Goal: Task Accomplishment & Management: Use online tool/utility

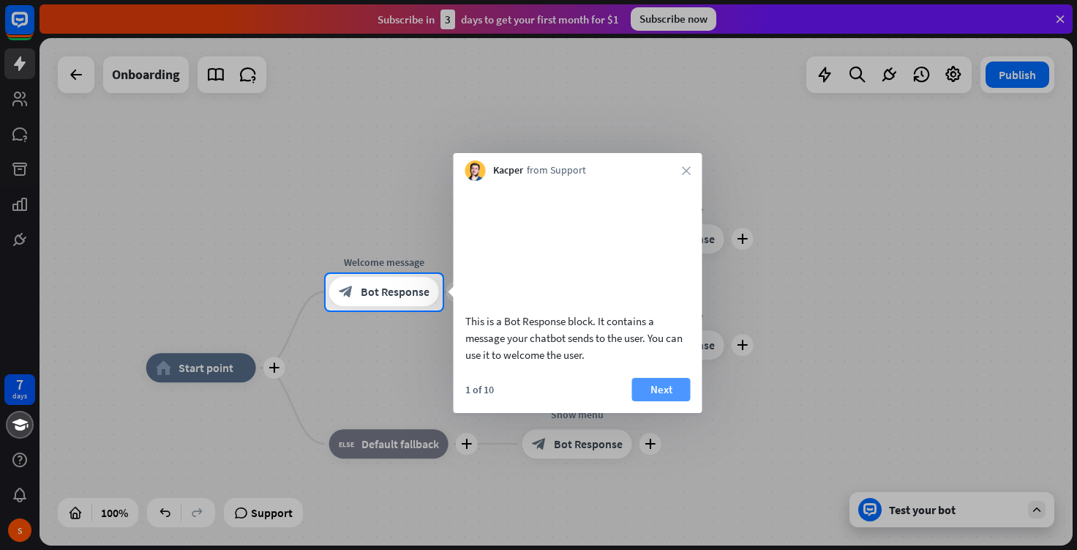
click at [667, 401] on button "Next" at bounding box center [661, 389] width 59 height 23
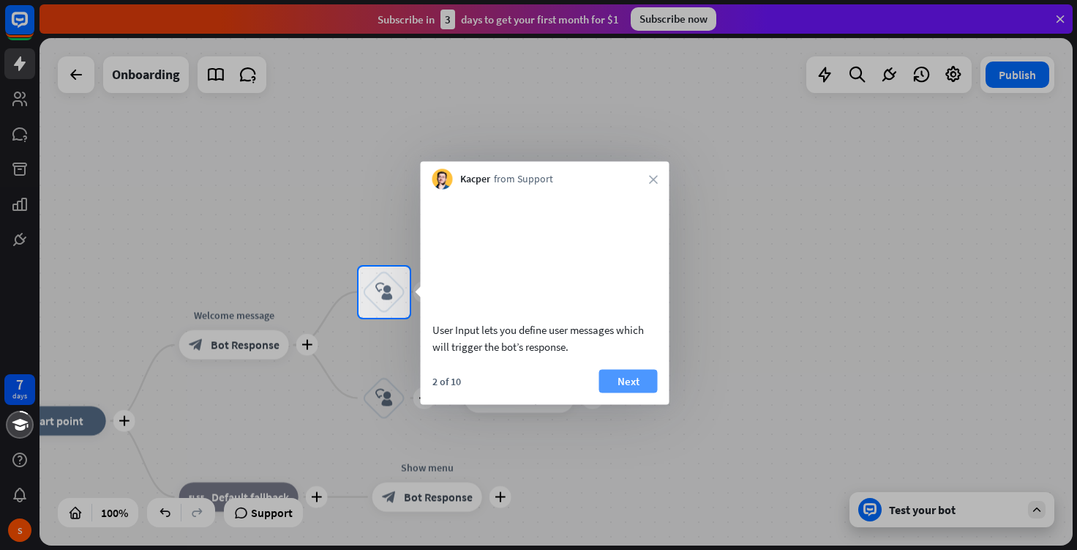
click at [617, 392] on button "Next" at bounding box center [628, 380] width 59 height 23
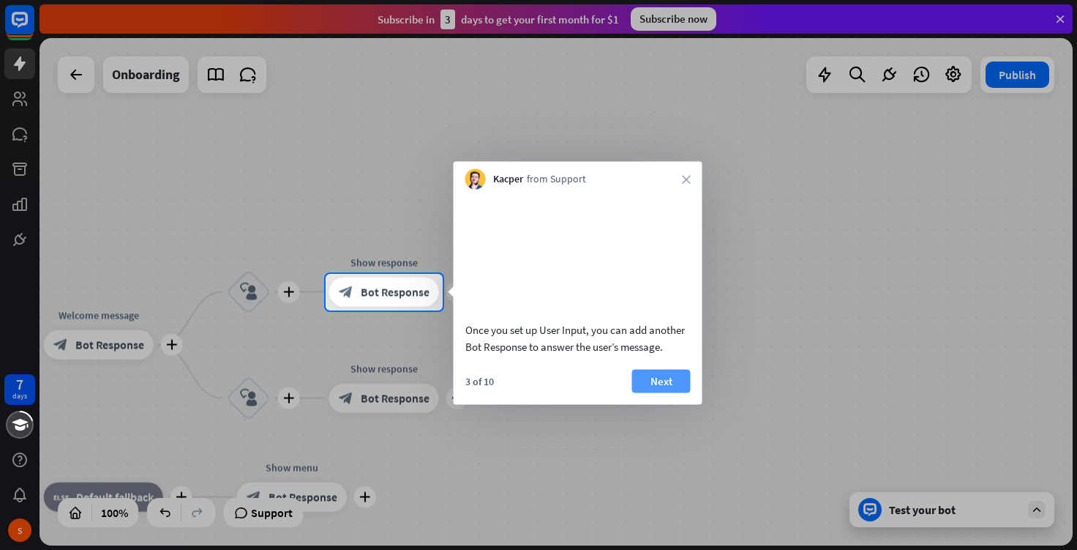
click at [659, 392] on button "Next" at bounding box center [661, 380] width 59 height 23
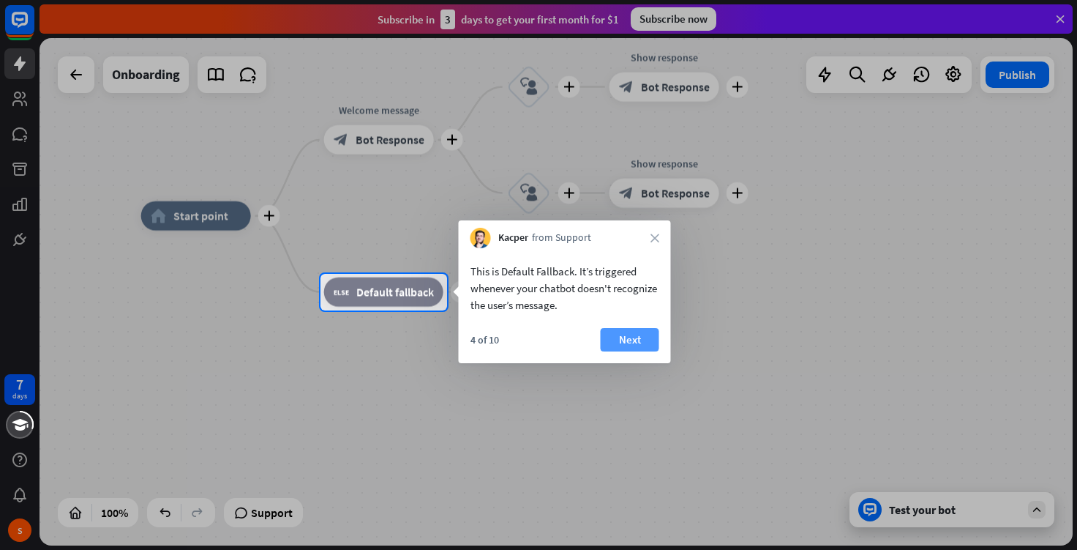
click at [623, 331] on button "Next" at bounding box center [630, 339] width 59 height 23
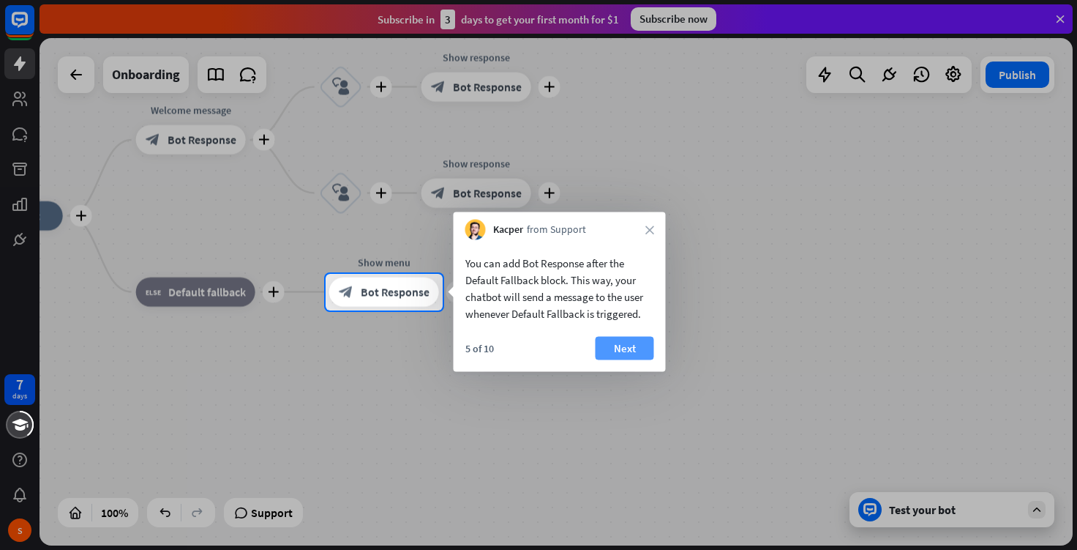
click at [632, 344] on button "Next" at bounding box center [625, 348] width 59 height 23
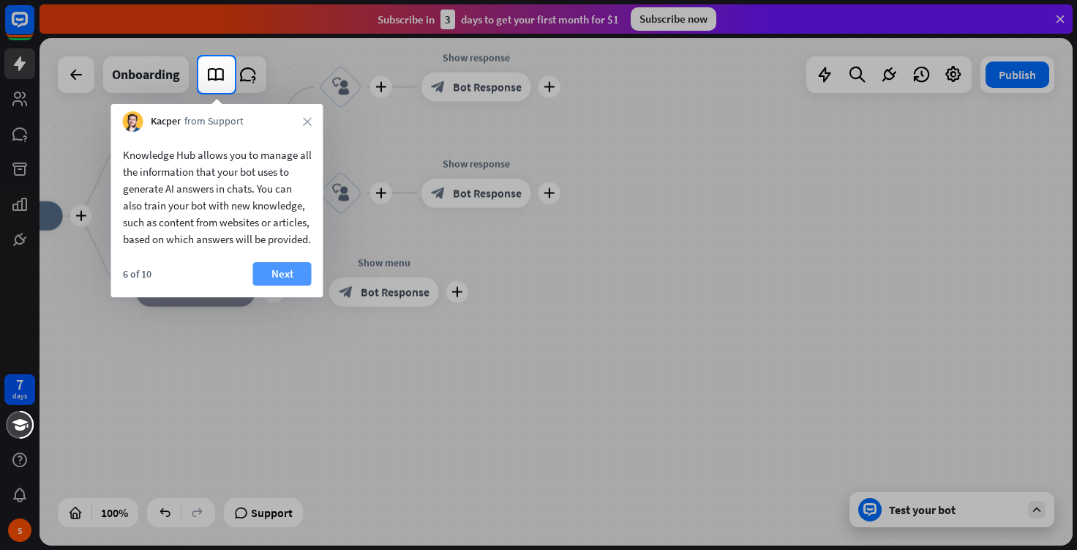
click at [291, 285] on button "Next" at bounding box center [282, 273] width 59 height 23
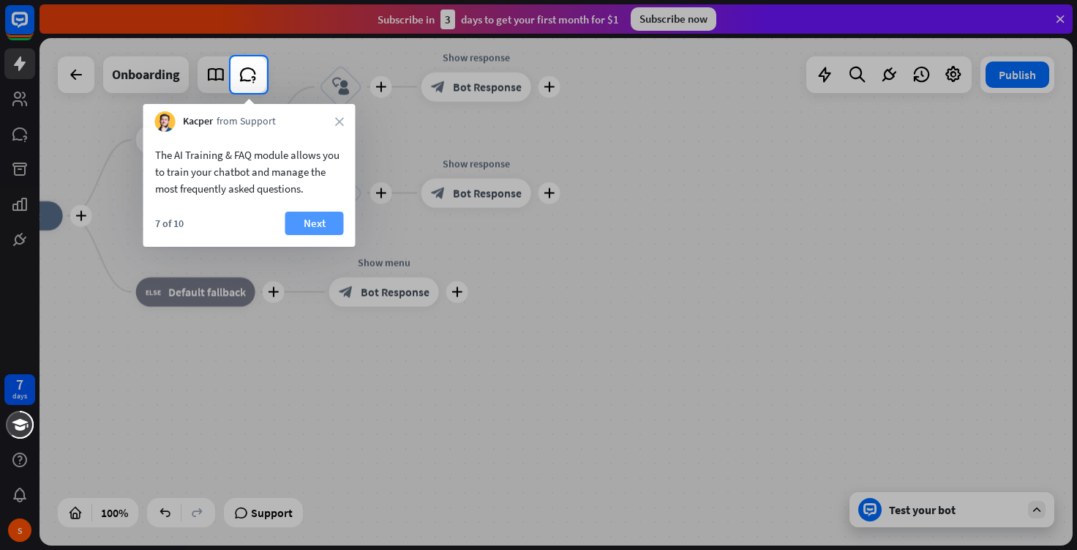
click at [312, 225] on button "Next" at bounding box center [314, 222] width 59 height 23
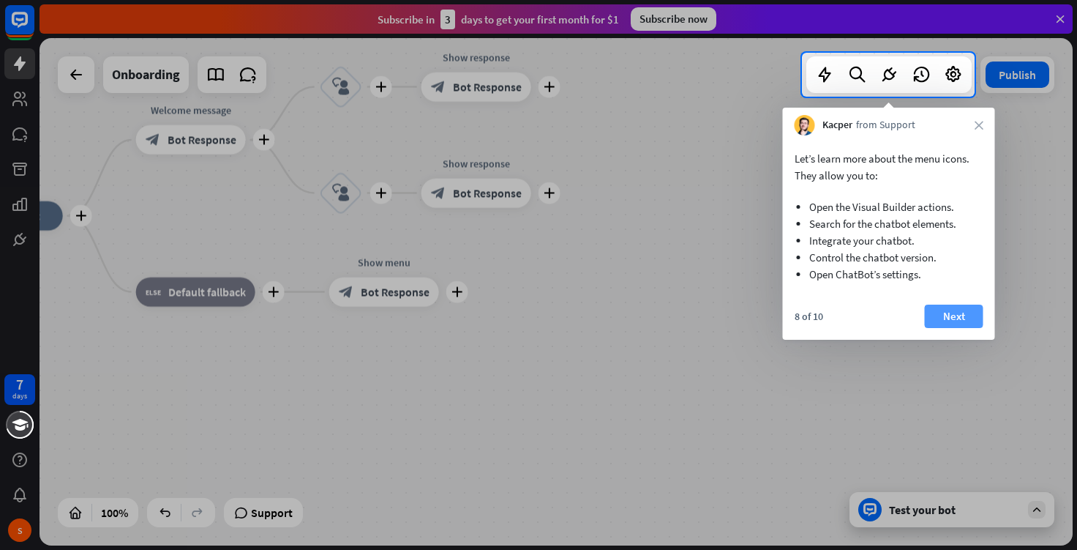
click at [970, 315] on button "Next" at bounding box center [954, 315] width 59 height 23
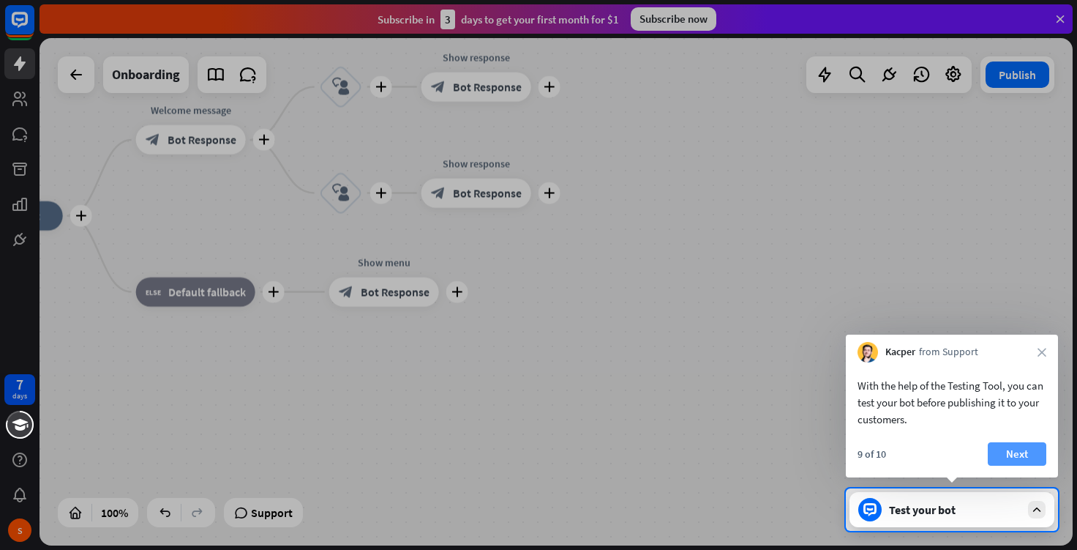
click at [1016, 455] on button "Next" at bounding box center [1017, 453] width 59 height 23
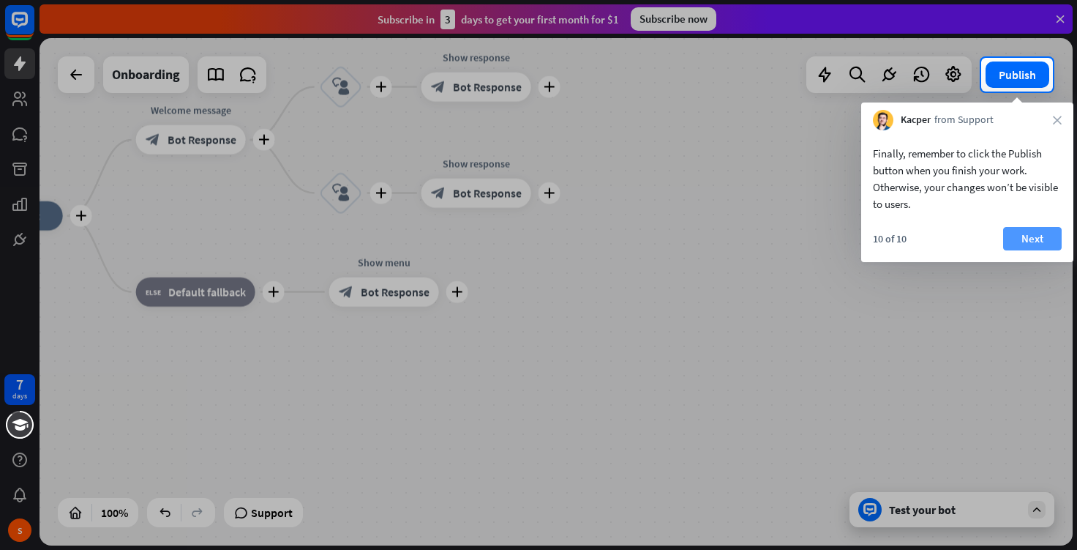
click at [1041, 227] on button "Next" at bounding box center [1032, 238] width 59 height 23
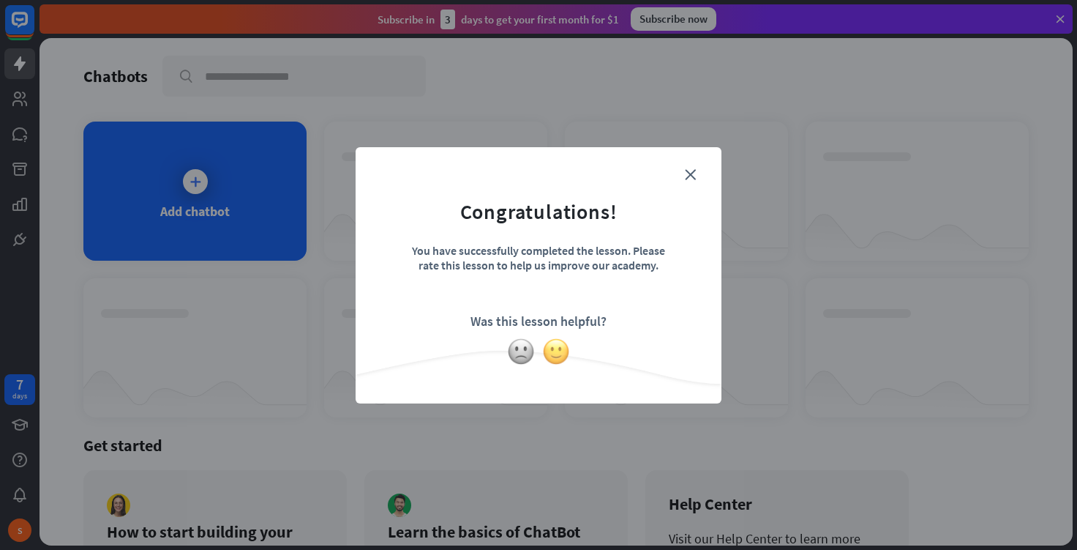
click at [550, 356] on img at bounding box center [556, 351] width 28 height 28
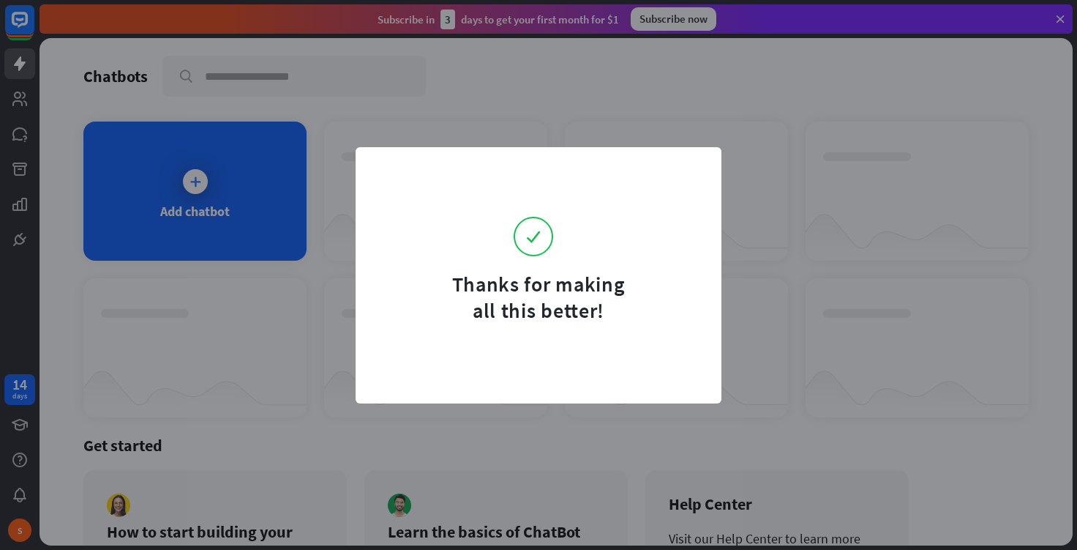
click at [686, 171] on form "Thanks for making all this better!" at bounding box center [538, 244] width 329 height 158
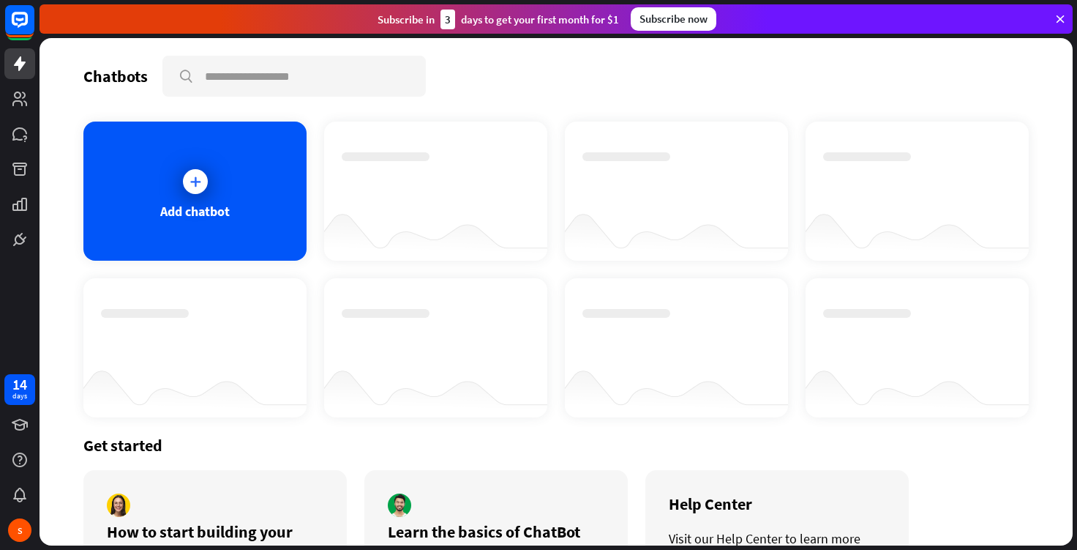
click at [650, 59] on div "Thanks for making all this better!" at bounding box center [538, 275] width 1077 height 550
click at [238, 205] on div "Add chatbot" at bounding box center [194, 190] width 223 height 139
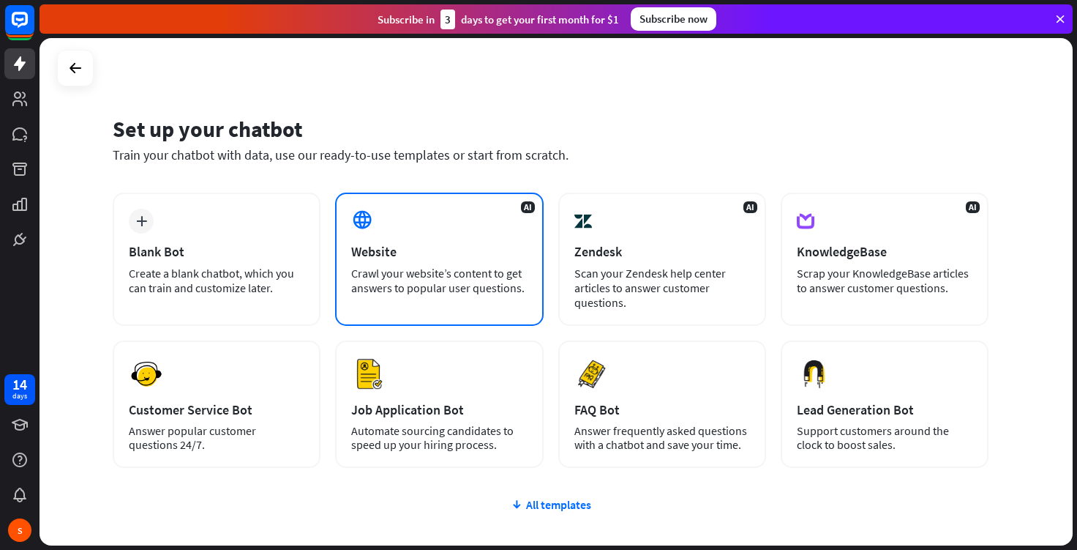
click at [432, 239] on div "AI Website Crawl your website’s content to get answers to popular user question…" at bounding box center [439, 258] width 208 height 133
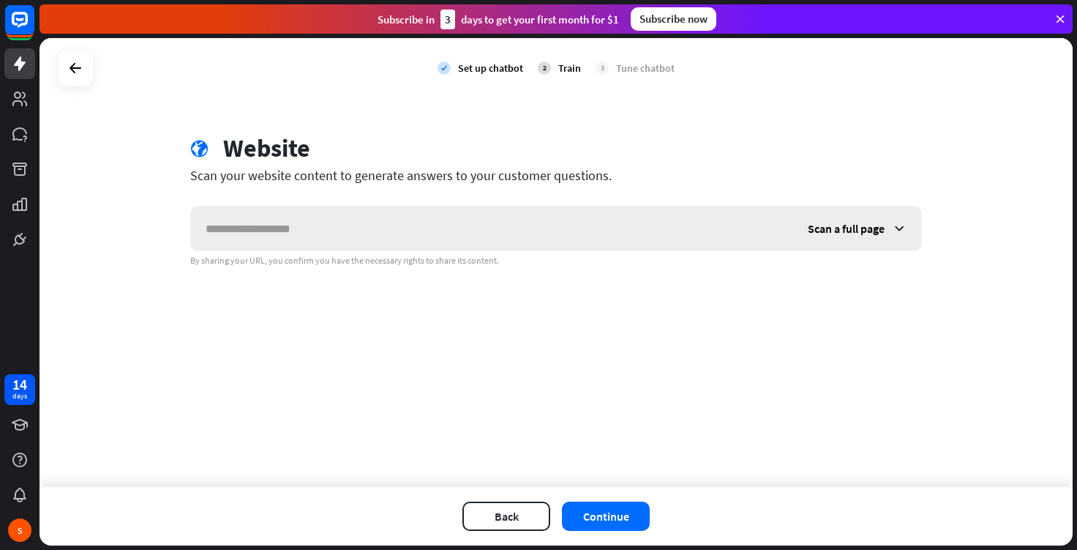
click at [432, 239] on input "text" at bounding box center [492, 228] width 602 height 44
type input "**********"
click at [613, 516] on button "Continue" at bounding box center [606, 515] width 88 height 29
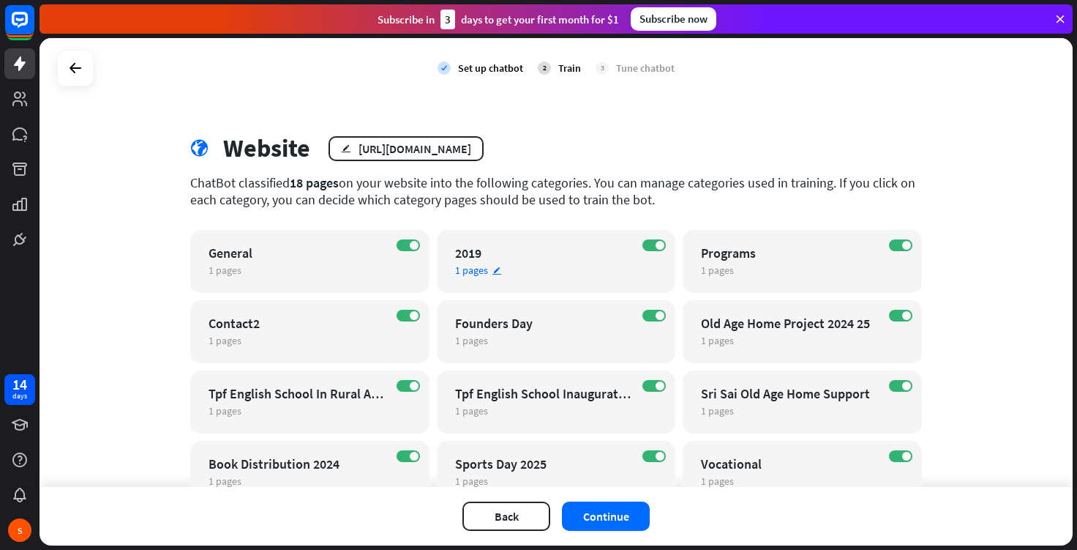
scroll to position [204, 0]
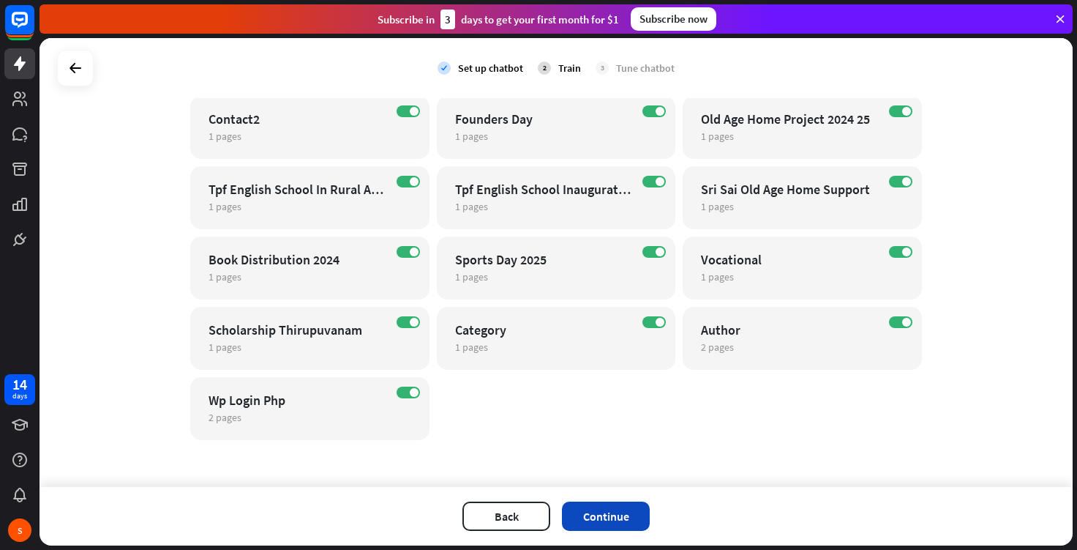
click at [614, 520] on button "Continue" at bounding box center [606, 515] width 88 height 29
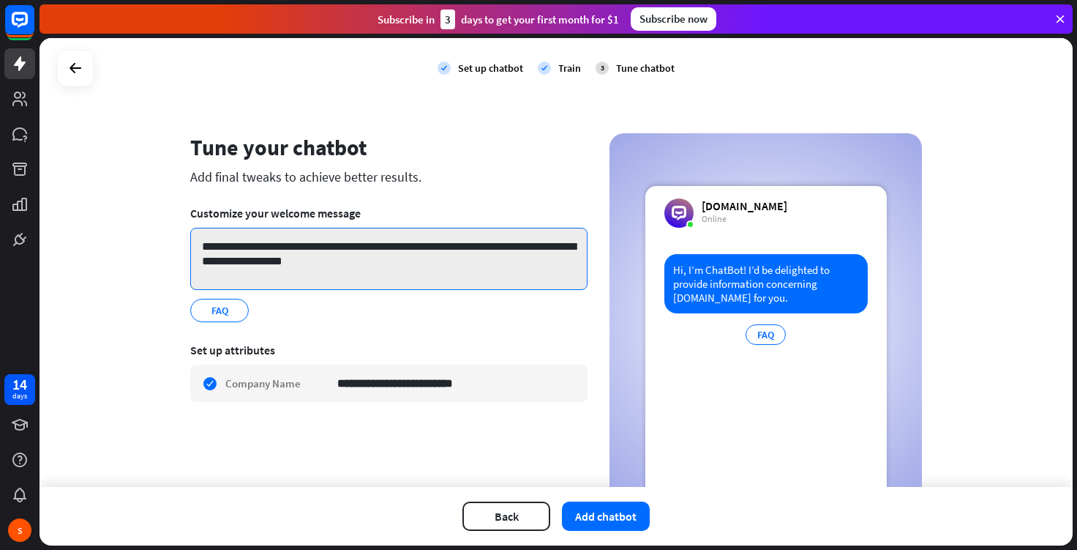
click at [417, 266] on textarea "**********" at bounding box center [388, 259] width 397 height 62
click at [406, 261] on textarea "**********" at bounding box center [388, 259] width 397 height 62
drag, startPoint x: 394, startPoint y: 255, endPoint x: 195, endPoint y: 236, distance: 199.1
click at [195, 236] on textarea "**********" at bounding box center [388, 259] width 397 height 62
paste textarea "**********"
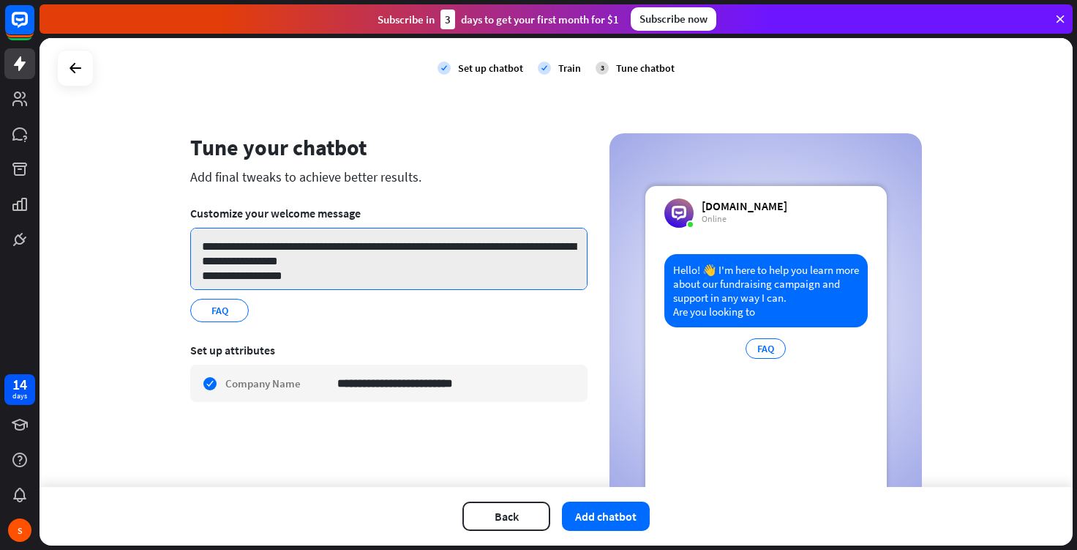
scroll to position [5, 0]
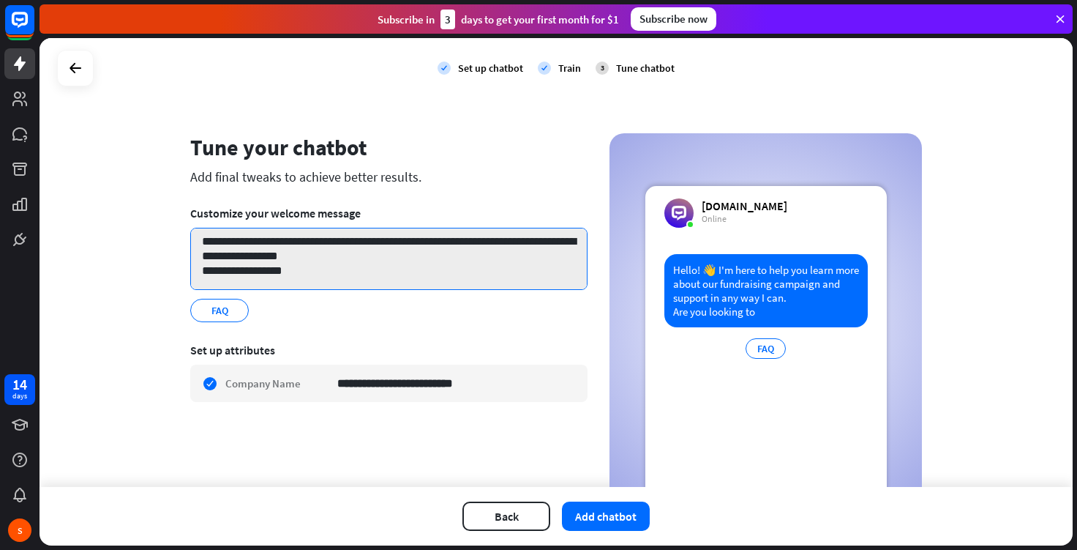
click at [301, 269] on textarea "**********" at bounding box center [388, 259] width 397 height 62
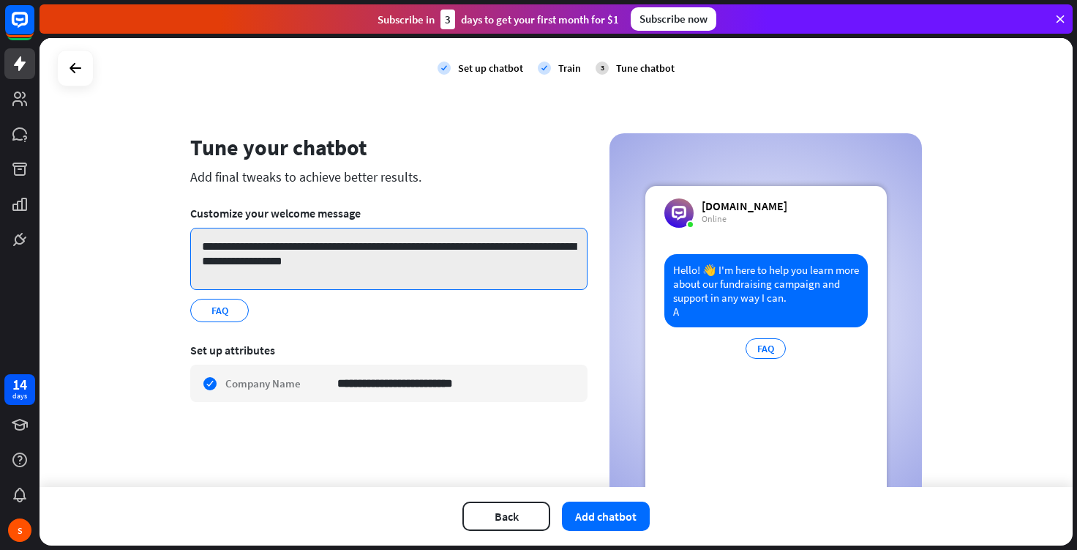
scroll to position [0, 0]
click at [225, 245] on textarea "**********" at bounding box center [388, 259] width 397 height 62
click at [242, 244] on textarea "**********" at bounding box center [388, 259] width 397 height 62
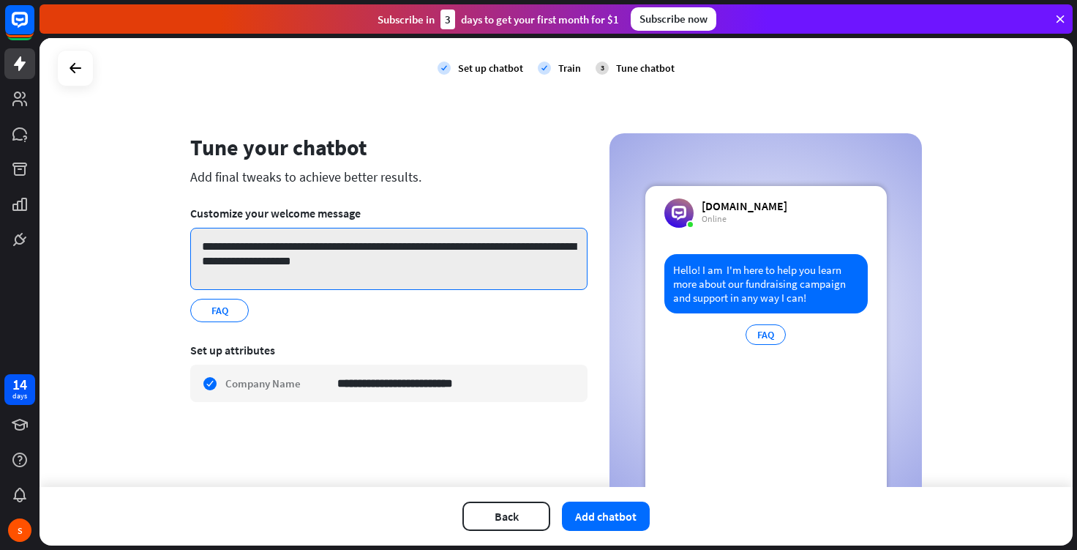
paste textarea "******"
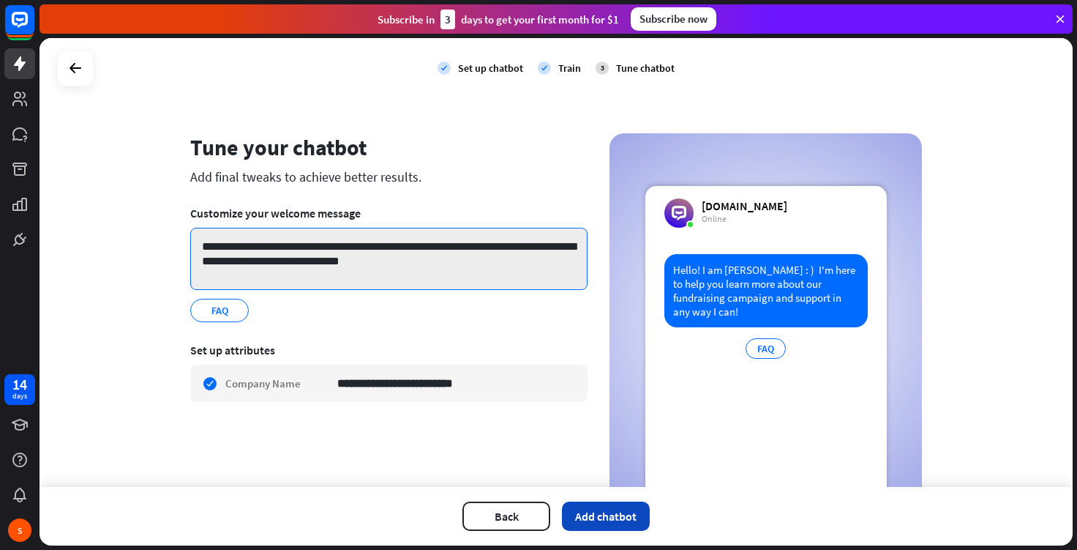
type textarea "**********"
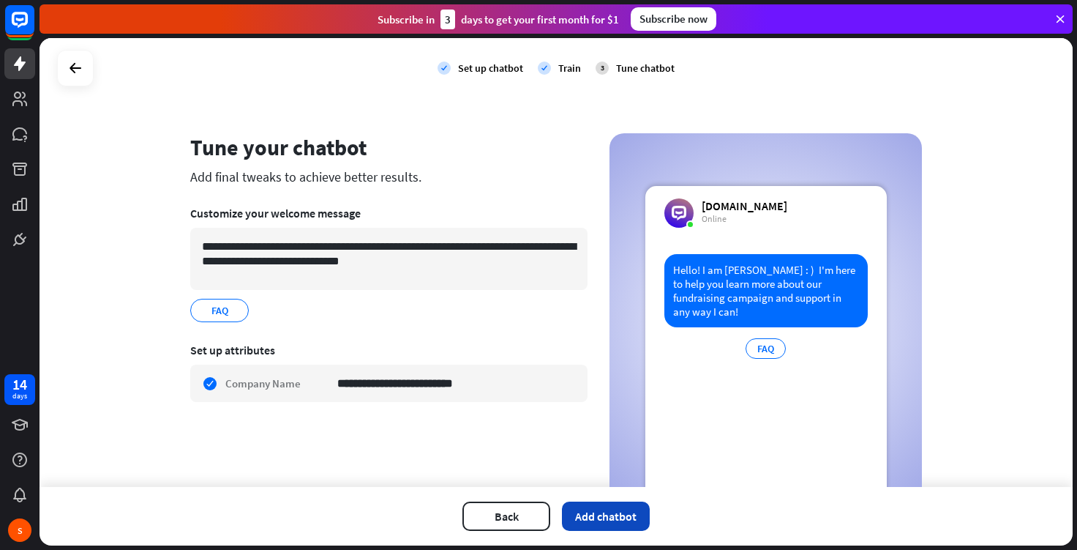
click at [622, 508] on button "Add chatbot" at bounding box center [606, 515] width 88 height 29
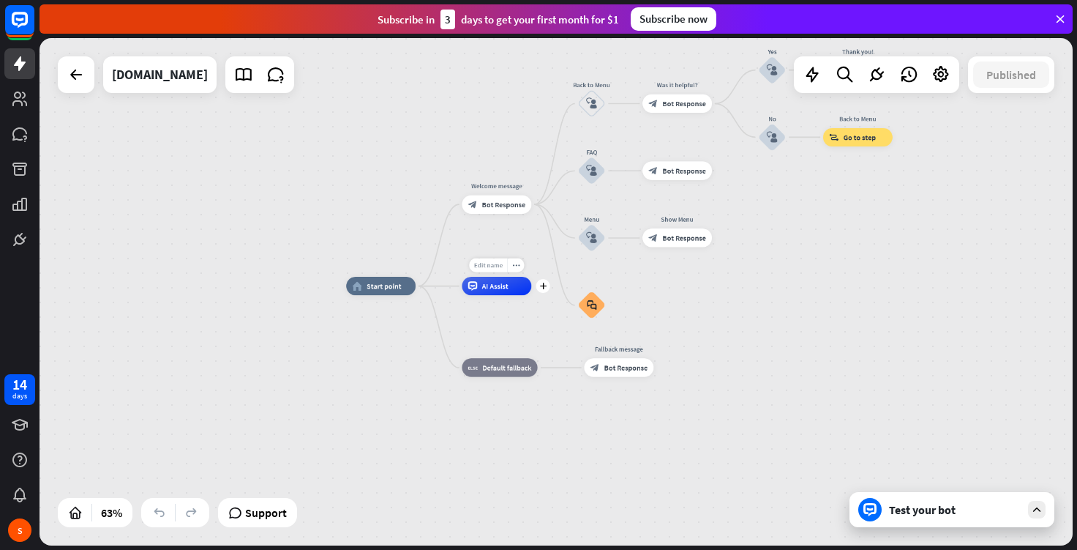
click at [487, 270] on div "Edit name" at bounding box center [488, 265] width 38 height 14
type input "******"
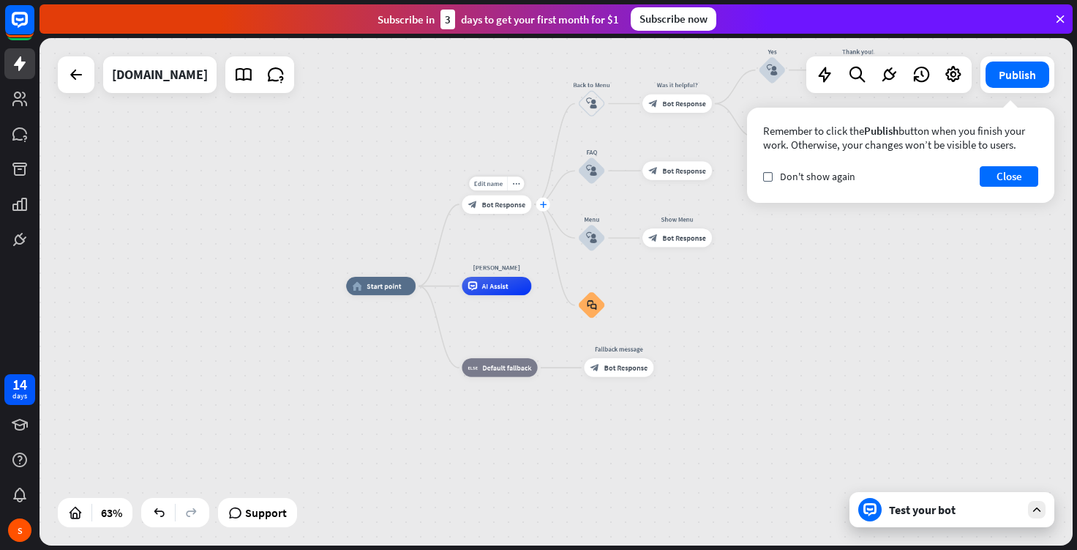
click at [539, 204] on div "plus" at bounding box center [543, 205] width 14 height 14
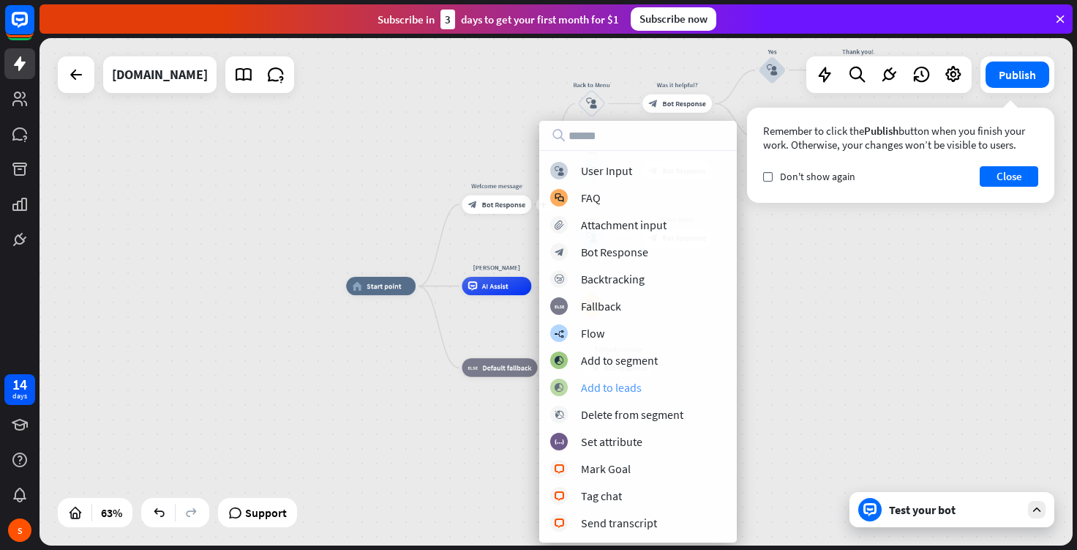
click at [608, 391] on div "Add to leads" at bounding box center [611, 387] width 61 height 15
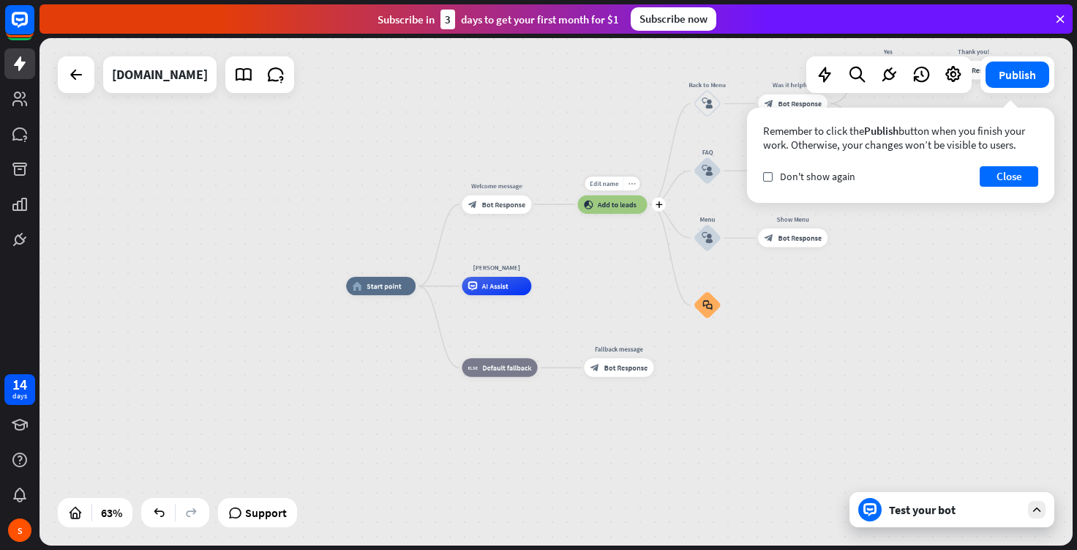
click at [628, 184] on icon "more_horiz" at bounding box center [631, 183] width 7 height 7
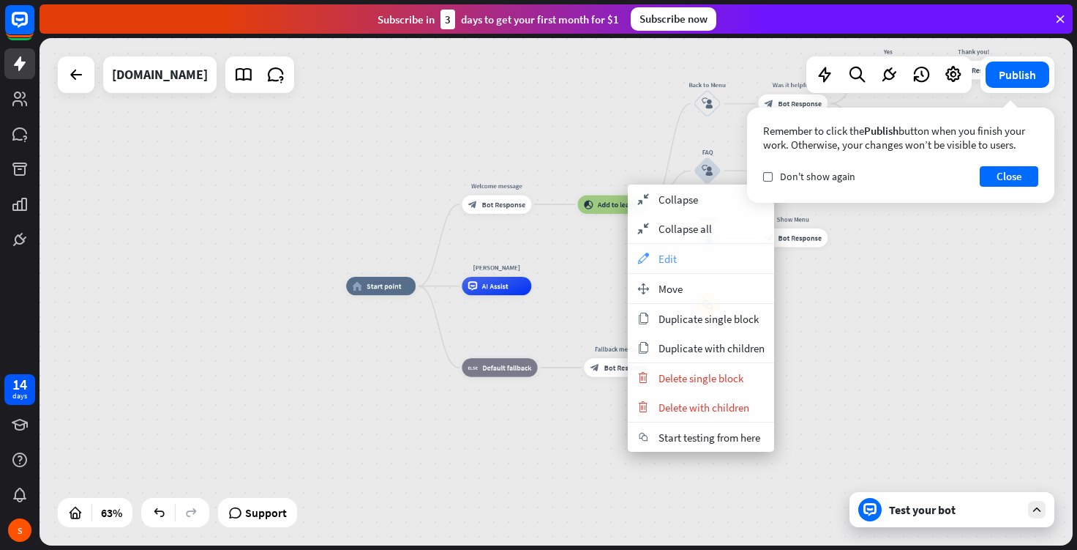
click at [672, 269] on div "appearance Edit" at bounding box center [701, 258] width 146 height 29
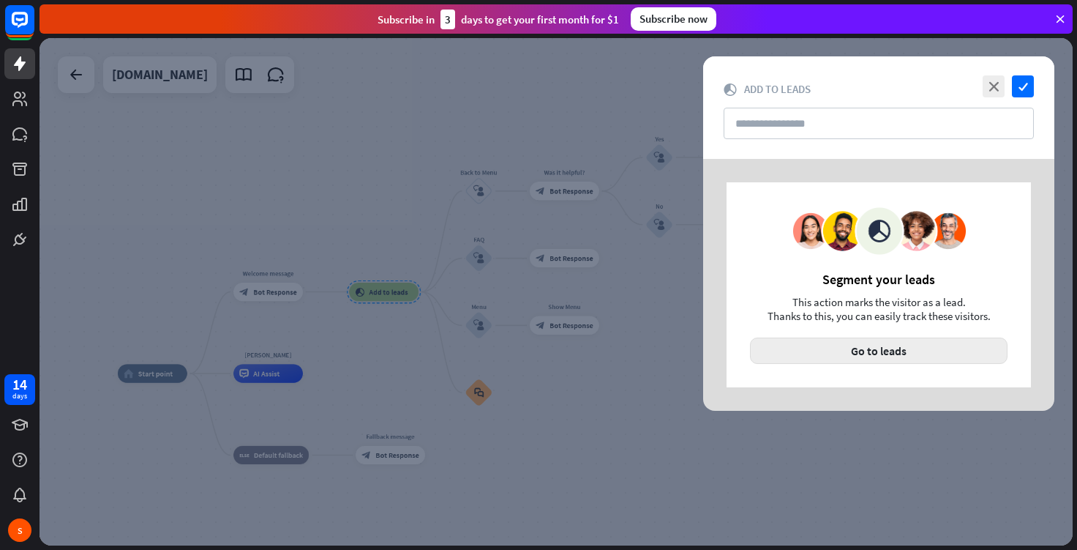
click at [858, 348] on button "Go to leads" at bounding box center [879, 350] width 258 height 26
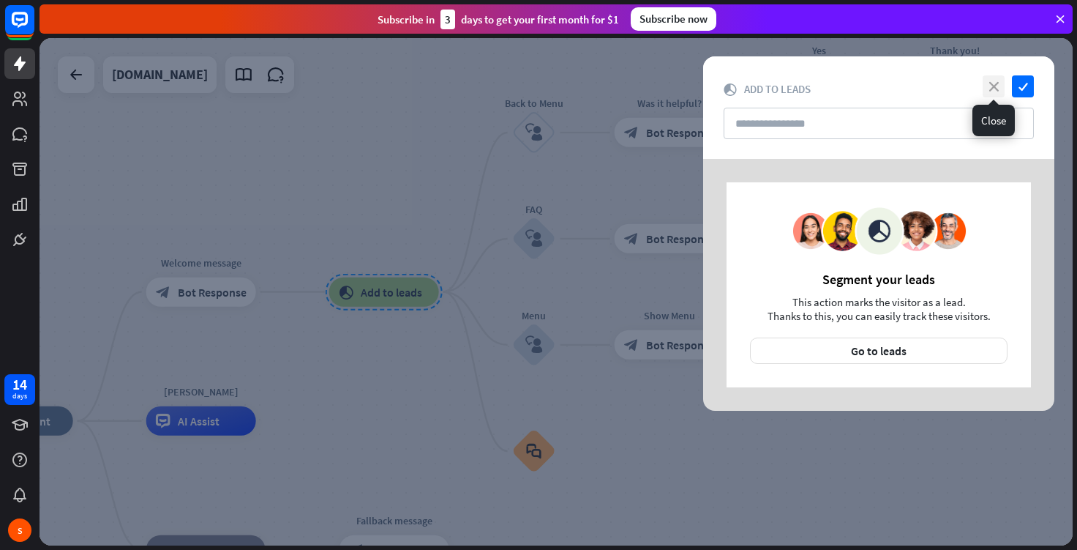
click at [997, 87] on icon "close" at bounding box center [994, 86] width 22 height 22
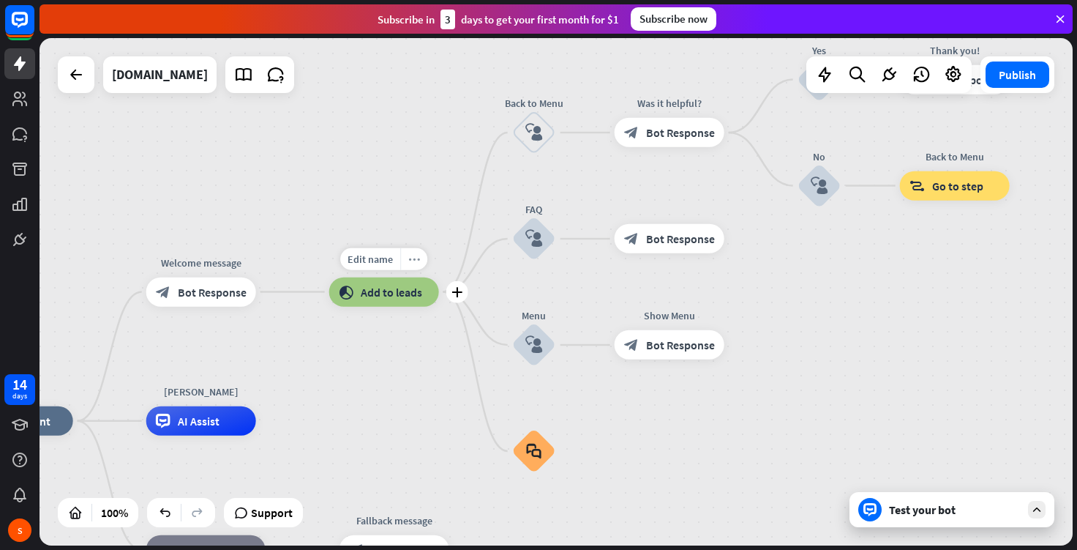
click at [411, 258] on icon "more_horiz" at bounding box center [414, 258] width 12 height 11
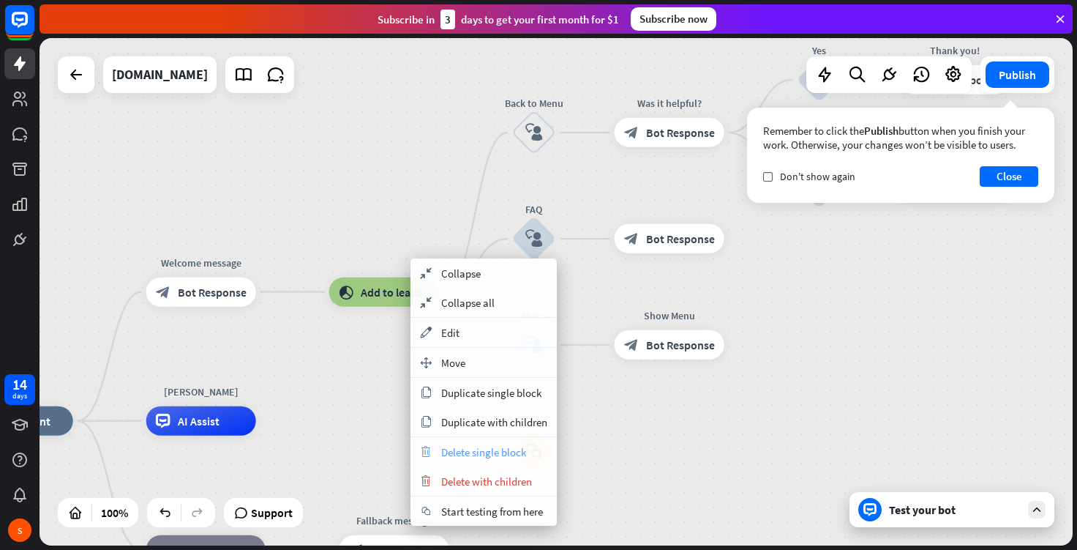
click at [498, 446] on span "Delete single block" at bounding box center [483, 452] width 85 height 14
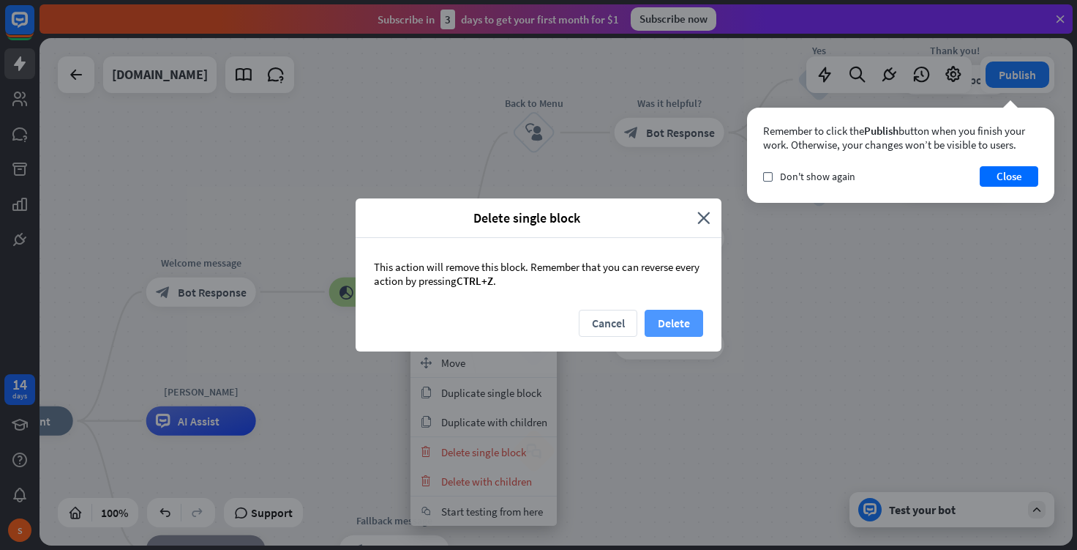
click at [690, 329] on button "Delete" at bounding box center [674, 323] width 59 height 27
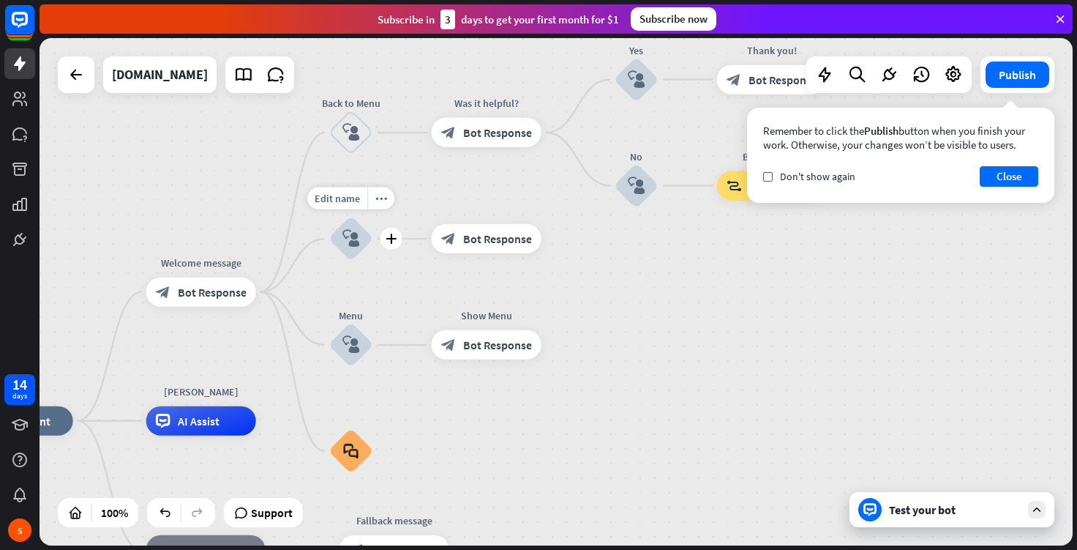
click at [346, 233] on icon "block_user_input" at bounding box center [351, 239] width 18 height 18
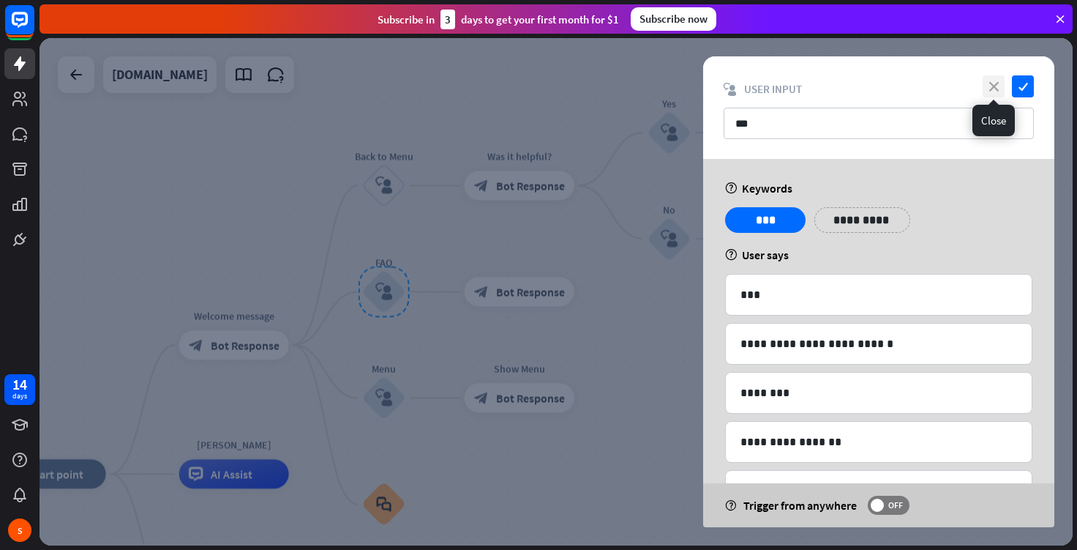
click at [992, 88] on icon "close" at bounding box center [994, 86] width 22 height 22
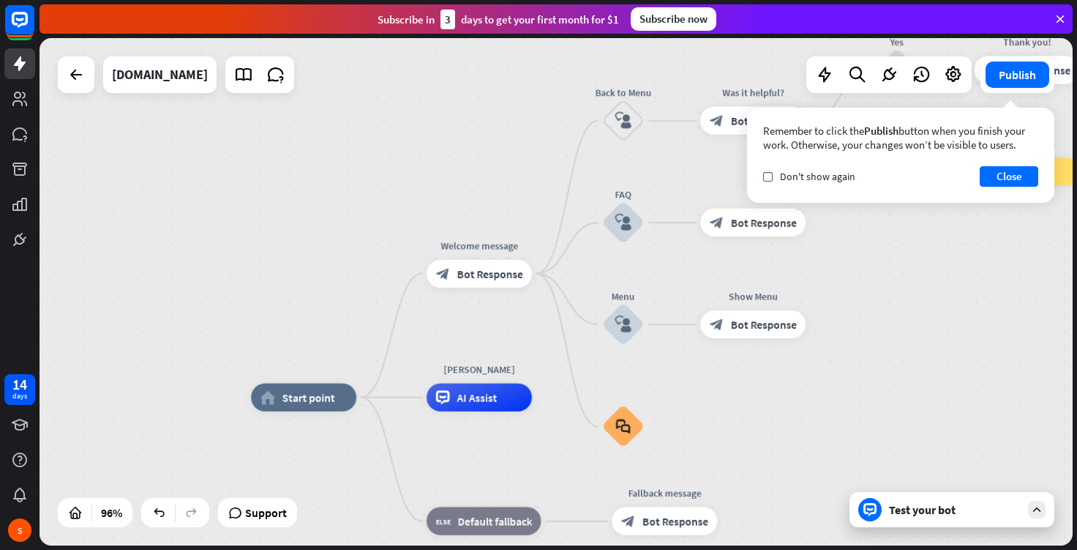
drag, startPoint x: 255, startPoint y: 236, endPoint x: 499, endPoint y: 162, distance: 254.6
click at [499, 162] on div "home_2 Start point Welcome message block_bot_response Bot Response Back to Menu…" at bounding box center [556, 291] width 1033 height 507
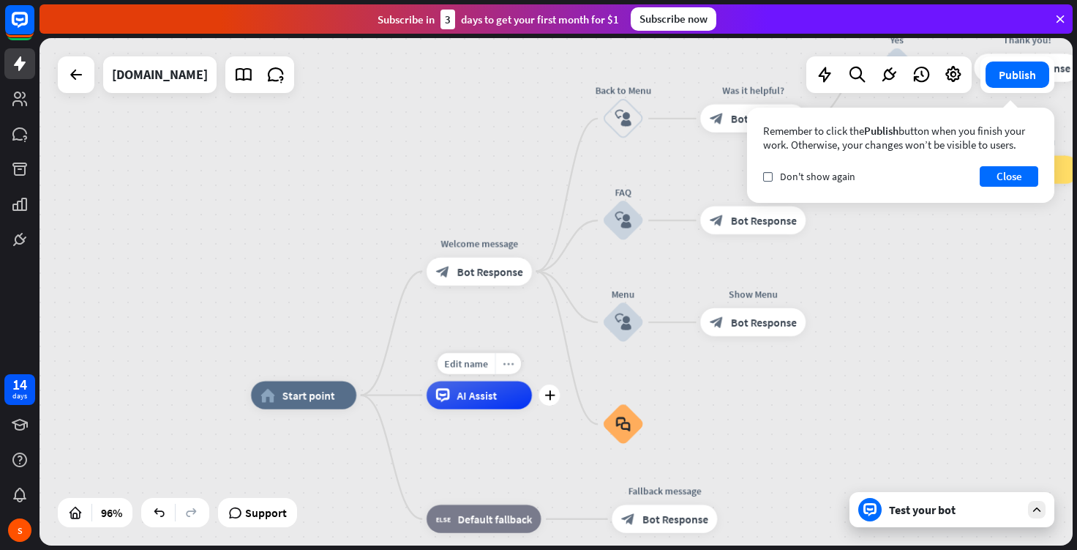
click at [511, 361] on icon "more_horiz" at bounding box center [508, 363] width 11 height 10
click at [549, 372] on span "Start testing from here" at bounding box center [593, 377] width 102 height 14
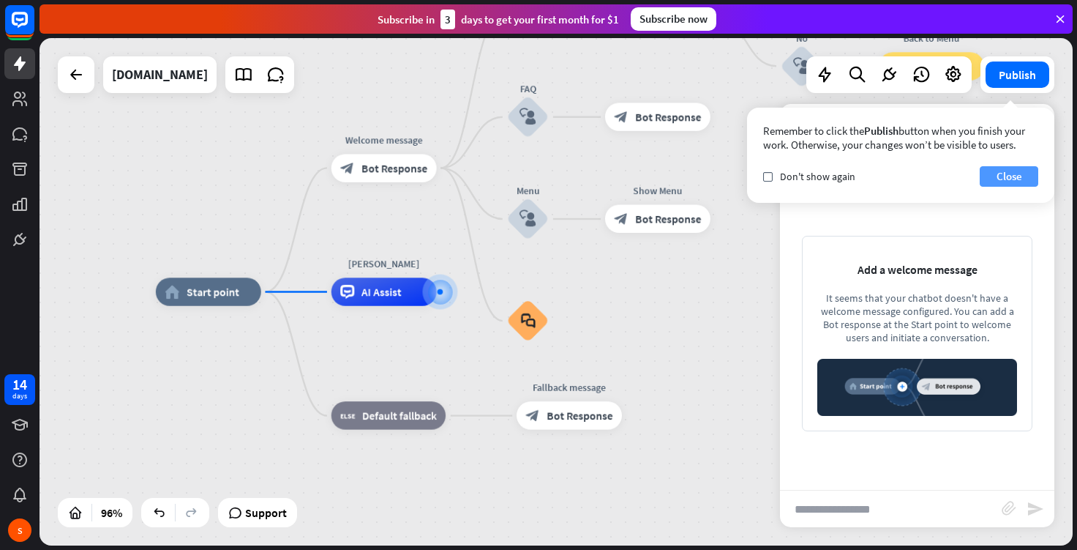
click at [996, 179] on button "Close" at bounding box center [1009, 176] width 59 height 20
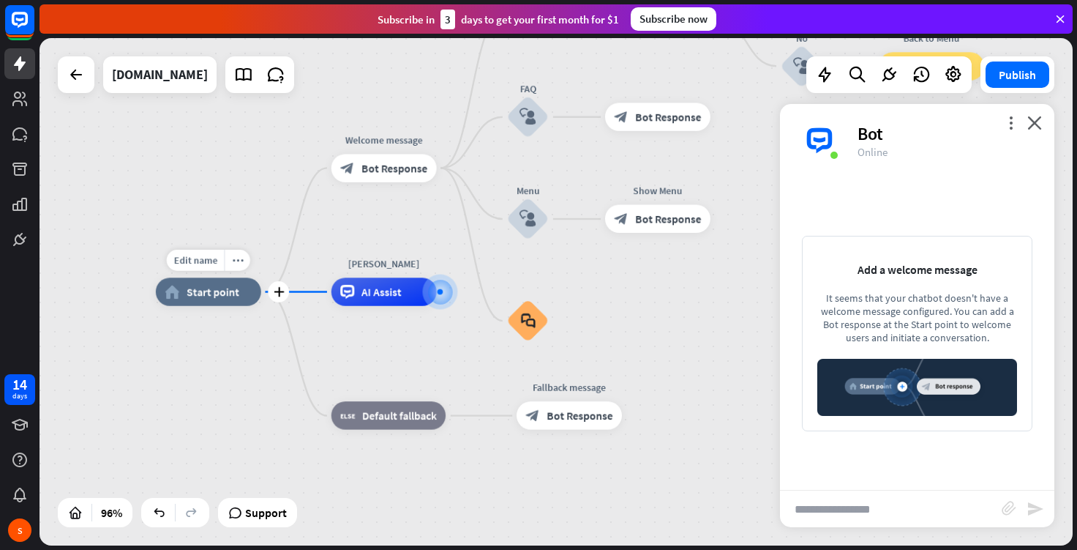
click at [203, 293] on span "Start point" at bounding box center [213, 292] width 53 height 14
click at [236, 258] on icon "more_horiz" at bounding box center [237, 260] width 11 height 10
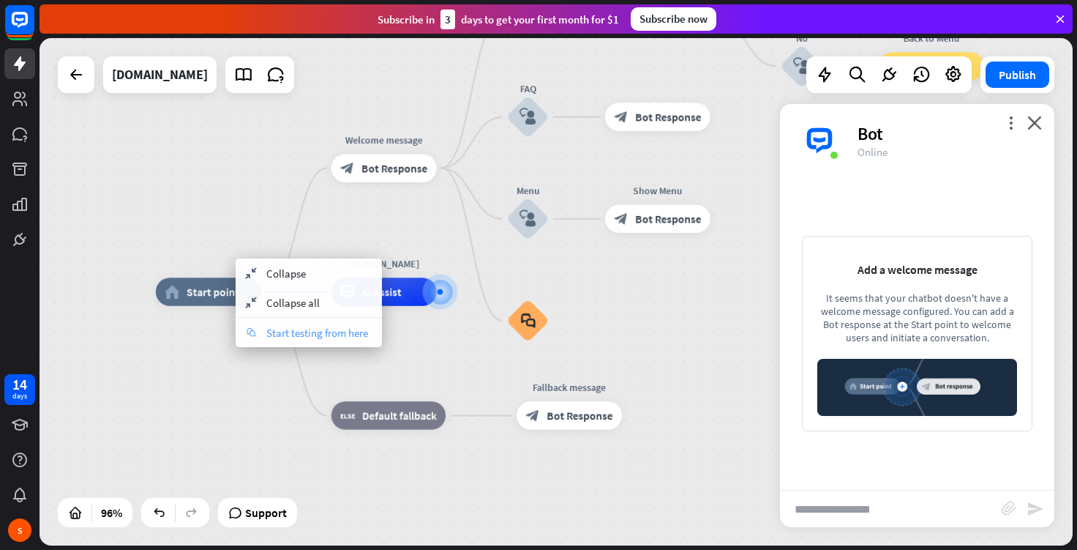
click at [294, 329] on span "Start testing from here" at bounding box center [317, 333] width 102 height 14
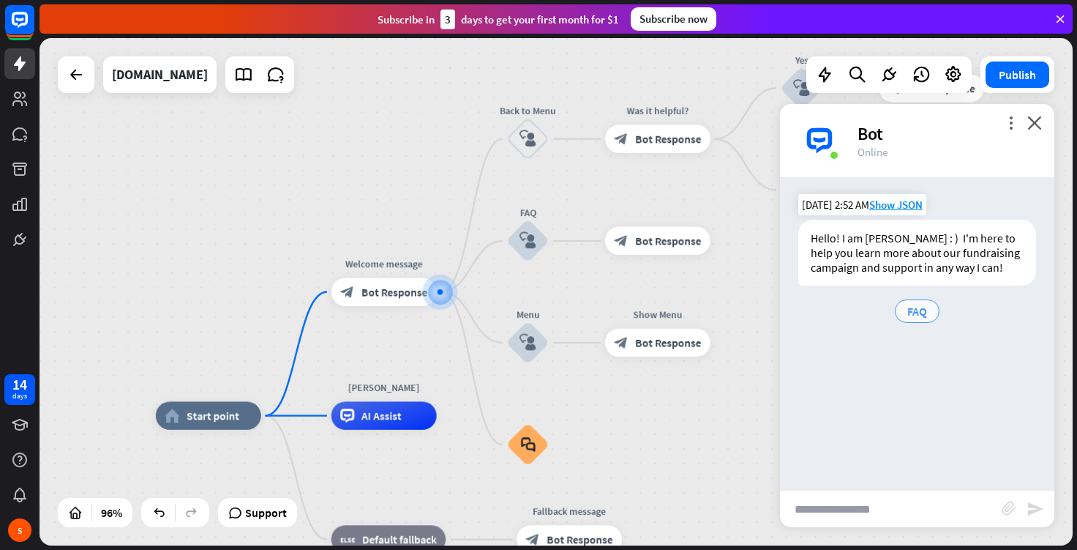
click at [926, 304] on span "FAQ" at bounding box center [917, 311] width 20 height 15
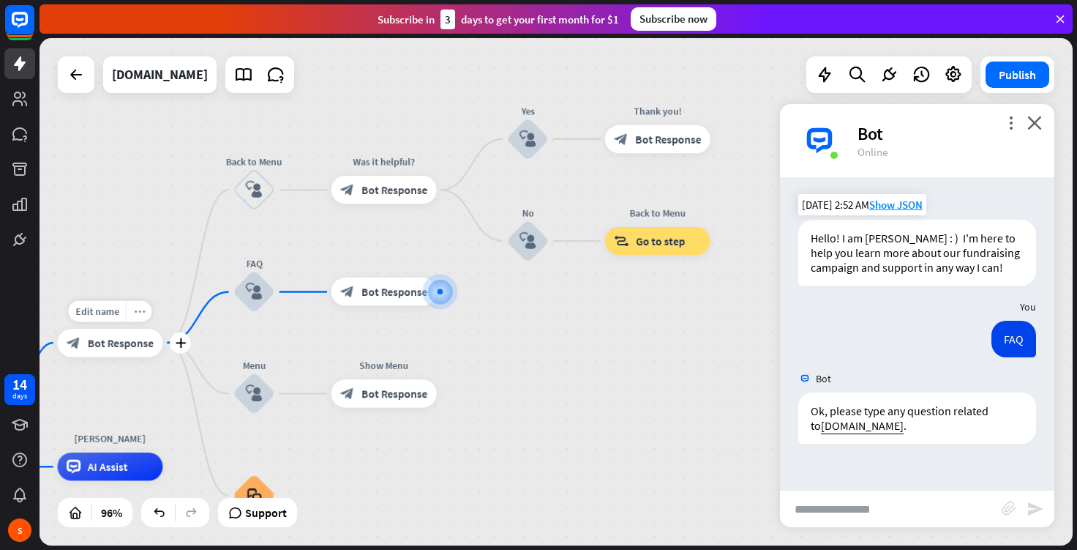
click at [138, 314] on icon "more_horiz" at bounding box center [139, 311] width 11 height 10
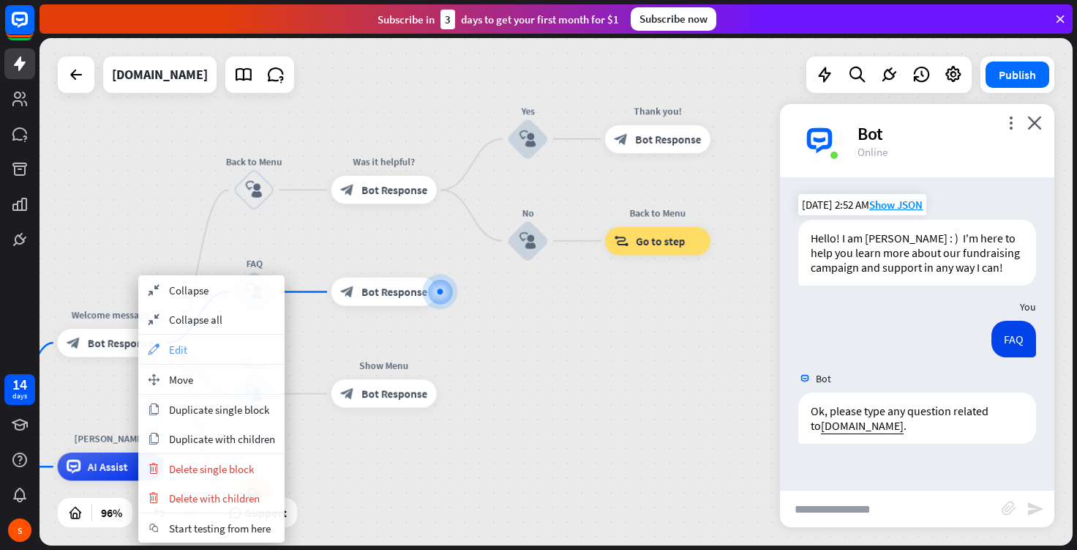
click at [189, 348] on div "appearance Edit" at bounding box center [211, 348] width 146 height 29
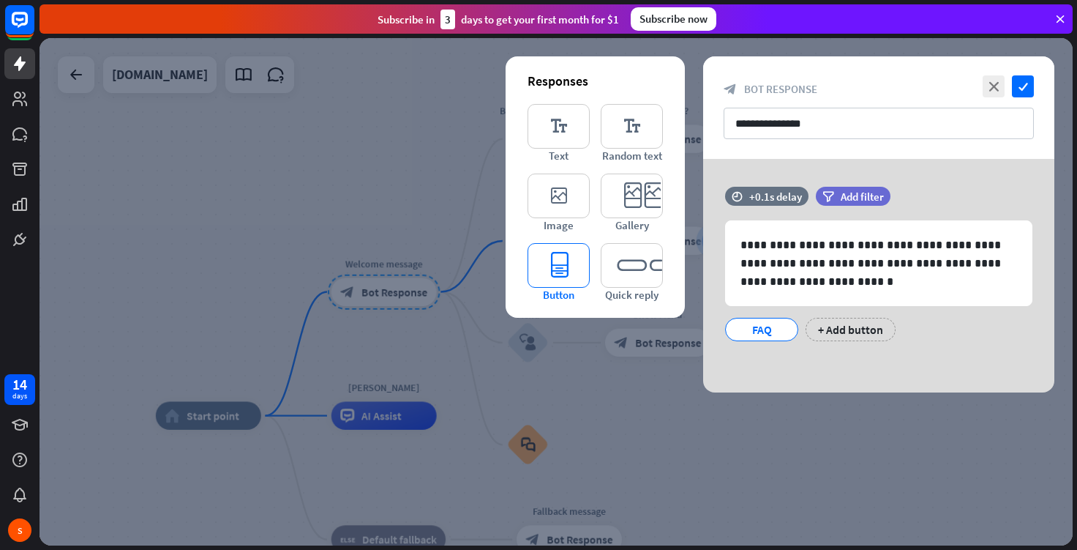
click at [571, 270] on icon "editor_button" at bounding box center [559, 265] width 62 height 45
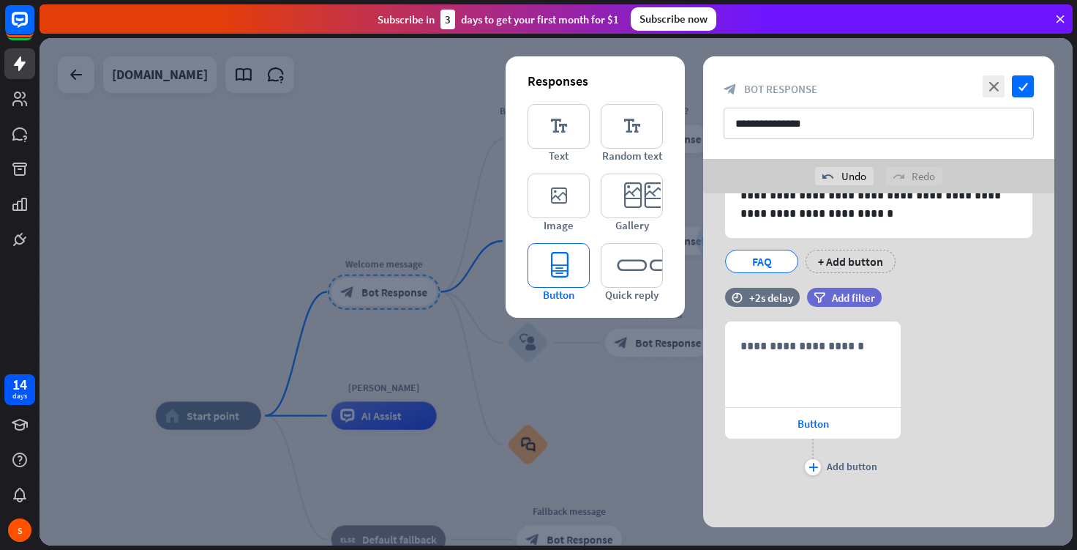
scroll to position [105, 0]
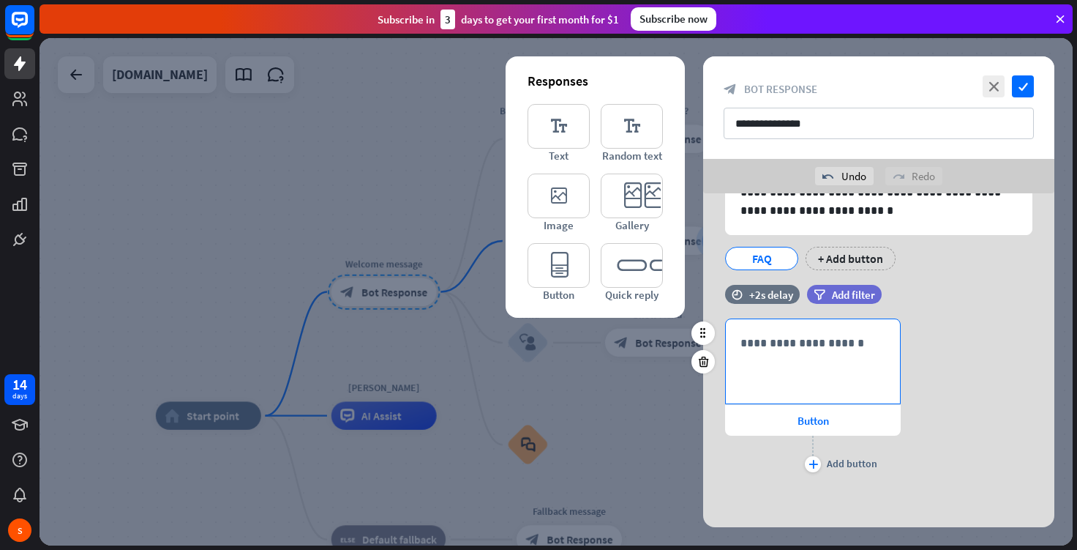
click at [828, 343] on p "**********" at bounding box center [813, 343] width 145 height 18
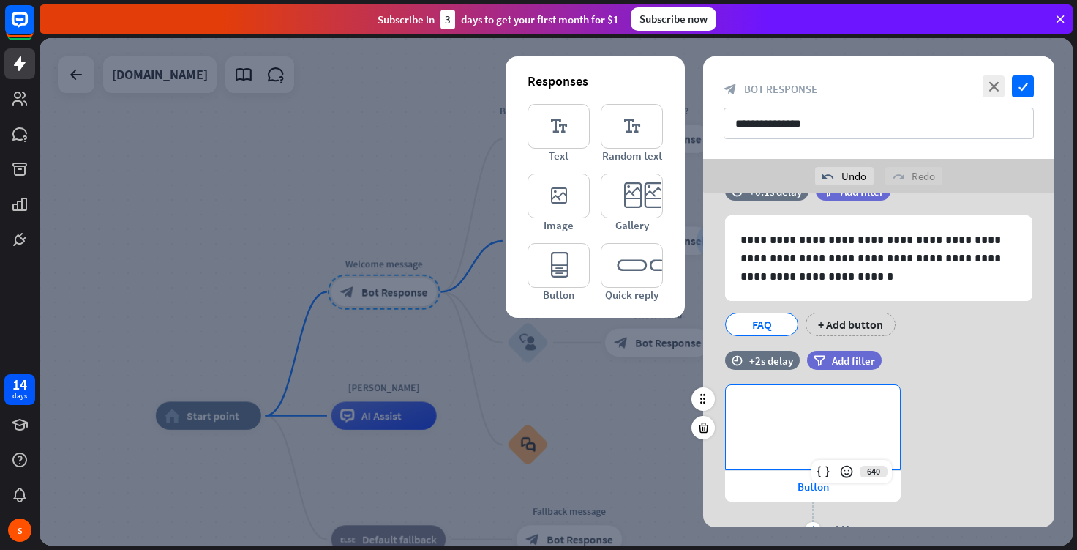
scroll to position [39, 0]
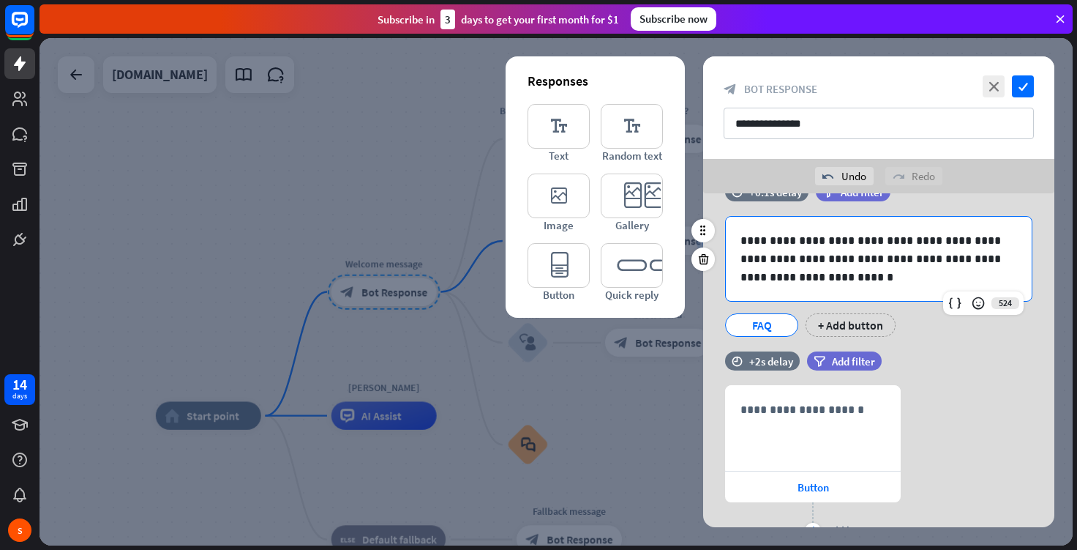
click at [803, 274] on p "**********" at bounding box center [879, 258] width 277 height 55
click at [847, 329] on div "+ Add button" at bounding box center [851, 324] width 90 height 23
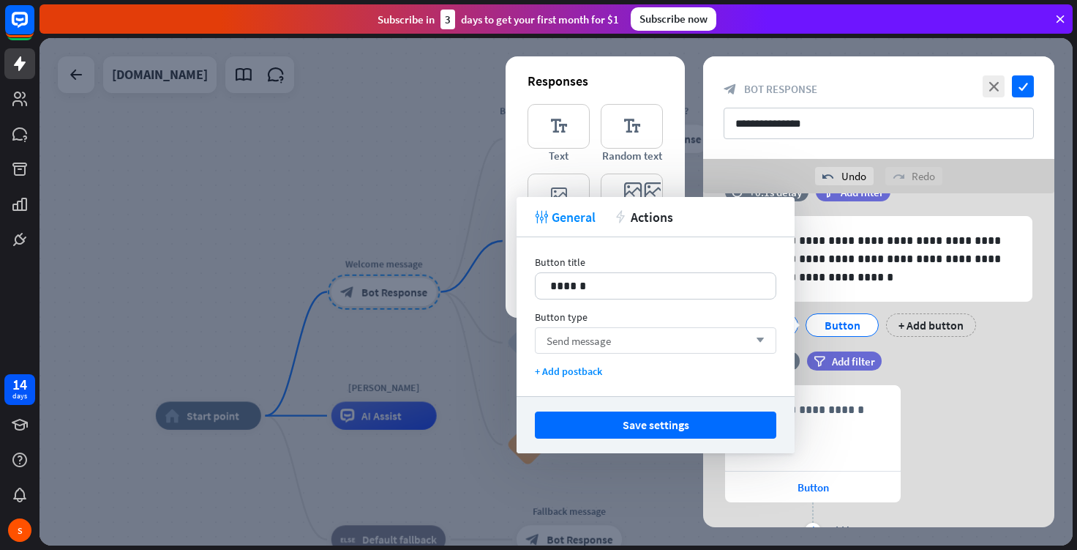
click at [689, 343] on div "Send message arrow_down" at bounding box center [655, 340] width 241 height 26
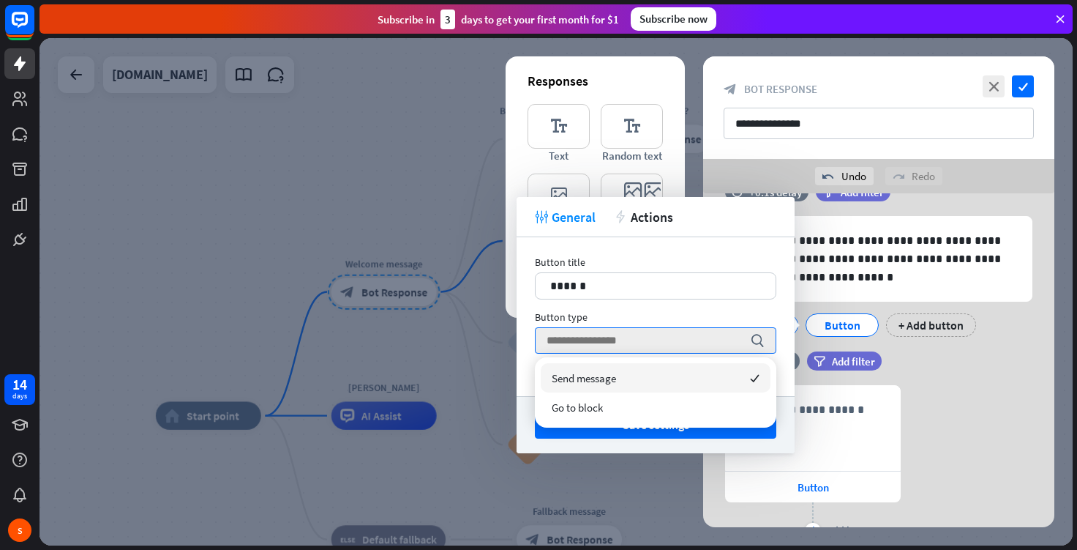
click at [634, 368] on div "Send message checked" at bounding box center [656, 377] width 230 height 29
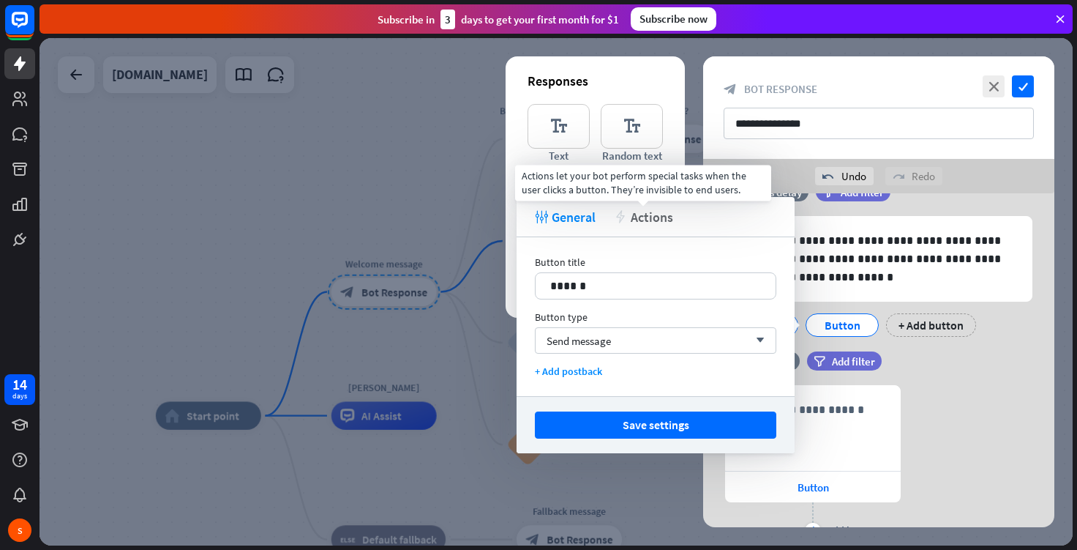
click at [664, 224] on span "Actions" at bounding box center [652, 217] width 42 height 17
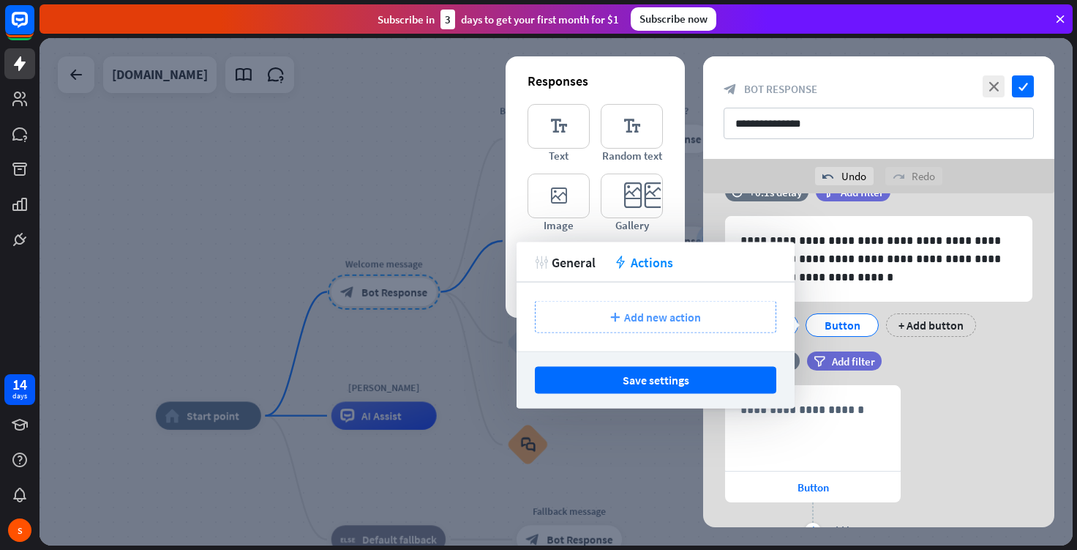
click at [653, 319] on span "Add new action" at bounding box center [662, 317] width 77 height 15
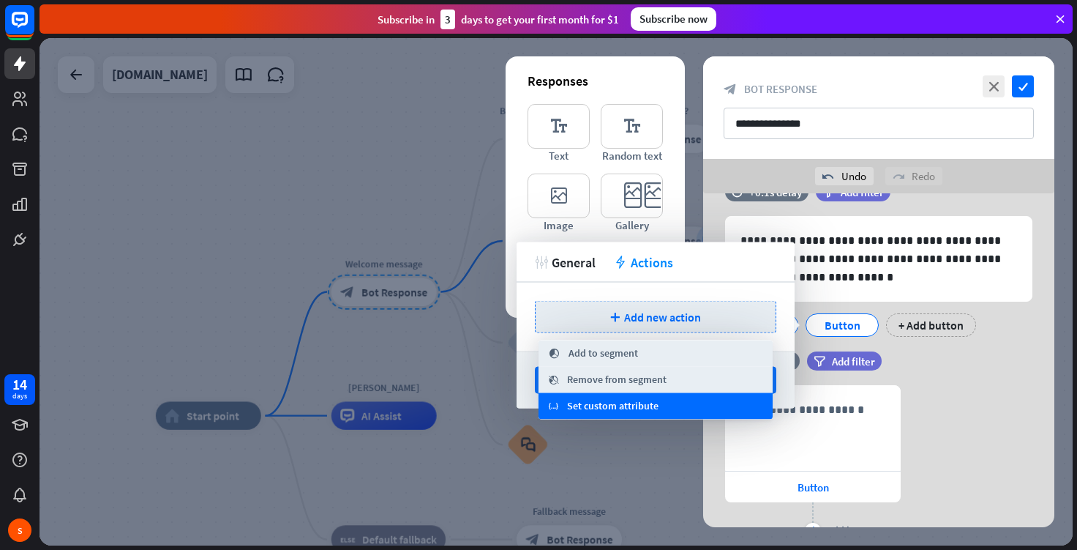
click at [637, 400] on span "Set custom attribute" at bounding box center [612, 406] width 91 height 15
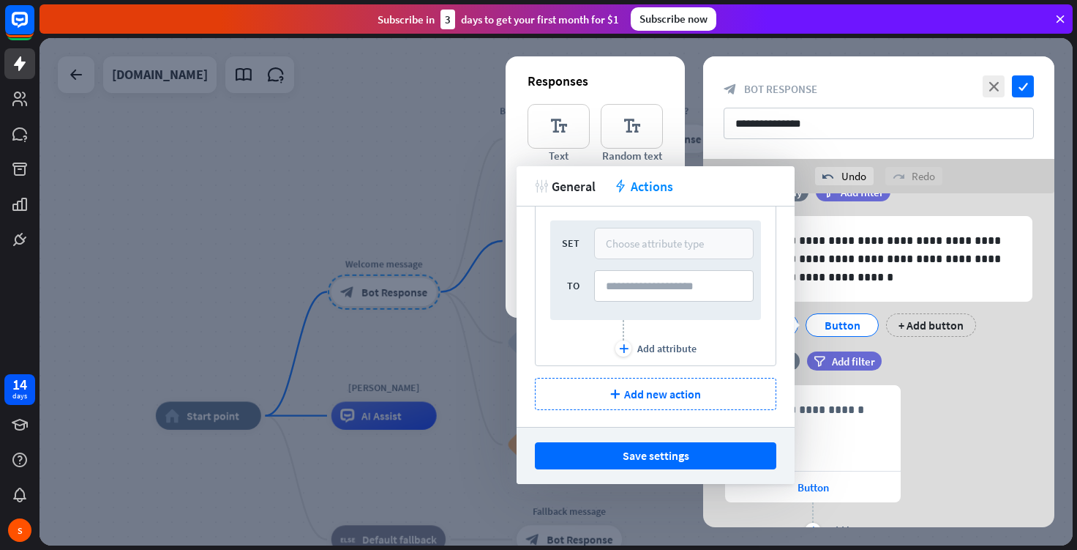
scroll to position [45, 0]
click at [688, 132] on div at bounding box center [556, 291] width 1033 height 507
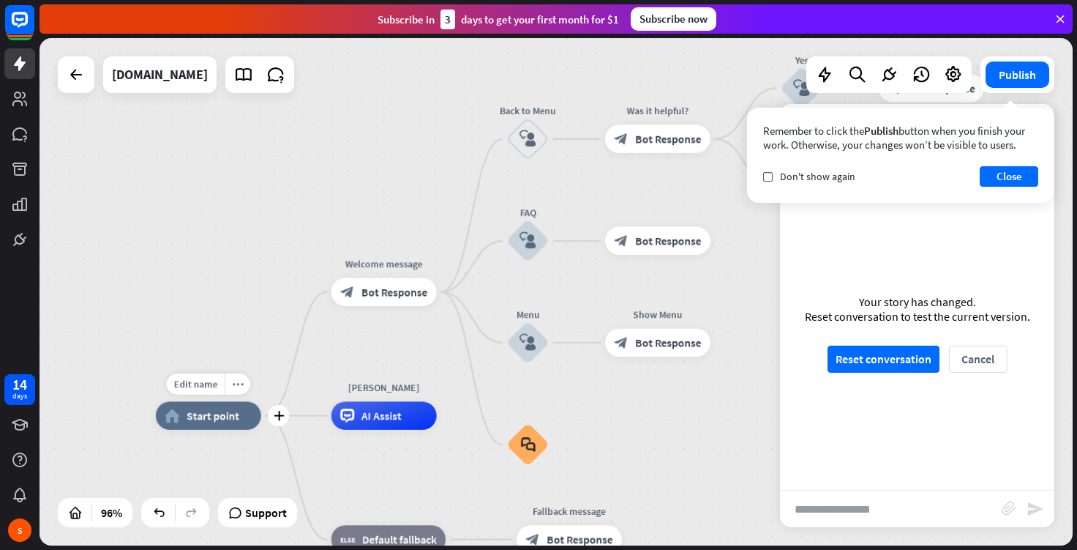
click at [203, 423] on div "home_2 Start point" at bounding box center [208, 415] width 105 height 28
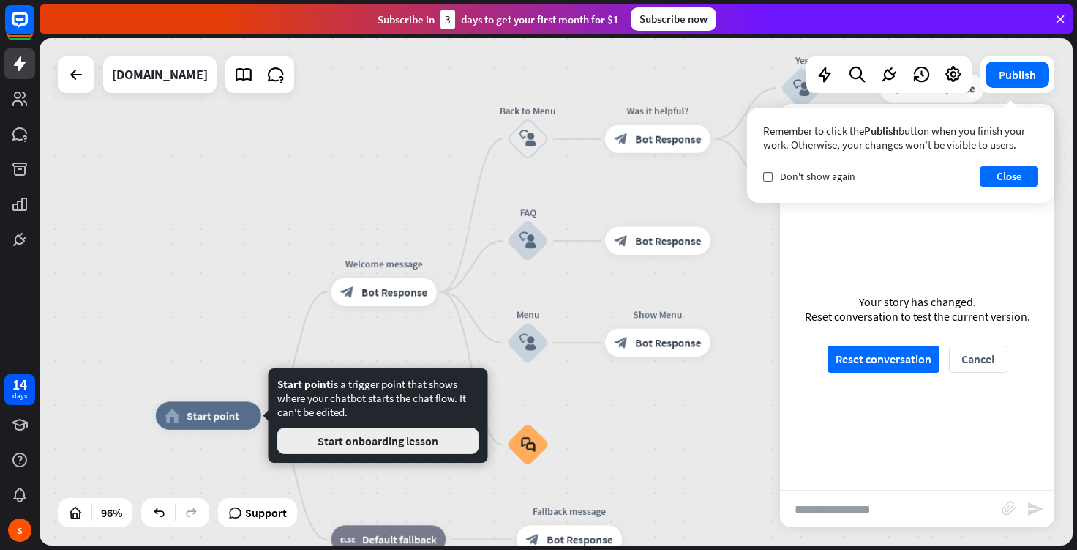
click at [338, 441] on button "Start onboarding lesson" at bounding box center [378, 440] width 202 height 26
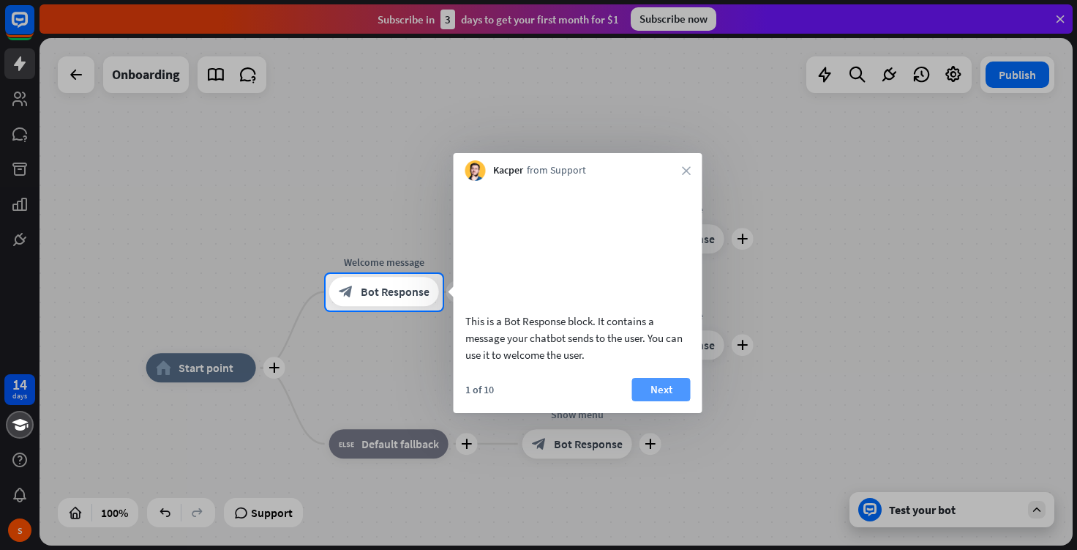
click at [648, 401] on button "Next" at bounding box center [661, 389] width 59 height 23
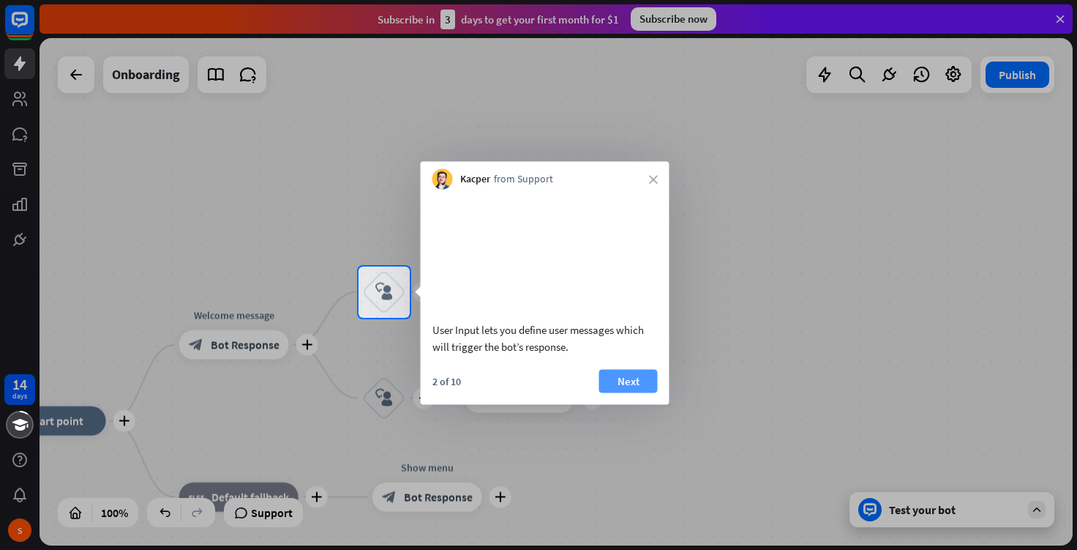
drag, startPoint x: 648, startPoint y: 402, endPoint x: 627, endPoint y: 398, distance: 21.5
click at [627, 392] on button "Next" at bounding box center [628, 380] width 59 height 23
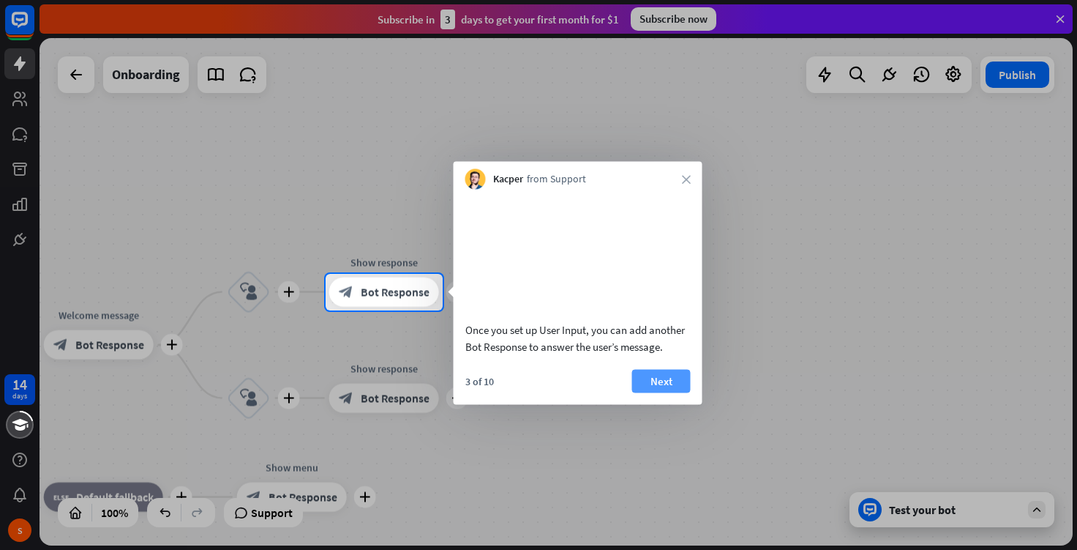
click at [672, 392] on button "Next" at bounding box center [661, 380] width 59 height 23
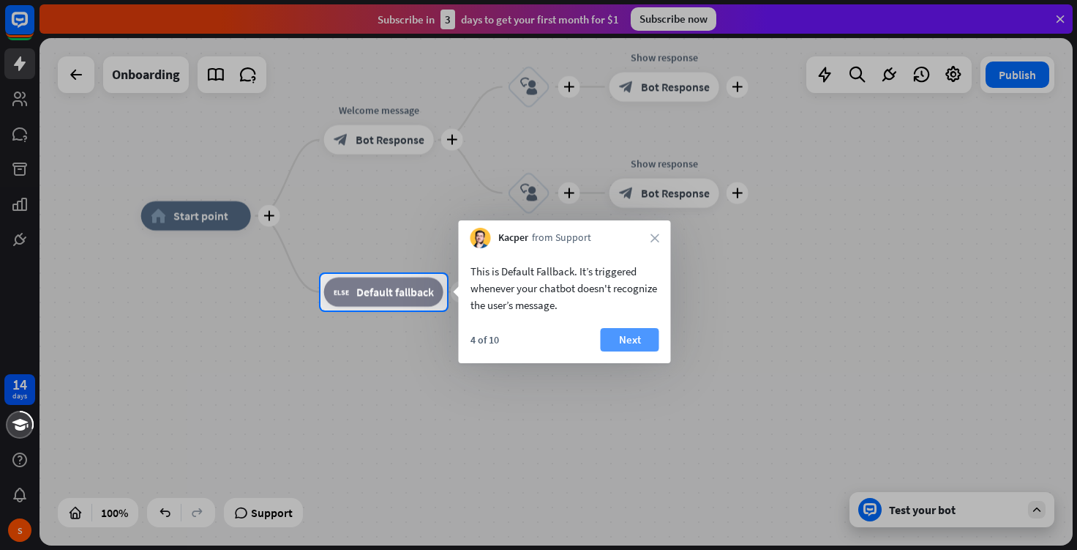
click at [628, 334] on button "Next" at bounding box center [630, 339] width 59 height 23
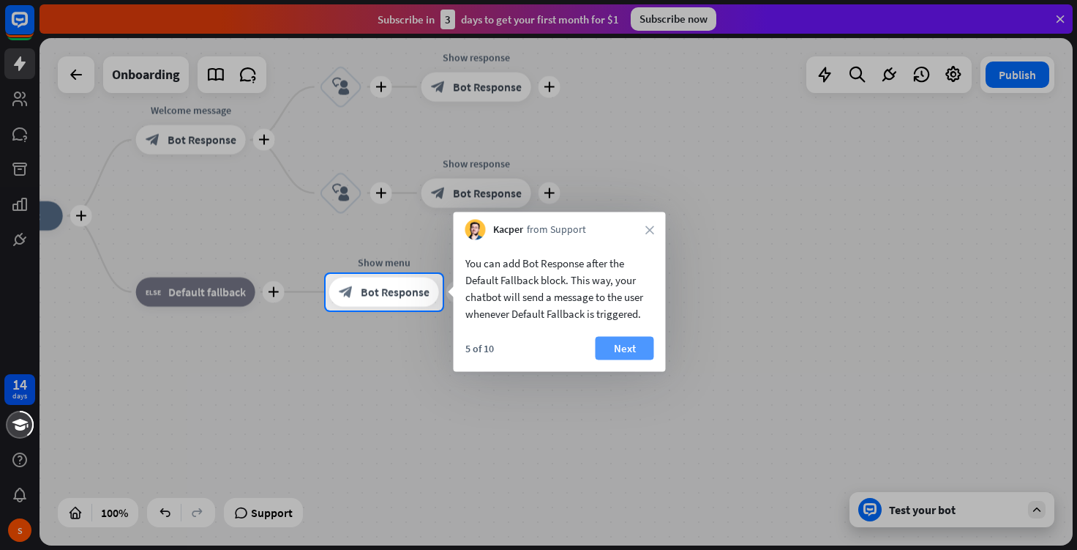
click at [628, 351] on button "Next" at bounding box center [625, 348] width 59 height 23
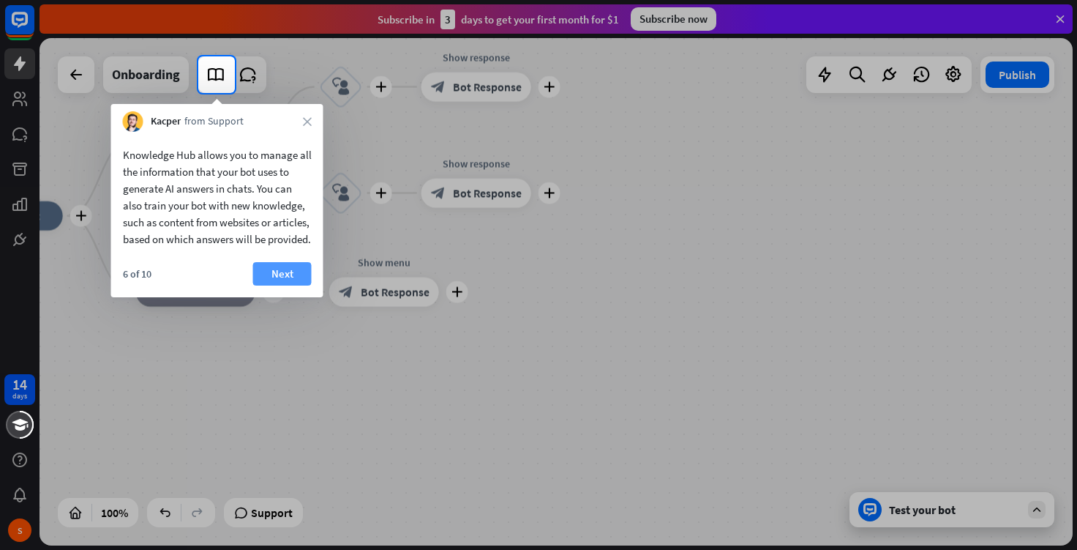
click at [280, 285] on button "Next" at bounding box center [282, 273] width 59 height 23
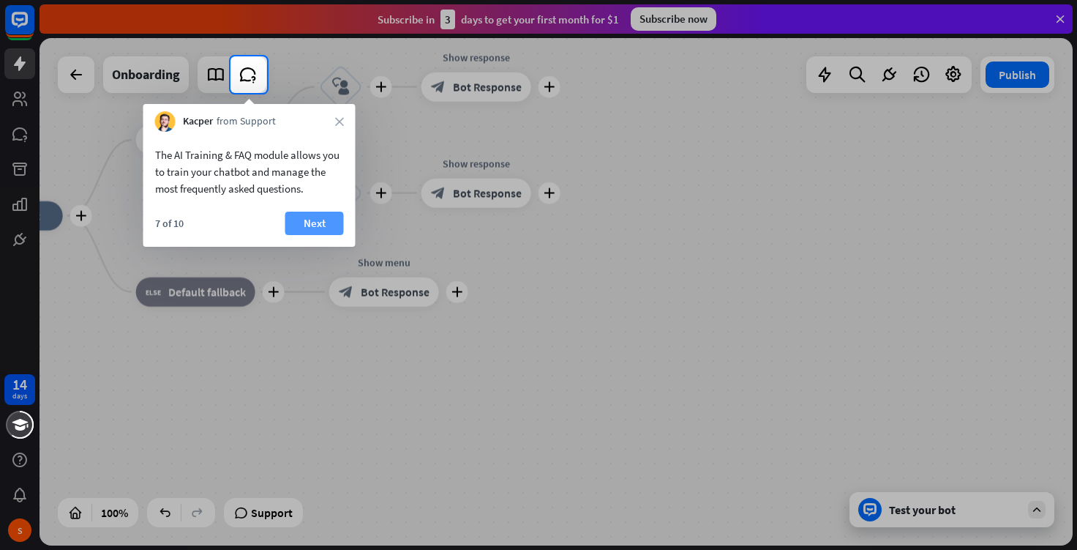
click at [320, 225] on button "Next" at bounding box center [314, 222] width 59 height 23
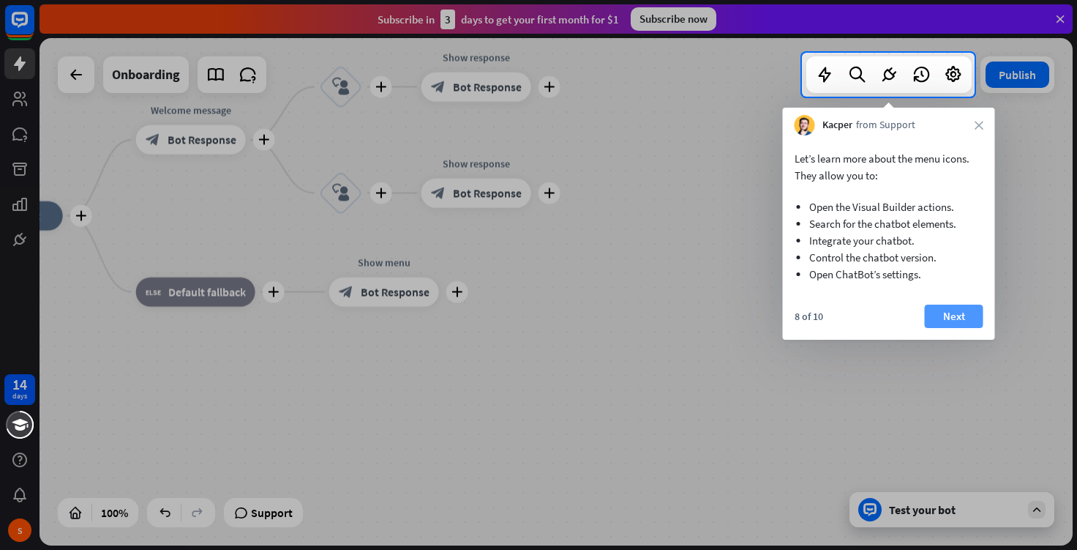
click at [973, 310] on button "Next" at bounding box center [954, 315] width 59 height 23
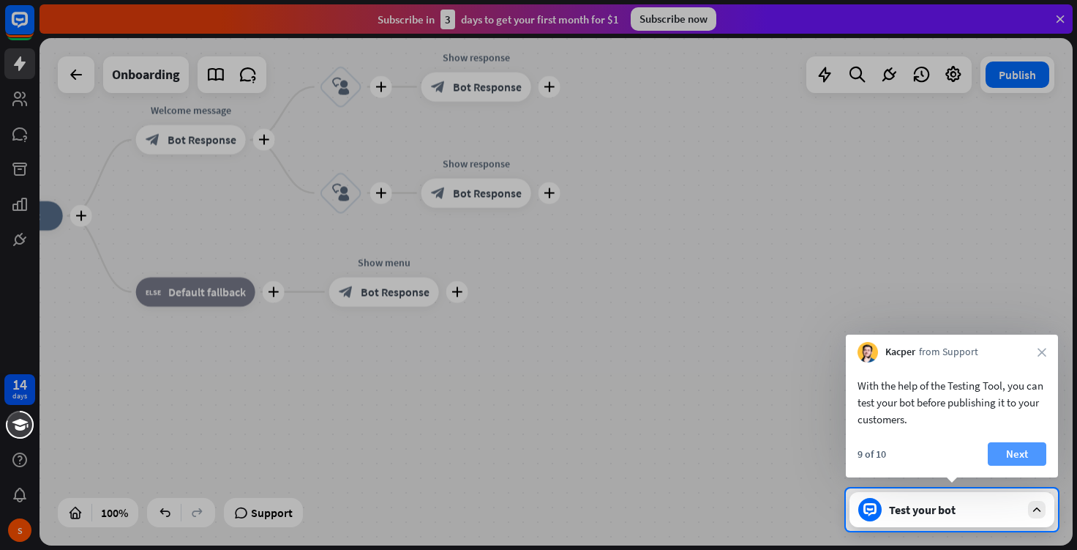
click at [1010, 454] on button "Next" at bounding box center [1017, 453] width 59 height 23
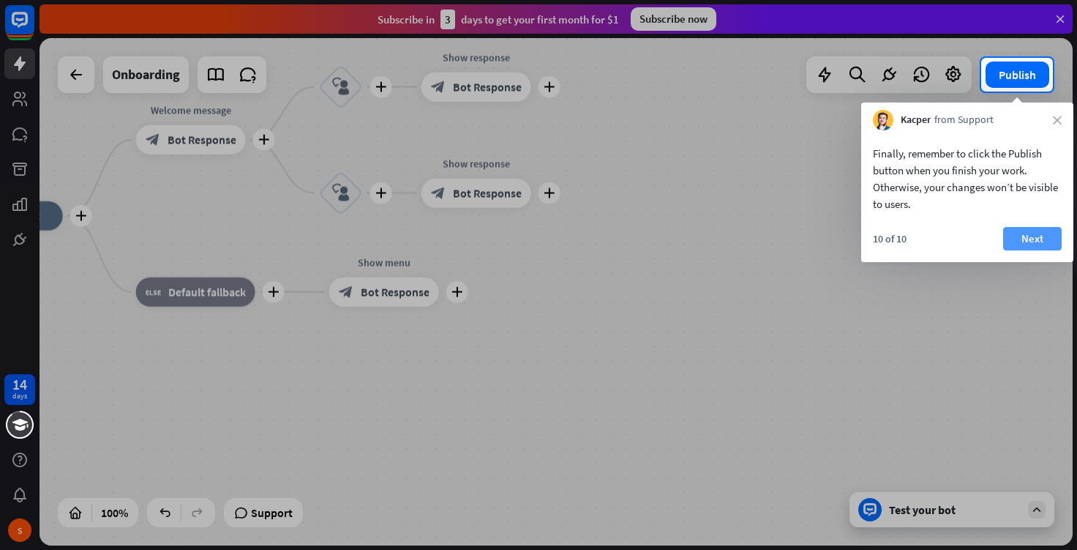
click at [1022, 245] on button "Next" at bounding box center [1032, 238] width 59 height 23
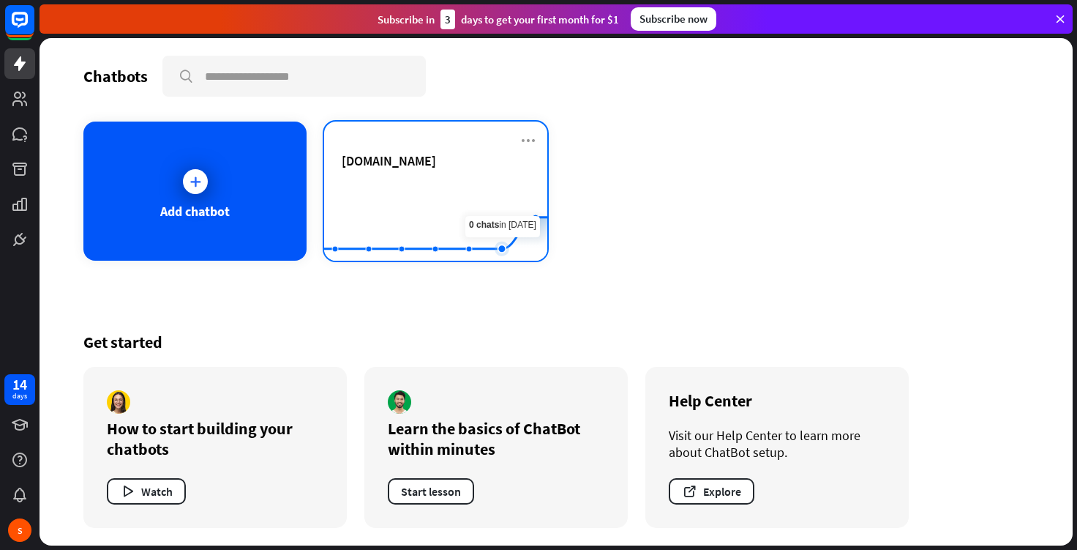
click at [502, 230] on rect at bounding box center [435, 224] width 223 height 91
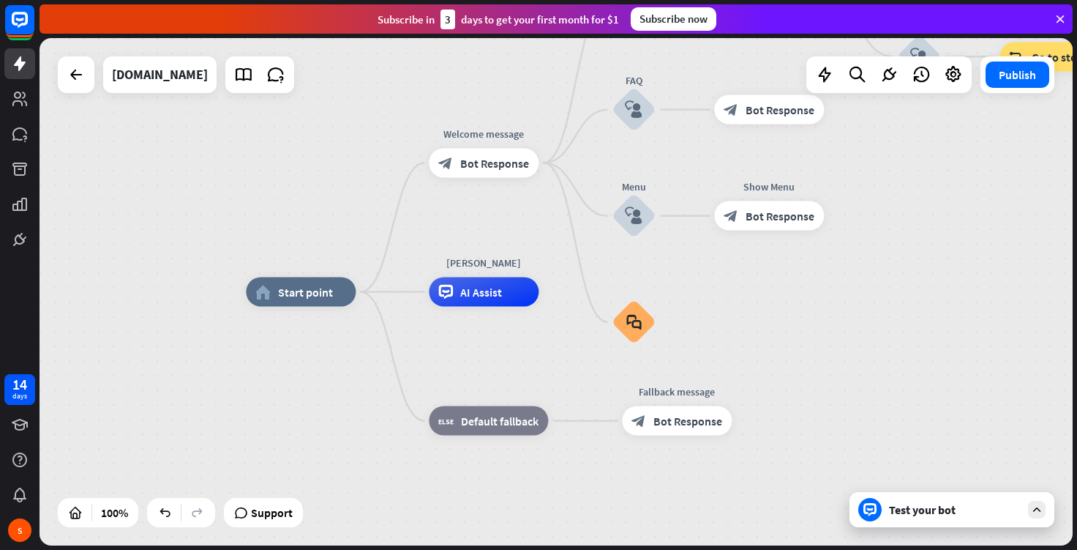
click at [8, 390] on div "14 days" at bounding box center [19, 389] width 31 height 31
click at [486, 157] on span "Bot Response" at bounding box center [494, 162] width 69 height 15
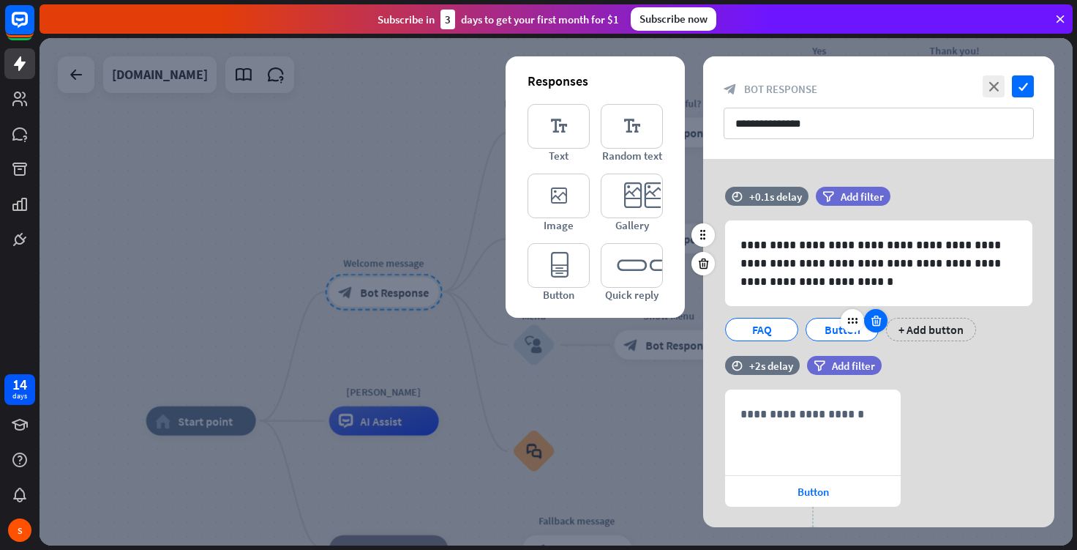
click at [872, 321] on icon at bounding box center [876, 320] width 14 height 13
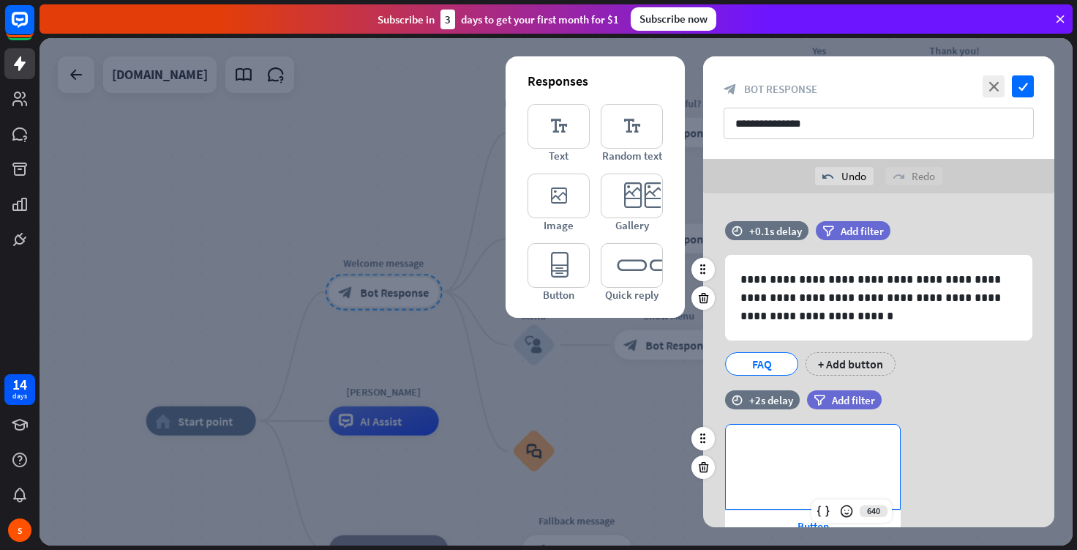
click at [842, 446] on p "**********" at bounding box center [813, 448] width 145 height 18
click at [787, 447] on p "**********" at bounding box center [813, 448] width 145 height 18
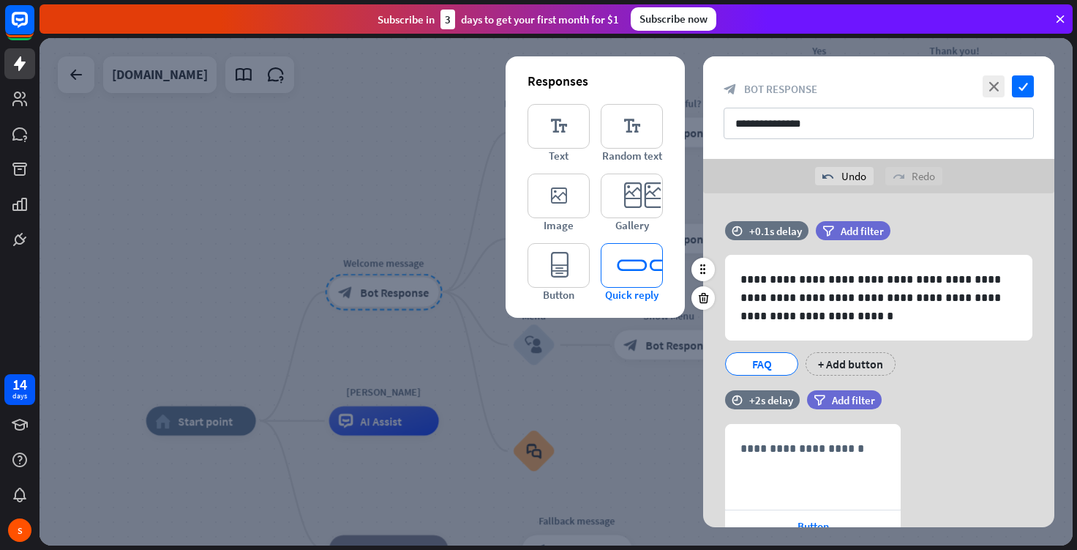
click at [631, 259] on icon "editor_quick_replies" at bounding box center [632, 265] width 62 height 45
click at [838, 233] on div "filter Add filter" at bounding box center [853, 230] width 75 height 19
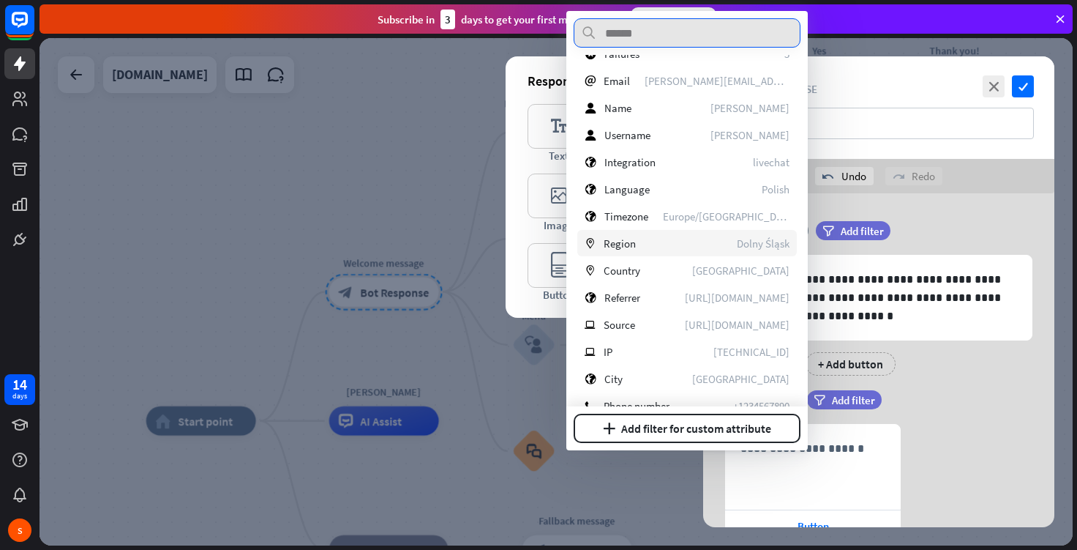
scroll to position [267, 0]
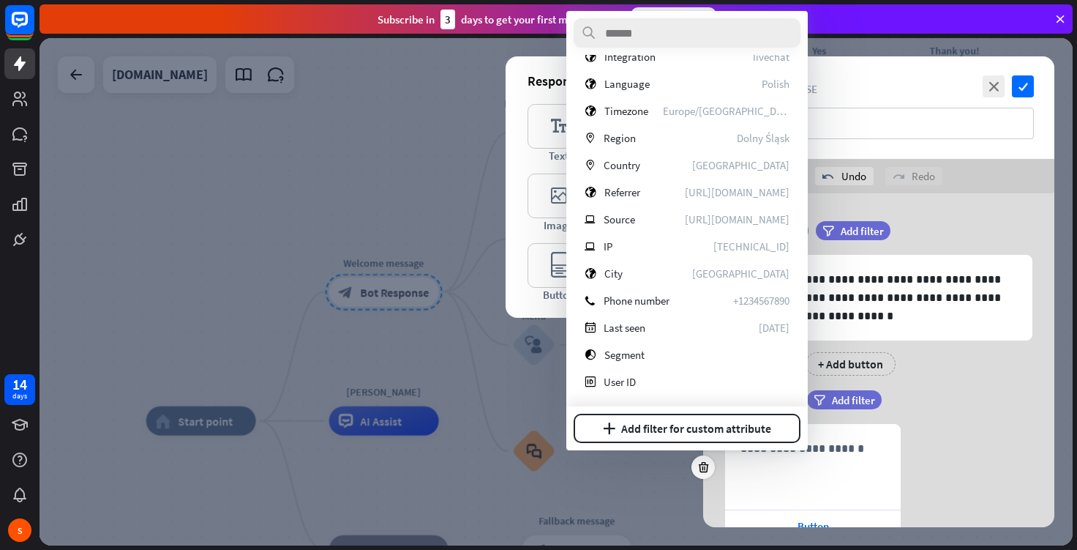
click at [951, 408] on div "filter Add filter" at bounding box center [881, 399] width 148 height 19
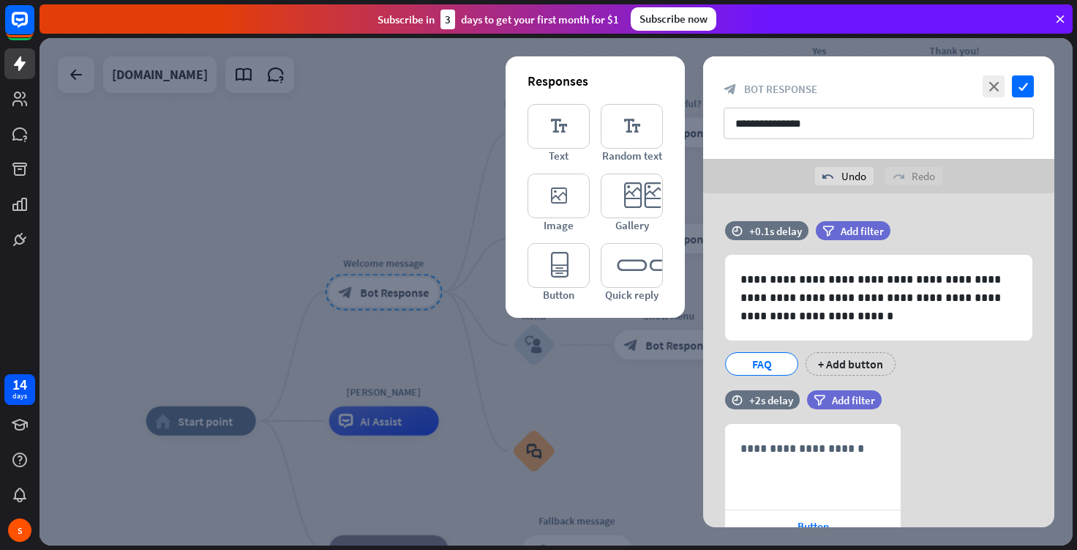
click at [774, 364] on div "FAQ" at bounding box center [762, 364] width 48 height 22
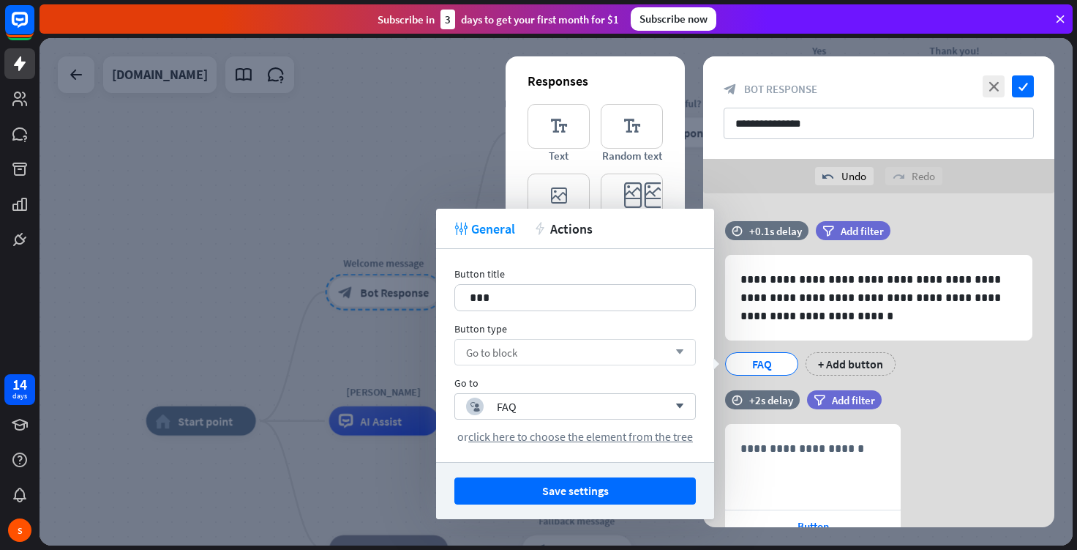
click at [591, 359] on div "Go to block arrow_down" at bounding box center [574, 352] width 241 height 26
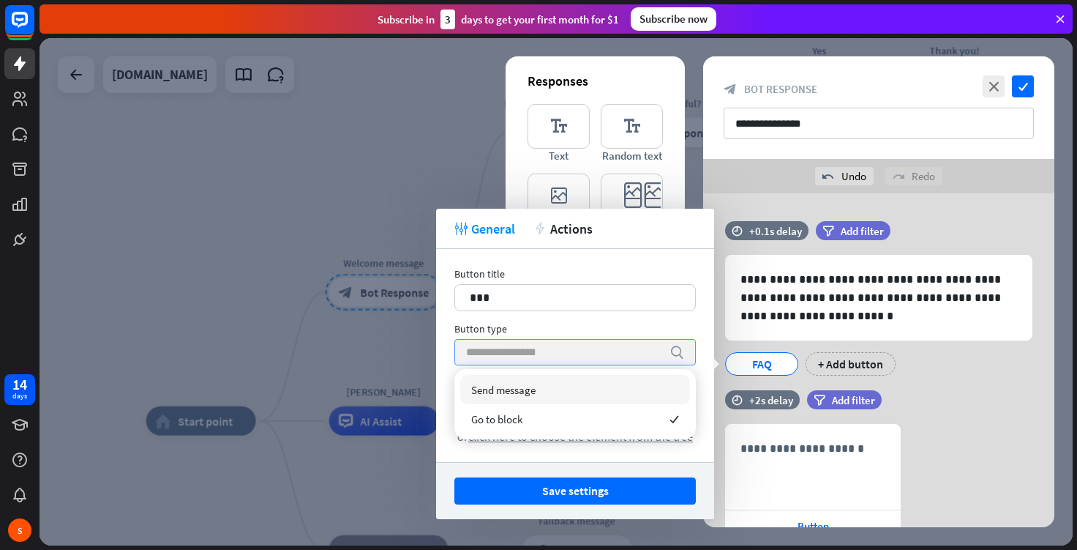
click at [591, 359] on input "search" at bounding box center [564, 352] width 196 height 25
click at [612, 462] on div "Save settings" at bounding box center [575, 490] width 278 height 57
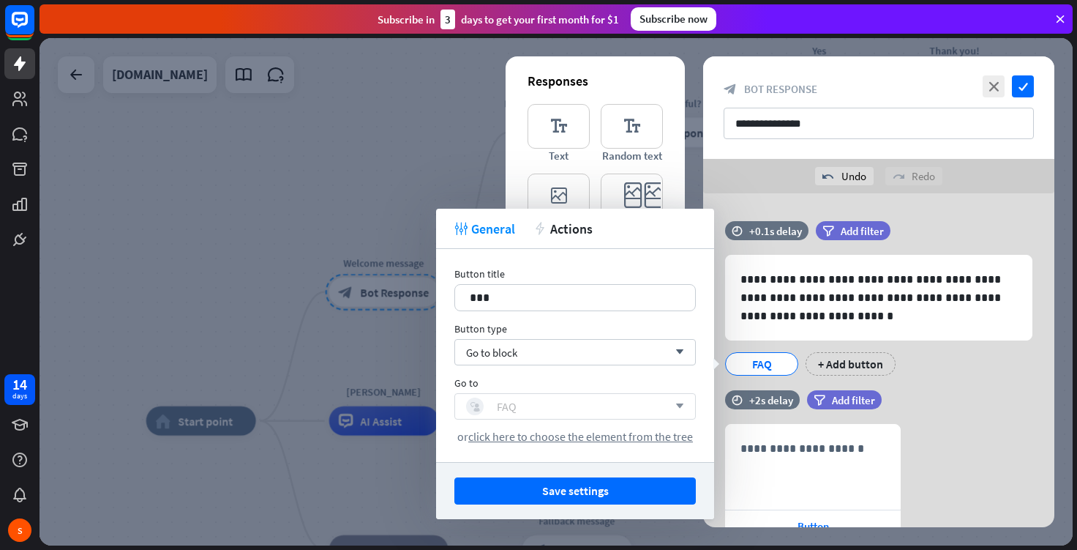
click at [599, 404] on div "block_user_input FAQ" at bounding box center [567, 406] width 202 height 18
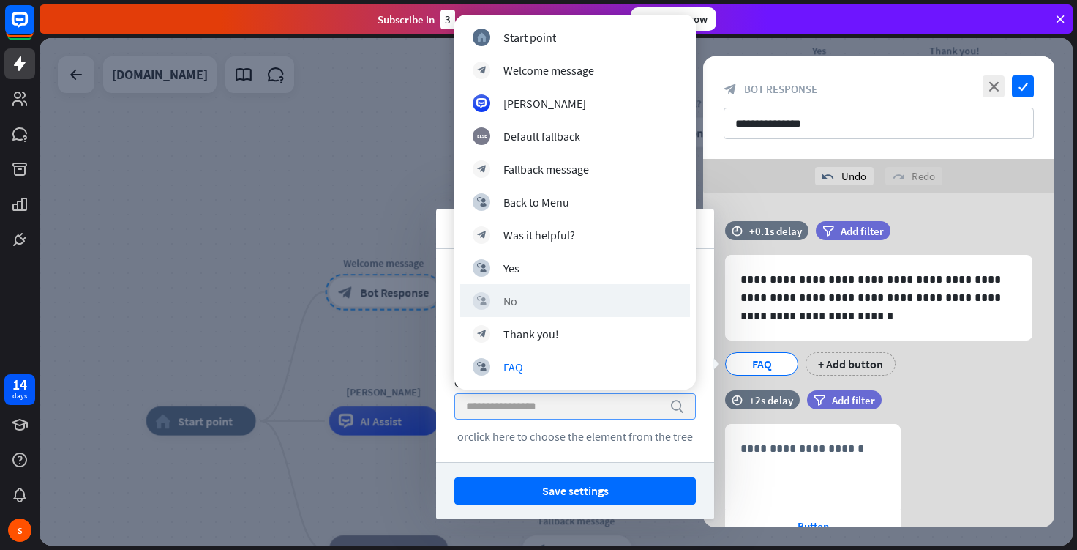
scroll to position [131, 0]
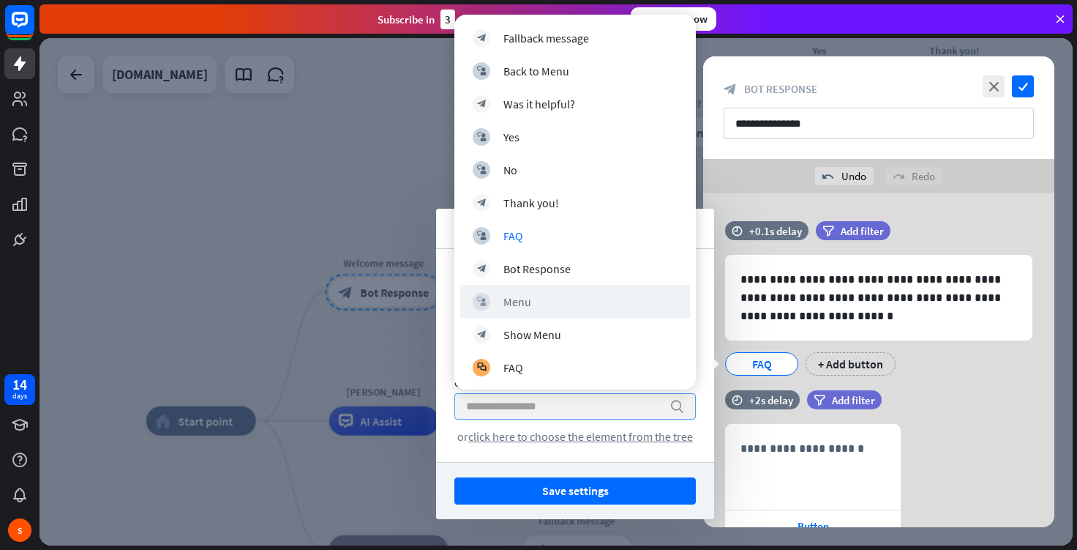
click at [580, 315] on div "block_user_input Menu" at bounding box center [575, 301] width 230 height 33
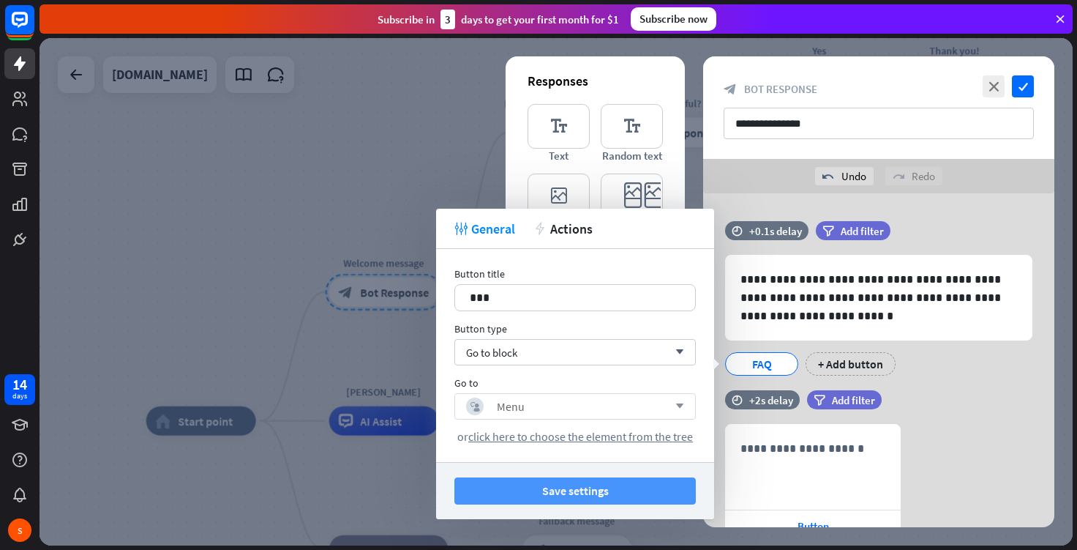
click at [608, 488] on button "Save settings" at bounding box center [574, 490] width 241 height 27
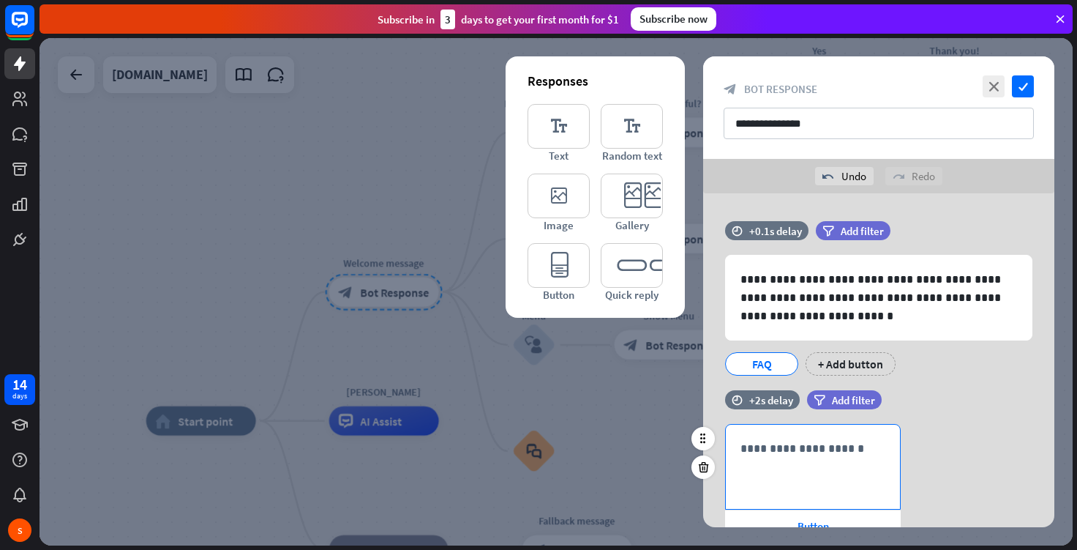
click at [847, 443] on p "**********" at bounding box center [813, 448] width 145 height 18
click at [789, 517] on div "Button" at bounding box center [813, 525] width 176 height 31
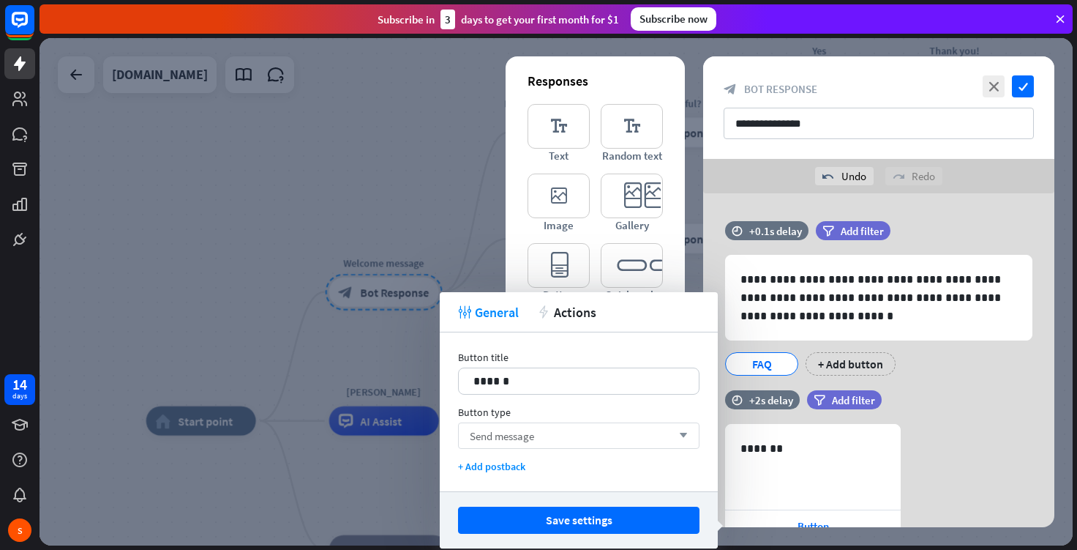
click at [570, 441] on div "Send message arrow_down" at bounding box center [578, 435] width 241 height 26
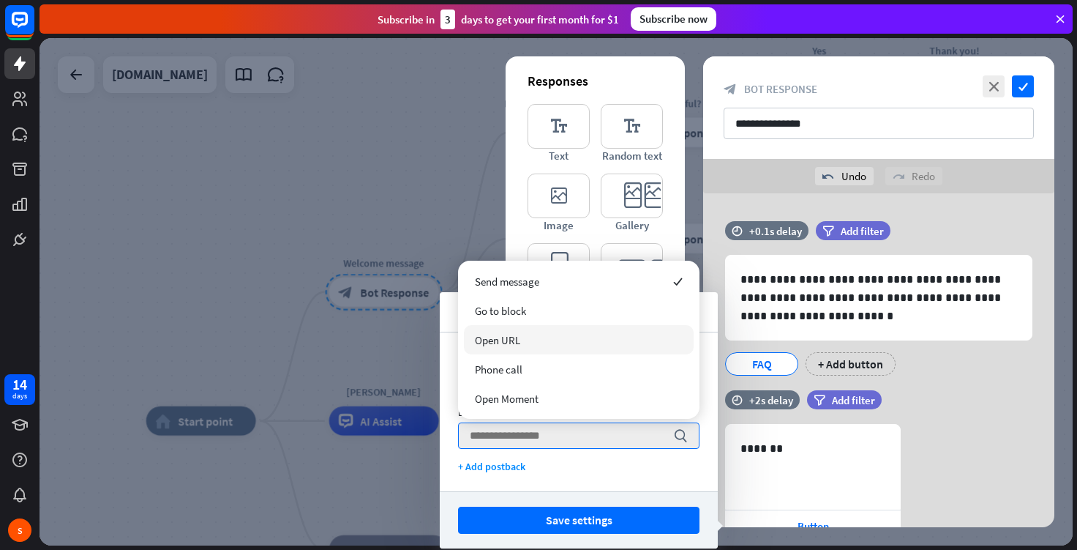
click at [541, 345] on div "Open URL" at bounding box center [579, 339] width 230 height 29
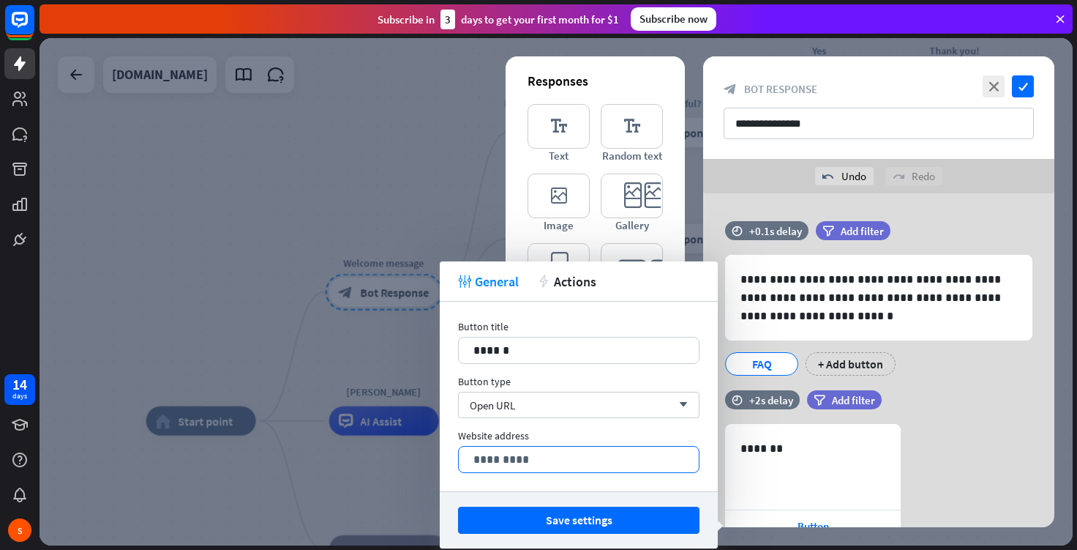
click at [551, 452] on p "*********" at bounding box center [578, 459] width 211 height 18
click at [540, 460] on p "*********" at bounding box center [578, 459] width 211 height 18
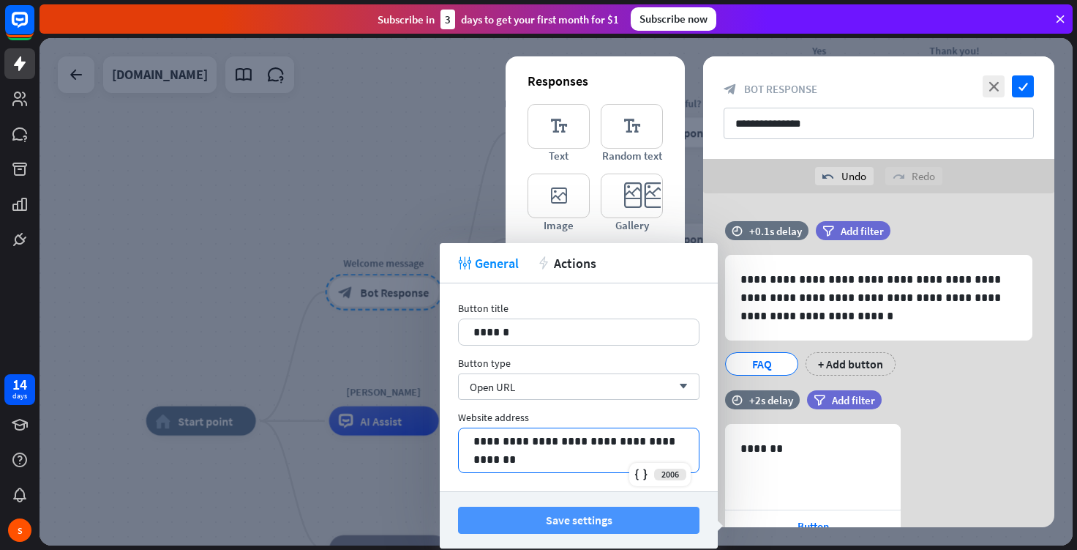
click at [582, 523] on button "Save settings" at bounding box center [578, 519] width 241 height 27
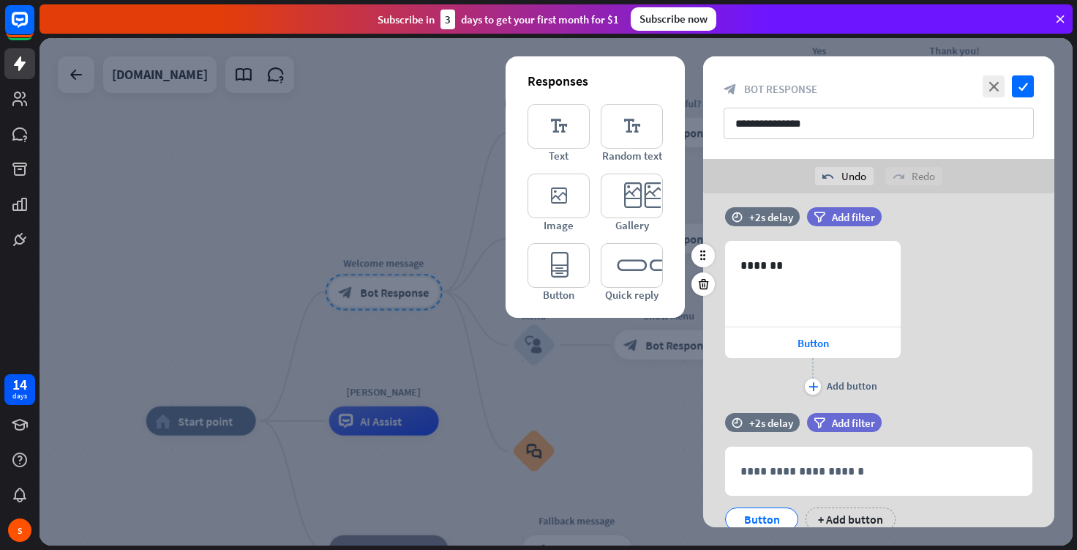
scroll to position [54, 0]
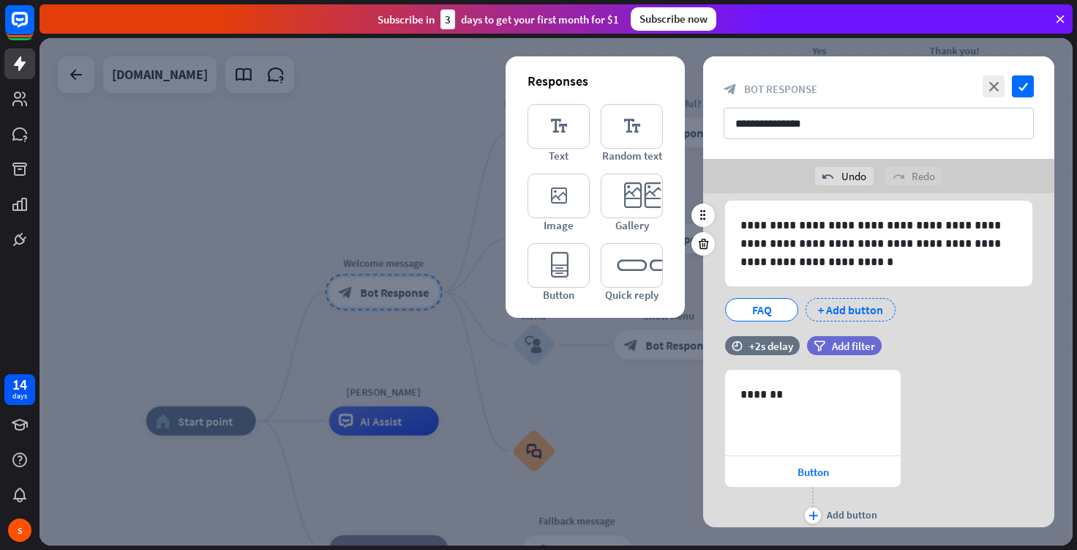
click at [863, 310] on div "+ Add button" at bounding box center [851, 309] width 90 height 23
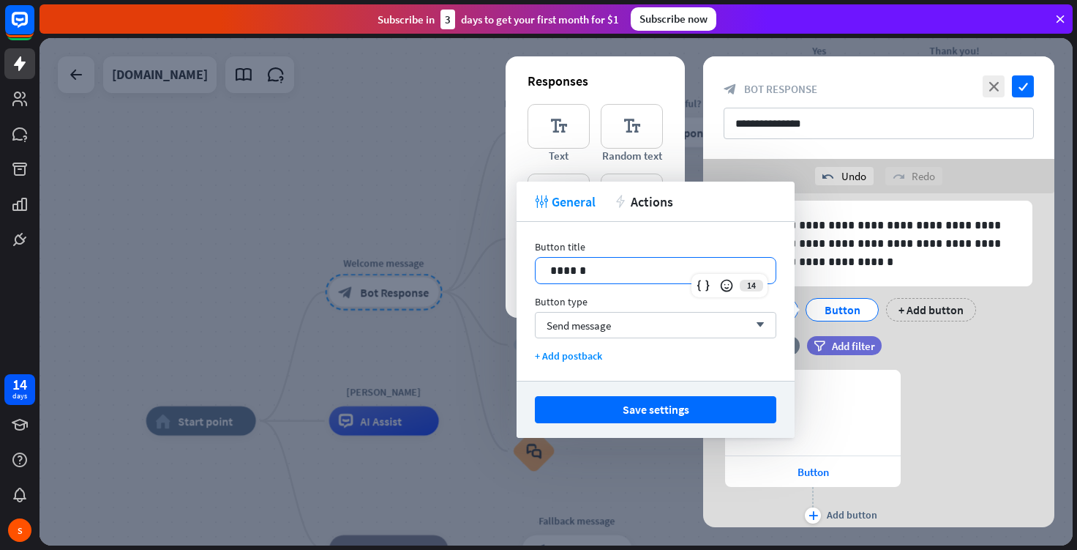
drag, startPoint x: 642, startPoint y: 277, endPoint x: 511, endPoint y: 289, distance: 130.8
click at [511, 289] on body "14 days S close Product Help First steps Get started with ChatBot Help Center F…" at bounding box center [538, 275] width 1077 height 550
click at [586, 272] on p "******" at bounding box center [655, 270] width 211 height 18
click at [575, 271] on p "**********" at bounding box center [655, 270] width 211 height 18
click at [597, 318] on span "Send message" at bounding box center [579, 325] width 64 height 14
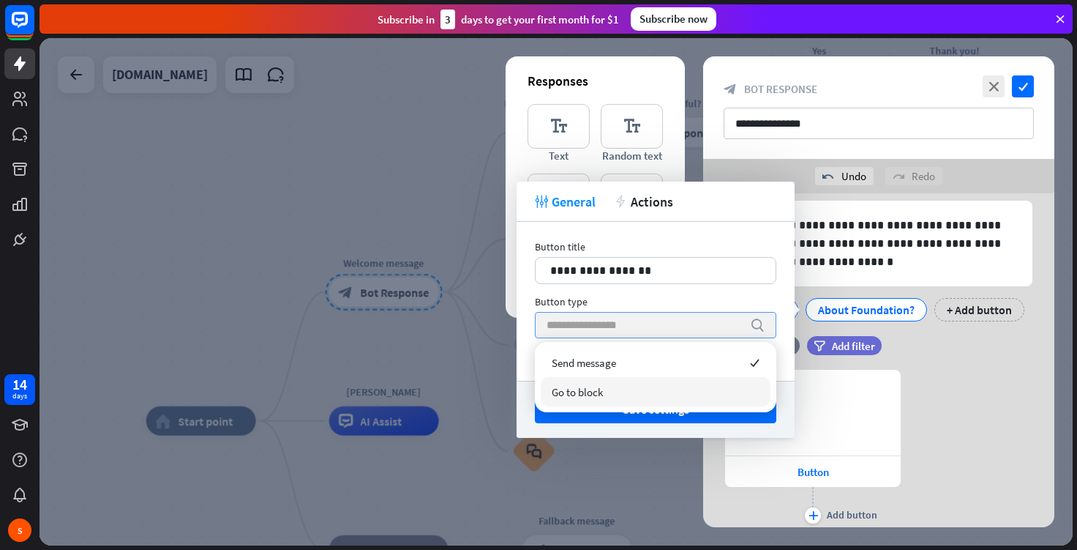
click at [611, 393] on div "Go to block" at bounding box center [656, 391] width 230 height 29
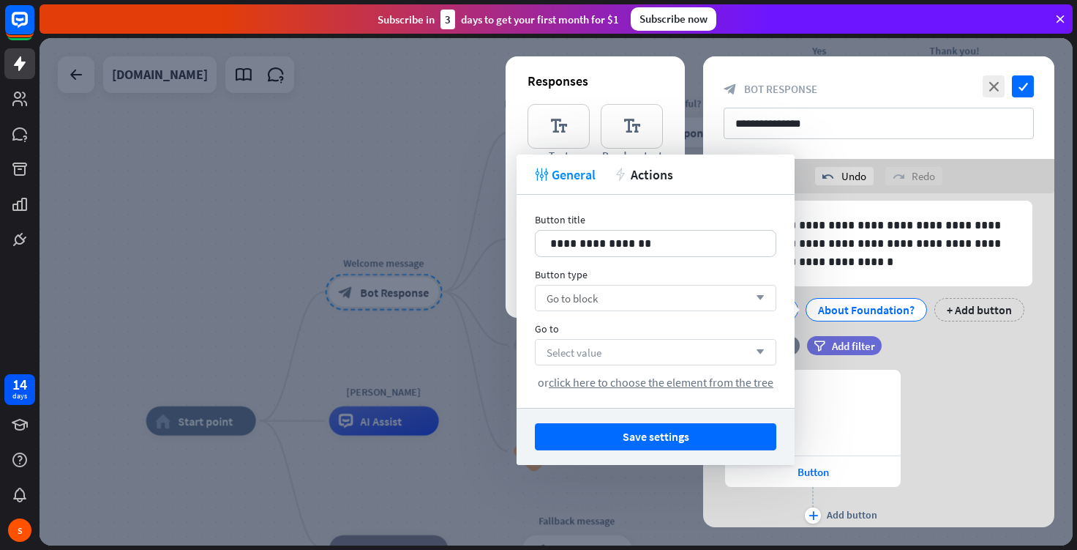
click at [616, 339] on div "Select value arrow_down" at bounding box center [655, 352] width 241 height 26
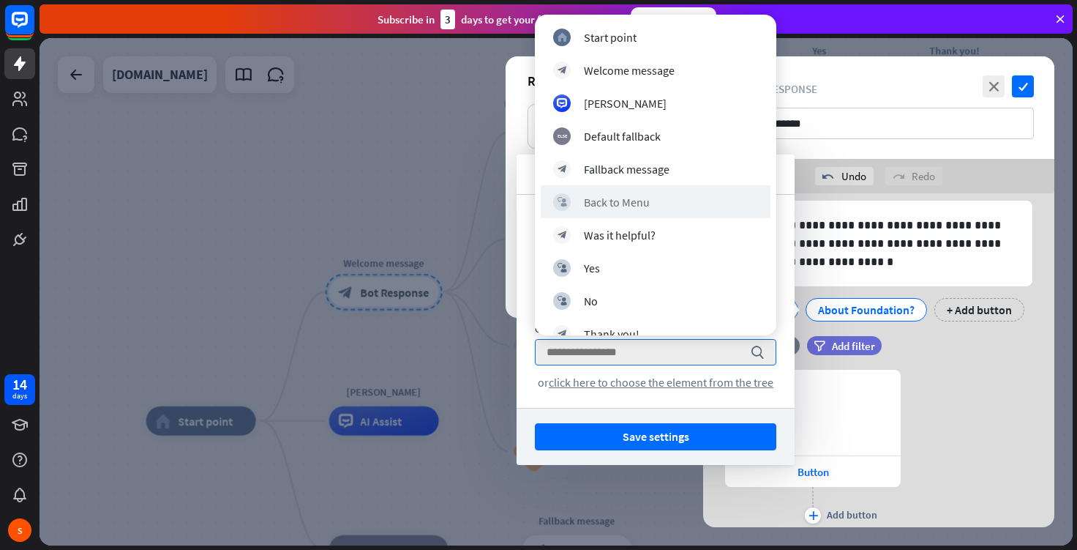
scroll to position [185, 0]
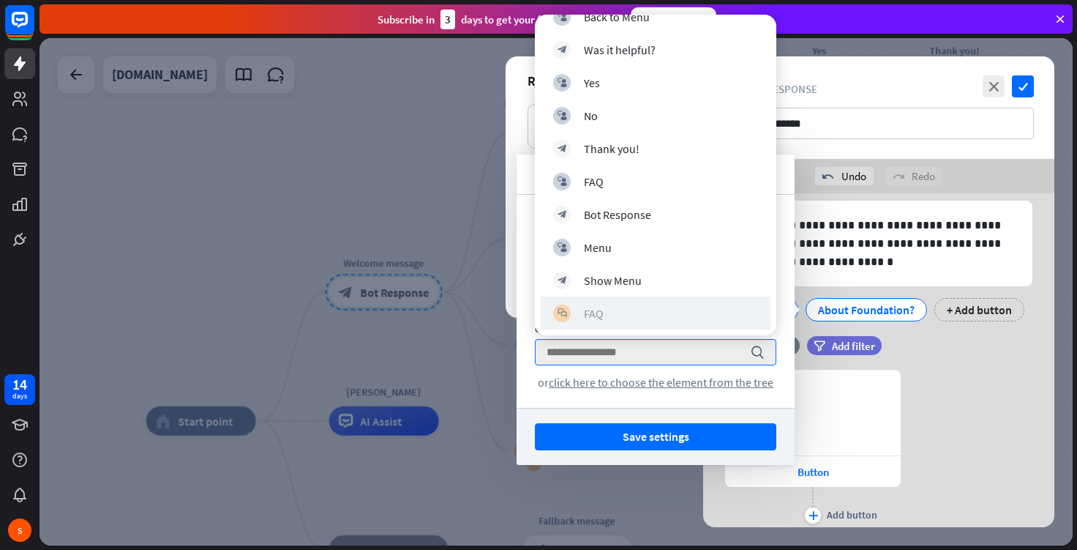
click at [637, 304] on div "block_faq FAQ" at bounding box center [655, 313] width 205 height 18
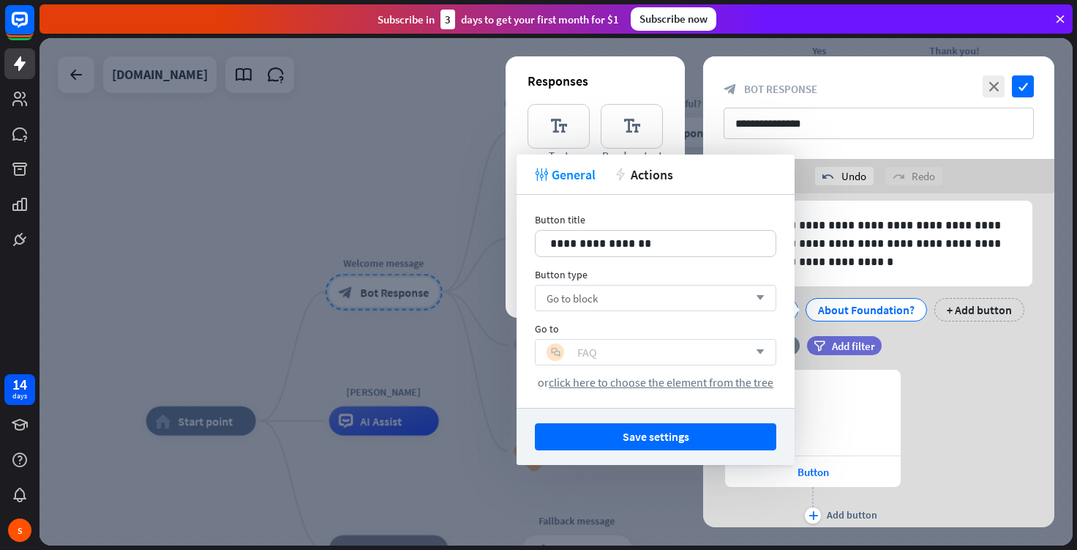
click at [665, 348] on div "block_faq FAQ" at bounding box center [648, 352] width 202 height 18
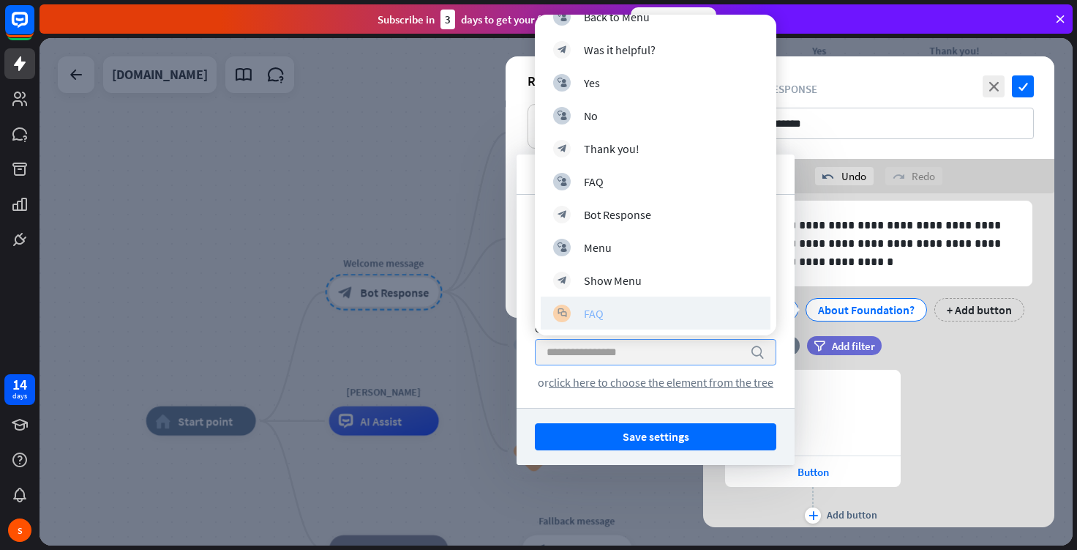
click at [613, 316] on div "block_faq FAQ" at bounding box center [655, 313] width 205 height 18
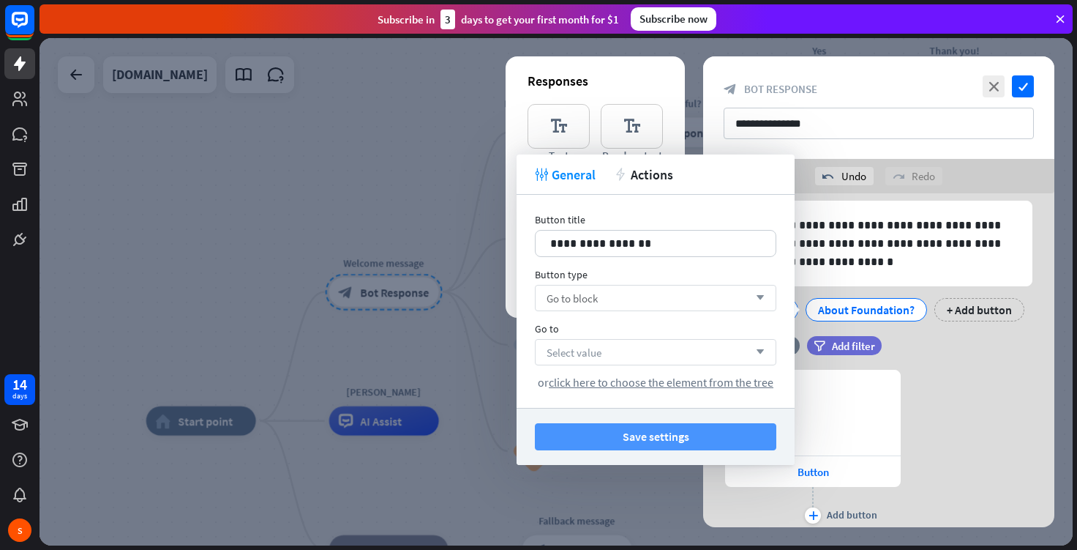
click at [697, 431] on button "Save settings" at bounding box center [655, 436] width 241 height 27
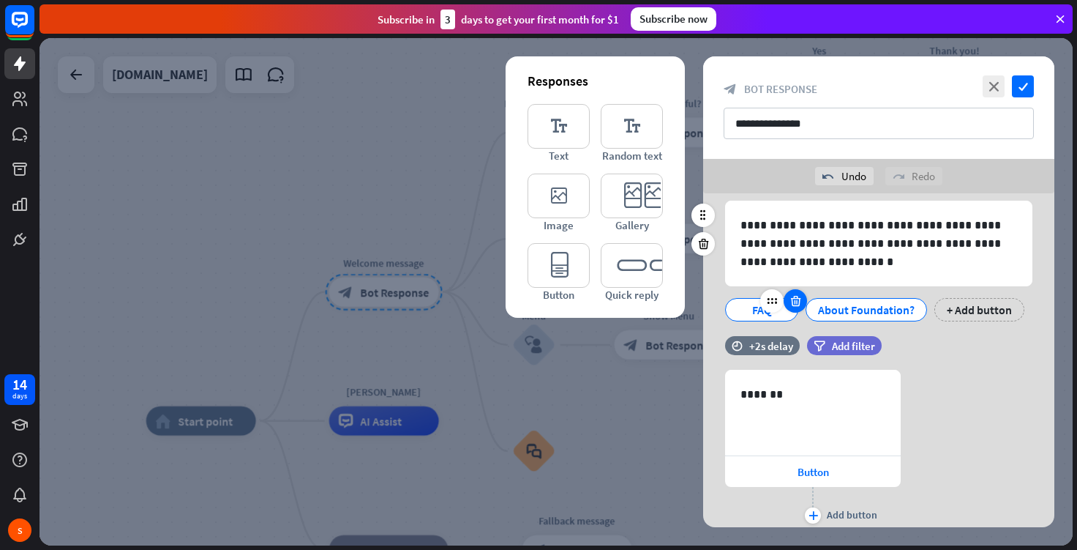
click at [794, 301] on icon at bounding box center [796, 300] width 14 height 13
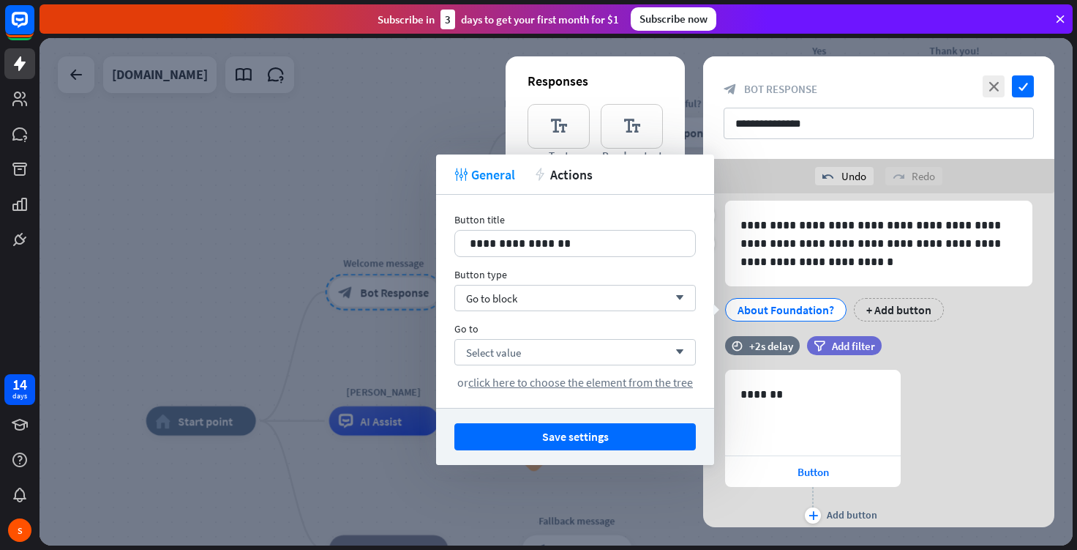
click at [580, 186] on div "tweak General action Actions" at bounding box center [575, 174] width 278 height 40
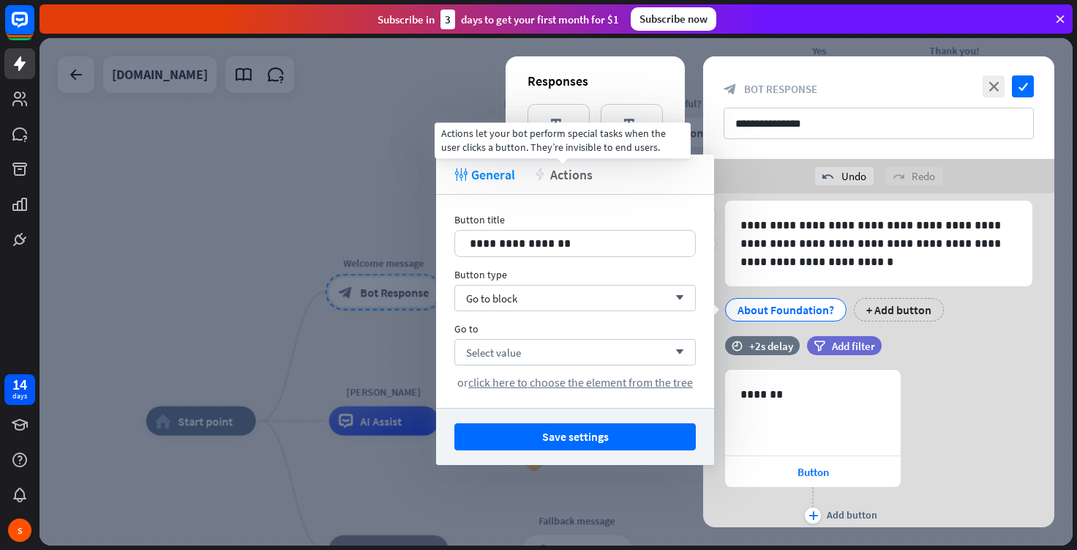
click at [574, 170] on span "Actions" at bounding box center [571, 174] width 42 height 17
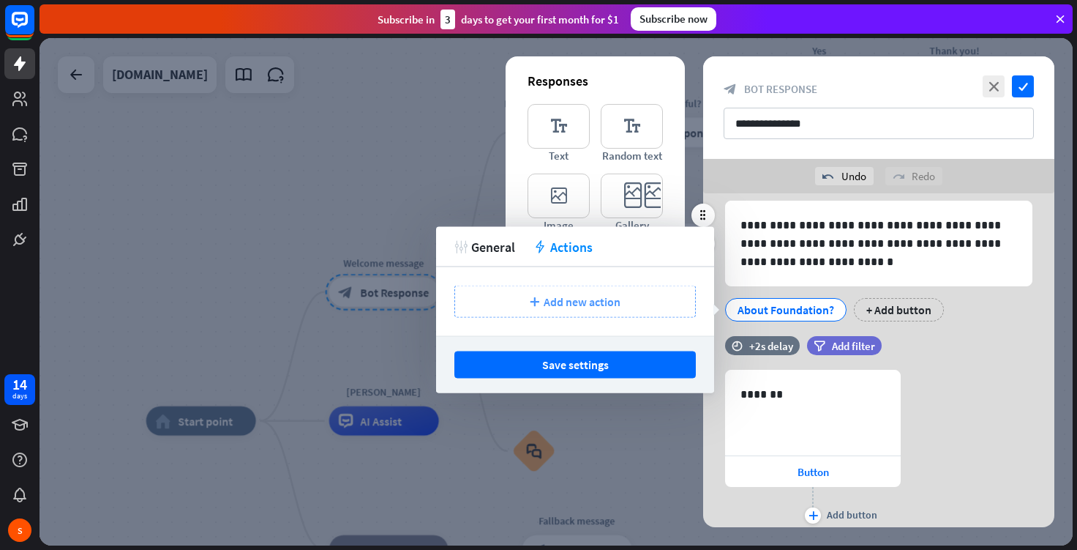
click at [605, 296] on span "Add new action" at bounding box center [582, 301] width 77 height 15
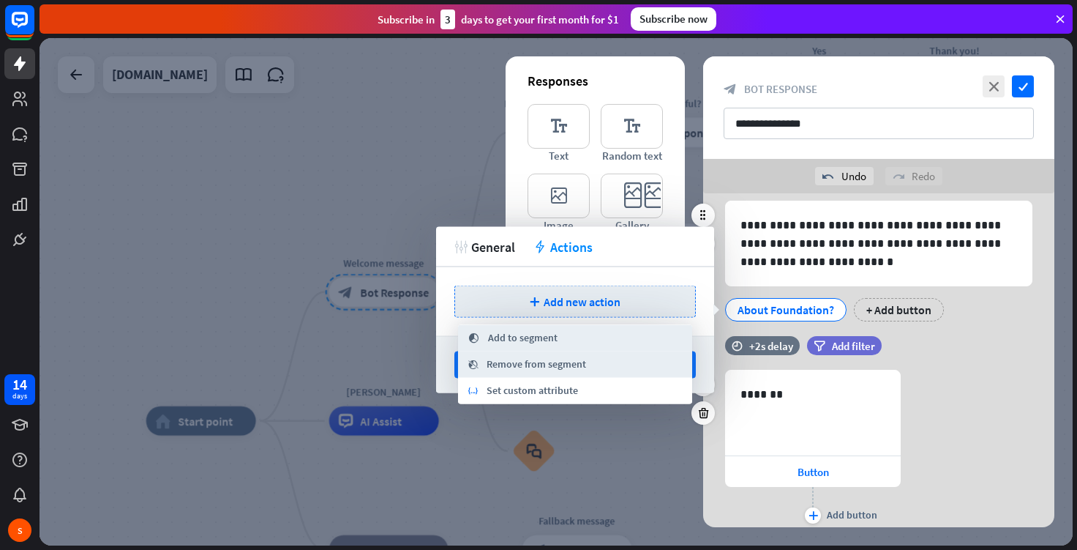
click at [735, 487] on div "plus Add button" at bounding box center [813, 505] width 176 height 37
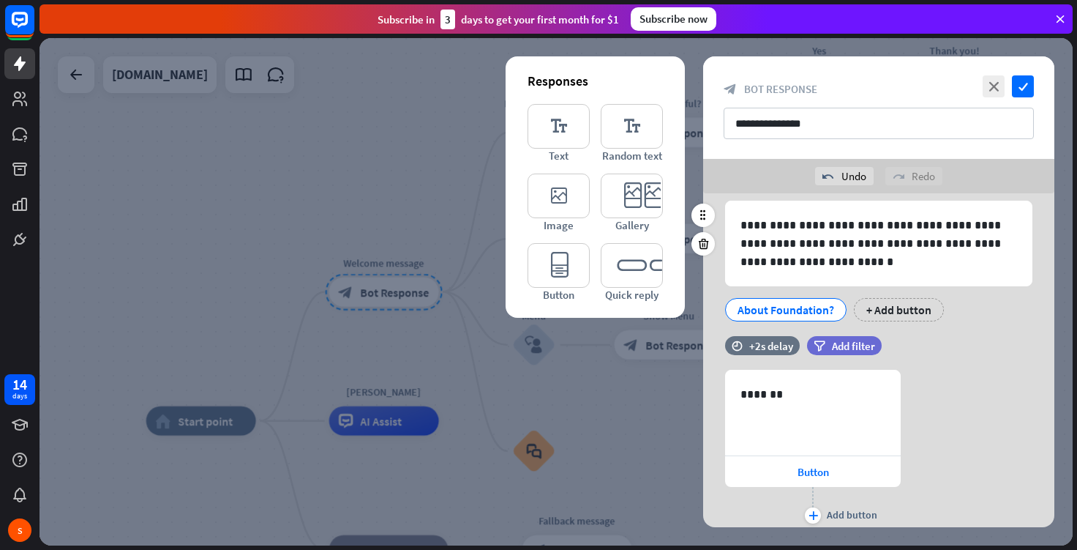
click at [993, 334] on div "**********" at bounding box center [878, 251] width 351 height 169
click at [992, 80] on icon "close" at bounding box center [994, 86] width 22 height 22
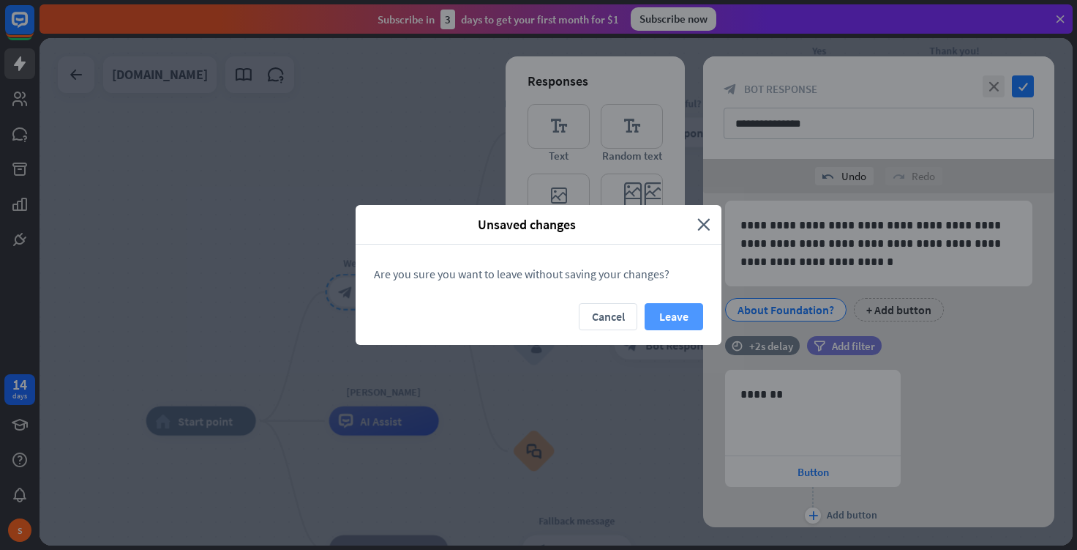
click at [671, 318] on button "Leave" at bounding box center [674, 316] width 59 height 27
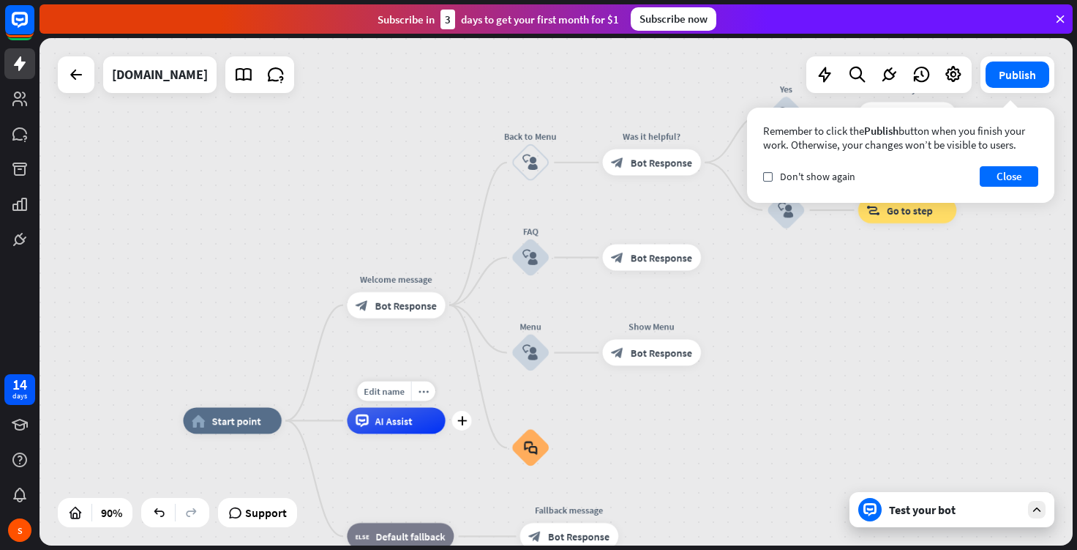
click at [394, 434] on div "Edit name more_horiz plus [PERSON_NAME] AI Assist" at bounding box center [396, 421] width 98 height 26
click at [420, 425] on div "AI Assist" at bounding box center [396, 421] width 98 height 26
click at [422, 394] on icon "more_horiz" at bounding box center [424, 391] width 10 height 10
click at [458, 402] on div "chat Start testing from here" at bounding box center [495, 408] width 146 height 29
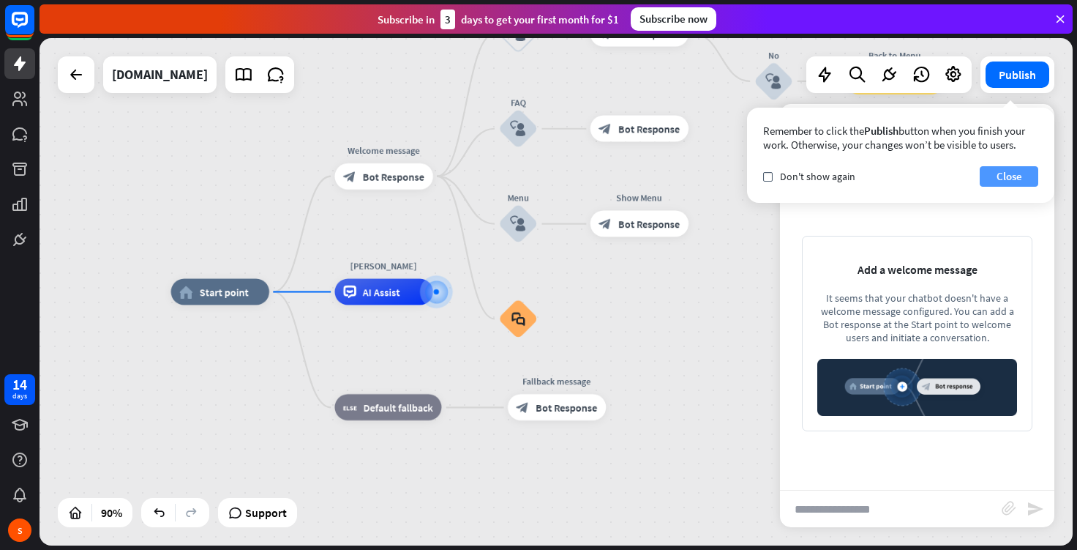
click at [1005, 174] on button "Close" at bounding box center [1009, 176] width 59 height 20
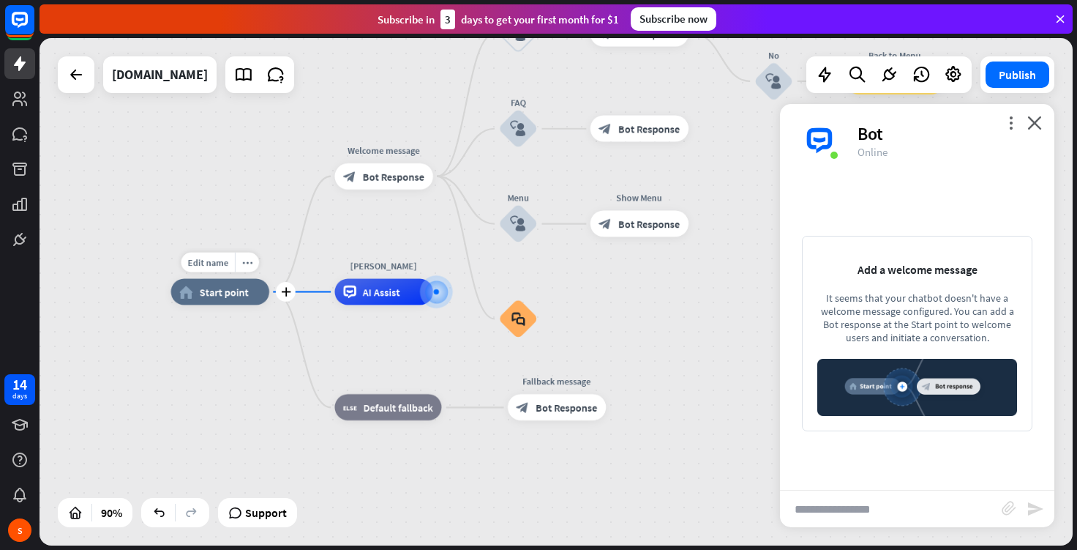
click at [198, 301] on div "home_2 Start point" at bounding box center [220, 292] width 98 height 26
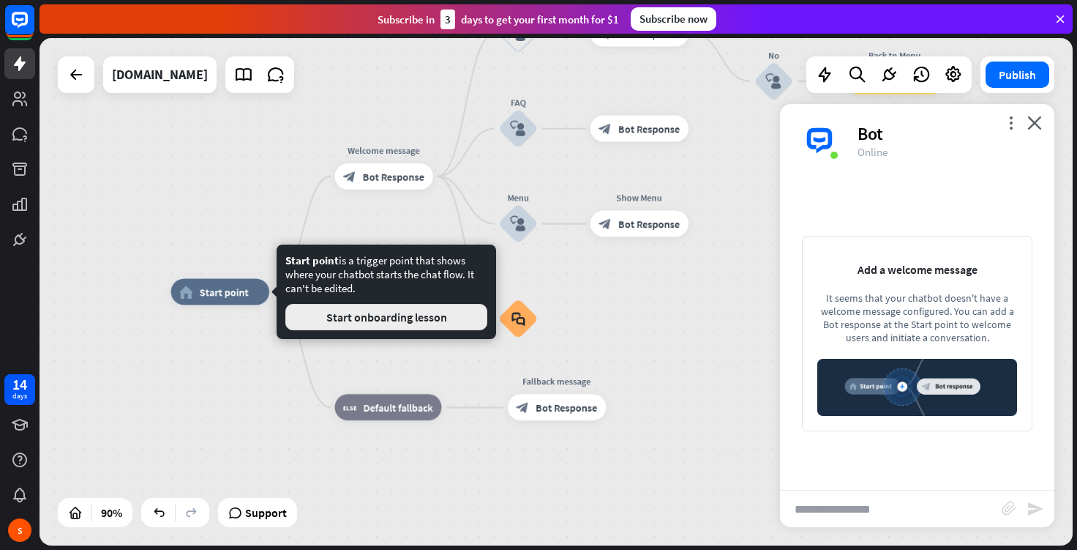
click at [406, 327] on button "Start onboarding lesson" at bounding box center [386, 317] width 202 height 26
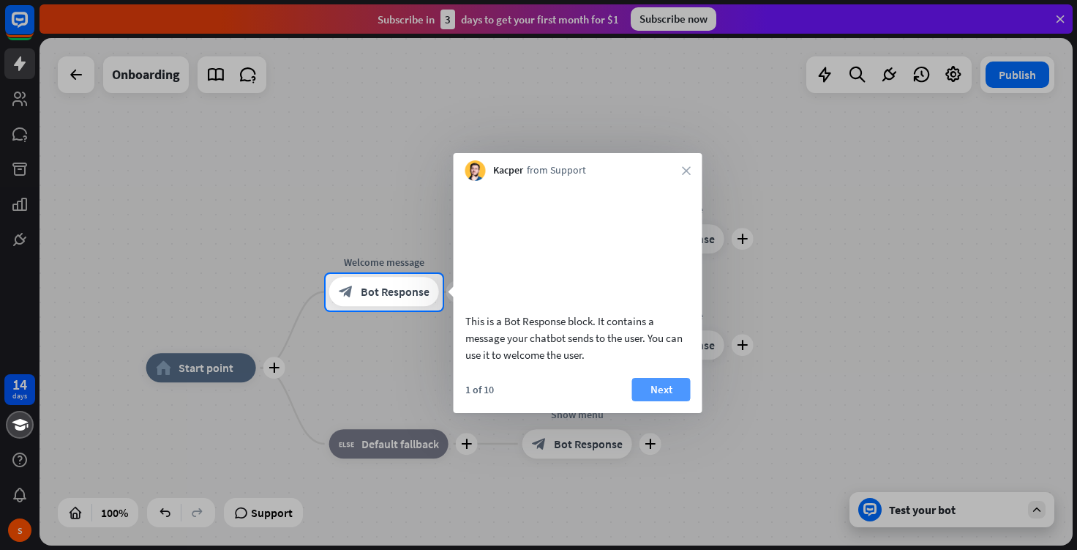
click at [659, 401] on button "Next" at bounding box center [661, 389] width 59 height 23
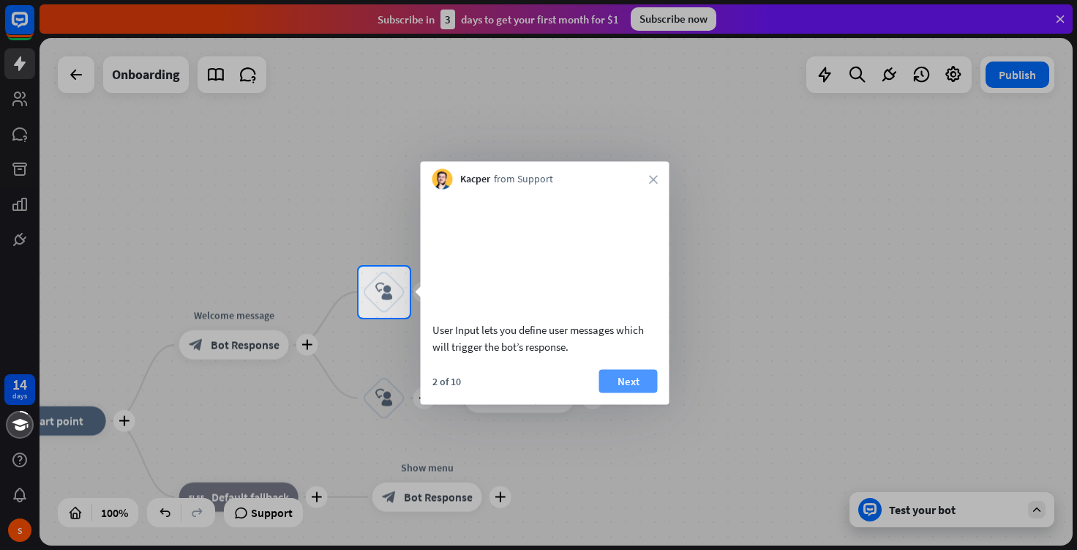
click at [634, 392] on button "Next" at bounding box center [628, 380] width 59 height 23
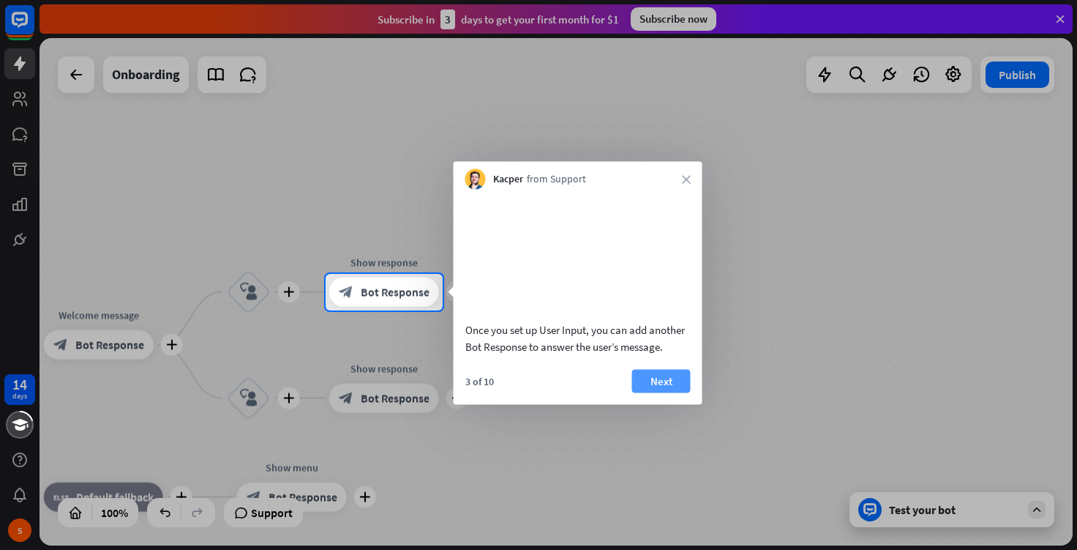
click at [636, 392] on button "Next" at bounding box center [661, 380] width 59 height 23
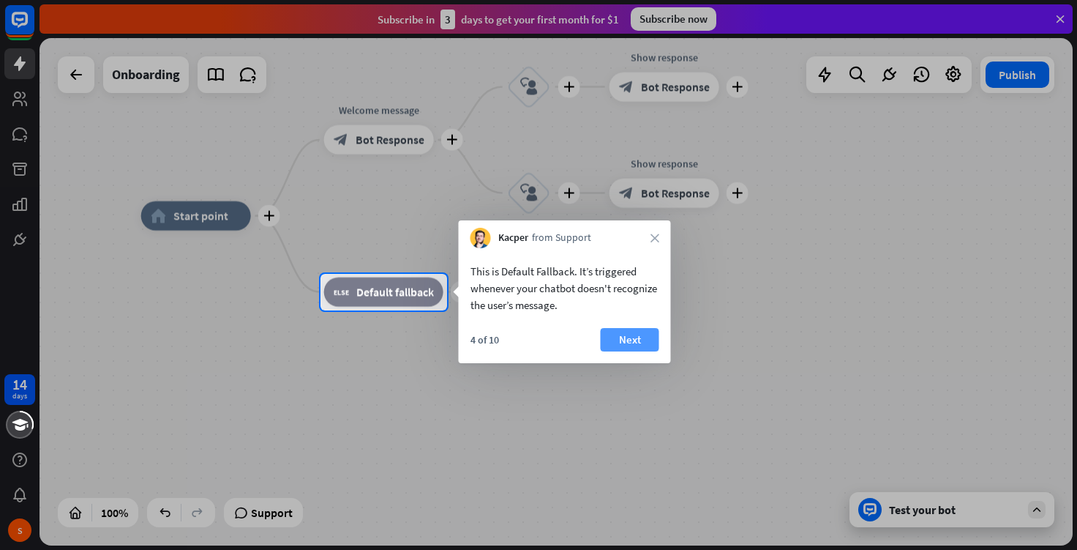
click at [648, 340] on button "Next" at bounding box center [630, 339] width 59 height 23
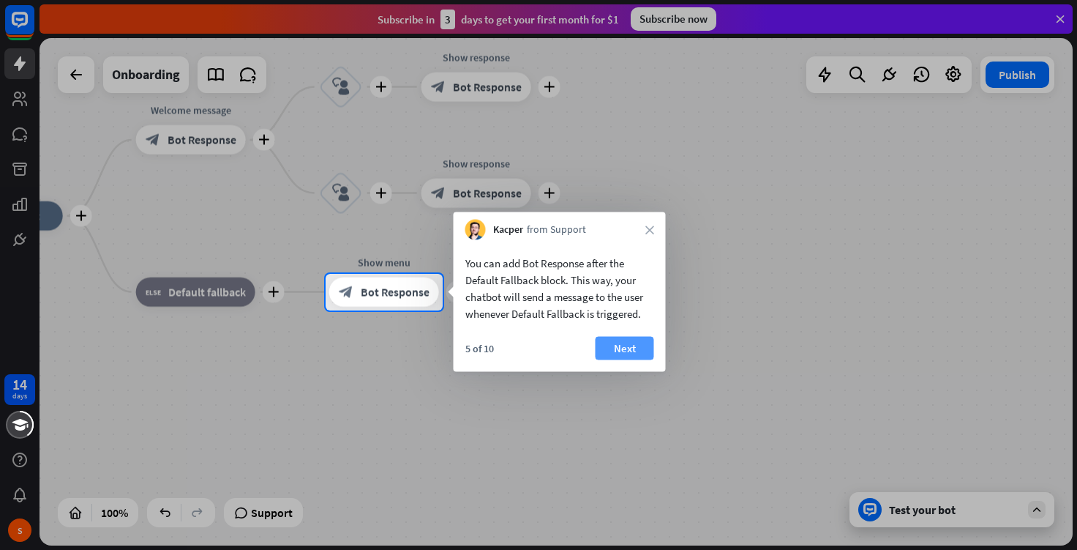
click at [644, 344] on button "Next" at bounding box center [625, 348] width 59 height 23
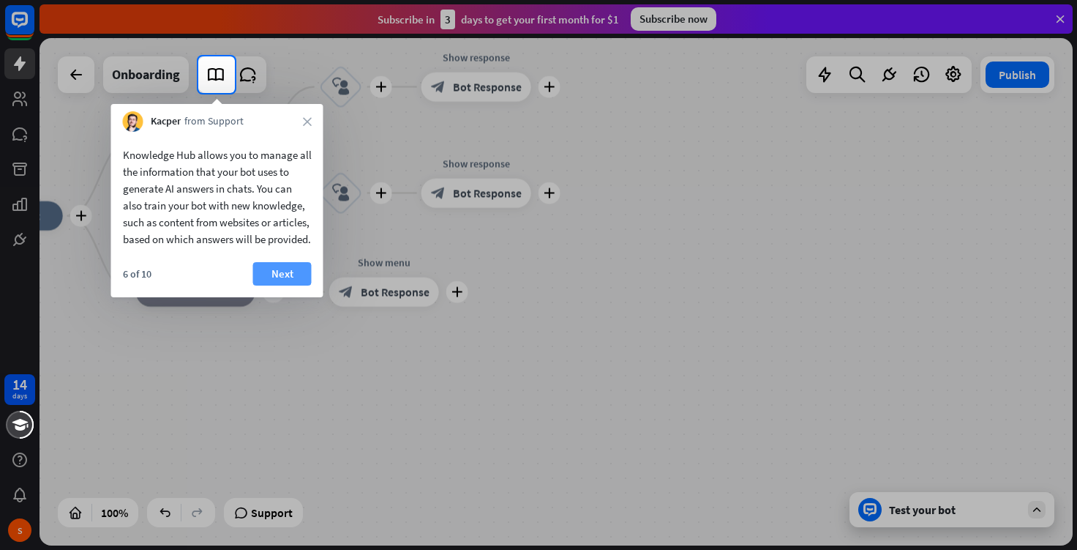
click at [270, 285] on button "Next" at bounding box center [282, 273] width 59 height 23
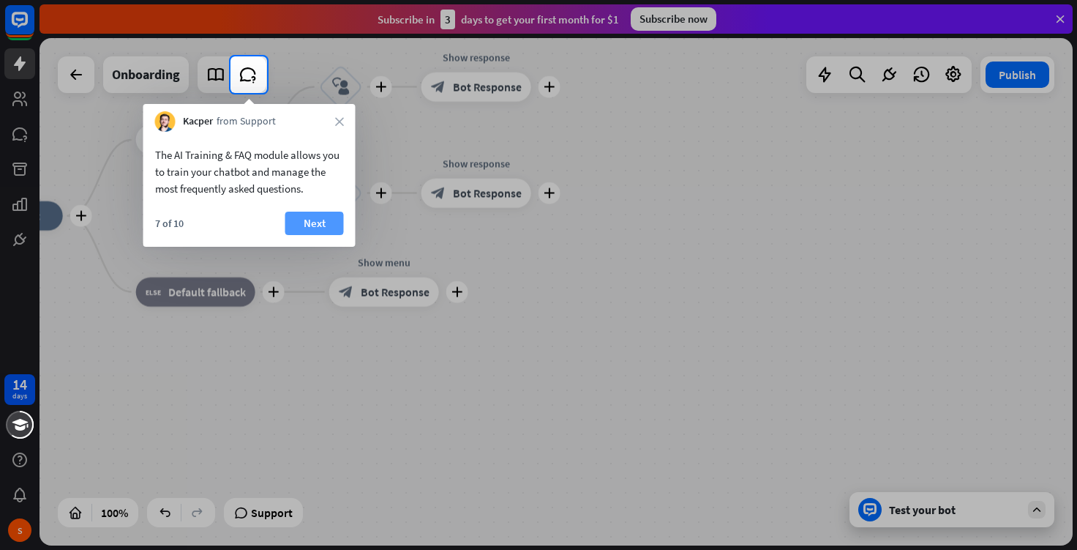
click at [309, 219] on button "Next" at bounding box center [314, 222] width 59 height 23
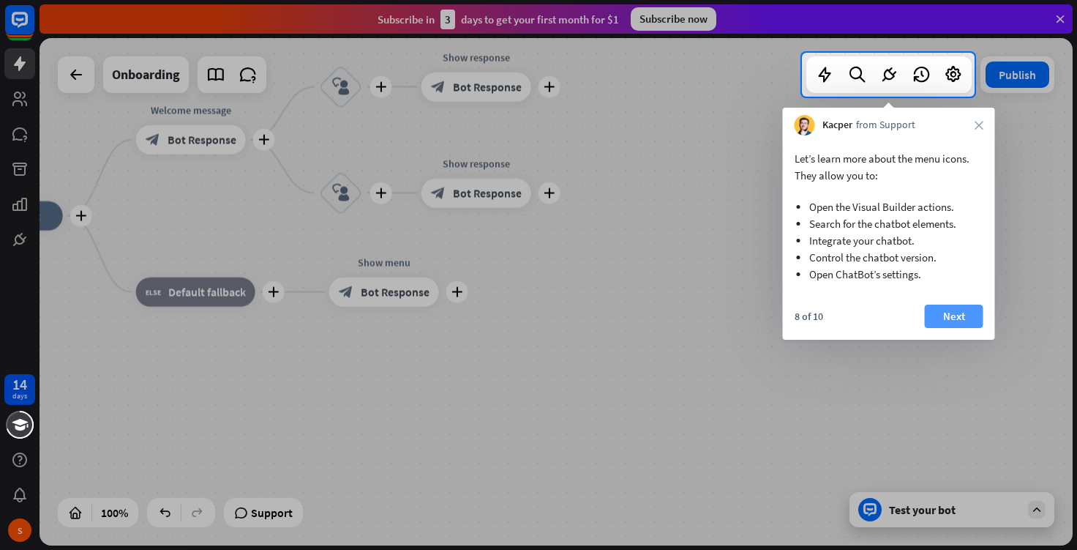
click at [940, 312] on button "Next" at bounding box center [954, 315] width 59 height 23
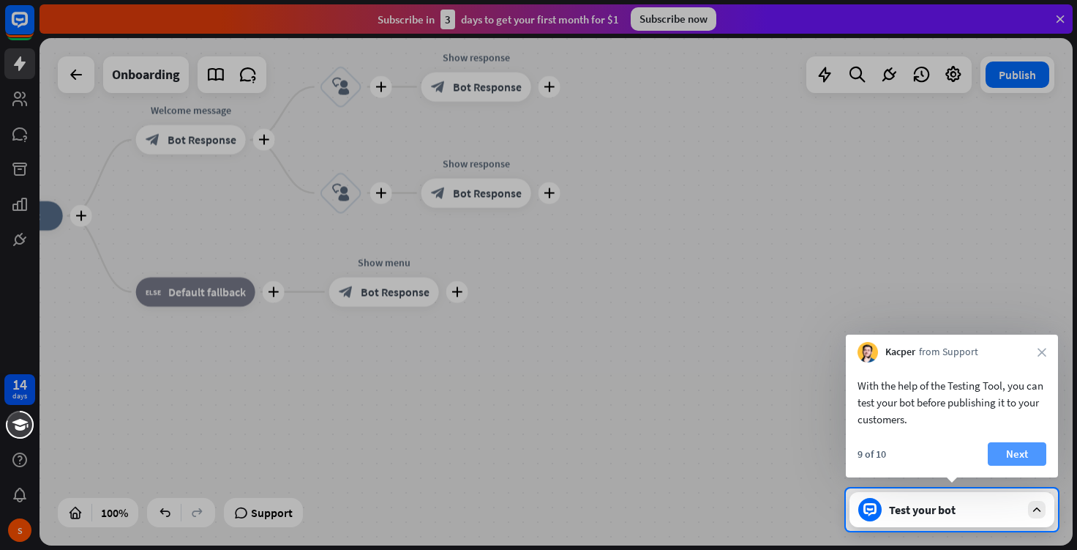
click at [1024, 449] on button "Next" at bounding box center [1017, 453] width 59 height 23
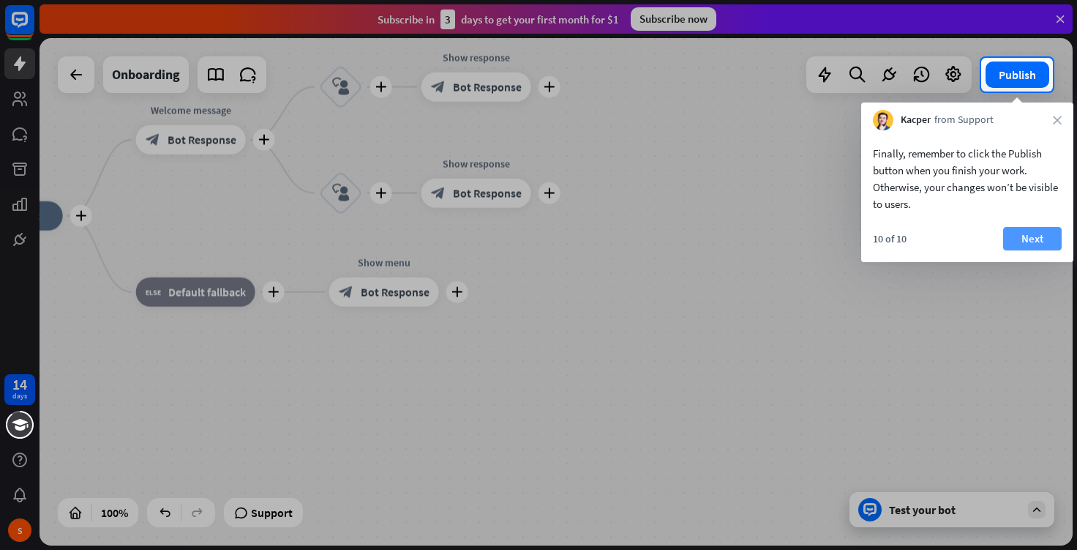
click at [1020, 230] on button "Next" at bounding box center [1032, 238] width 59 height 23
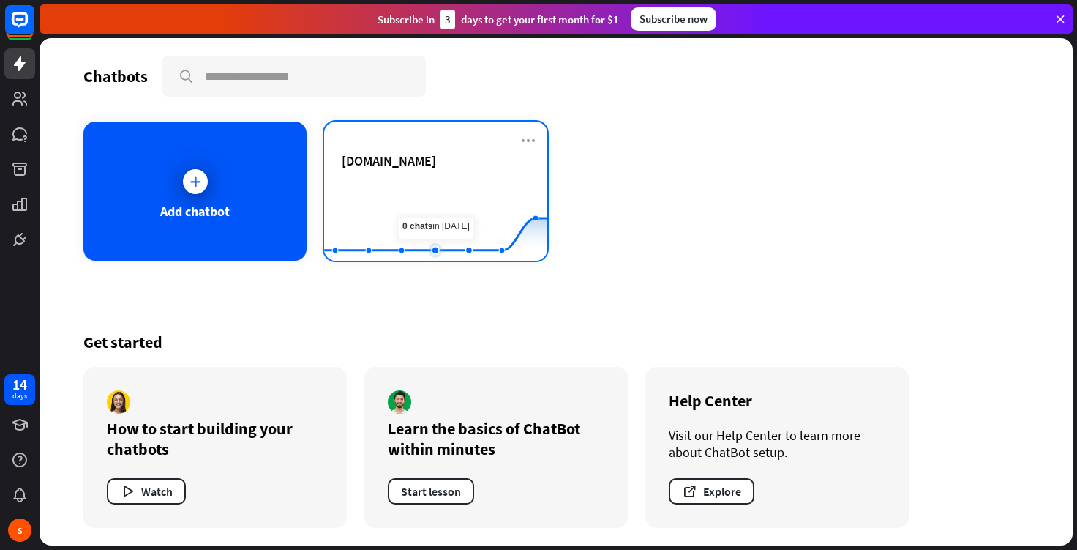
click at [441, 206] on rect at bounding box center [435, 224] width 223 height 91
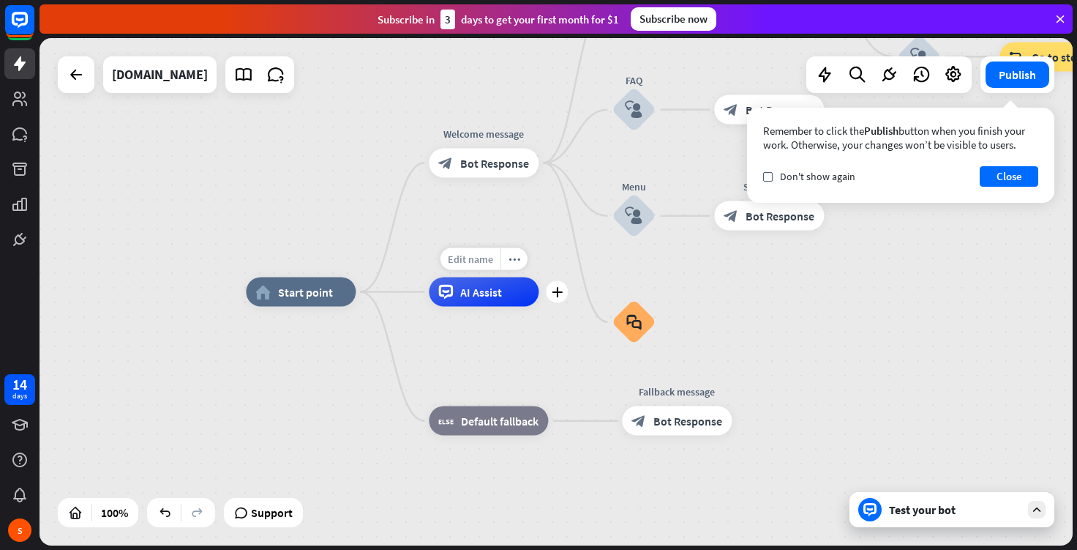
click at [485, 258] on span "Edit name" at bounding box center [470, 258] width 45 height 13
type input "*"
type input "*****"
click at [312, 293] on div "Edit name more_horiz plus home_2 Start point Welcome message block_bot_response…" at bounding box center [556, 291] width 1033 height 507
click at [303, 264] on span "Edit name" at bounding box center [287, 258] width 45 height 13
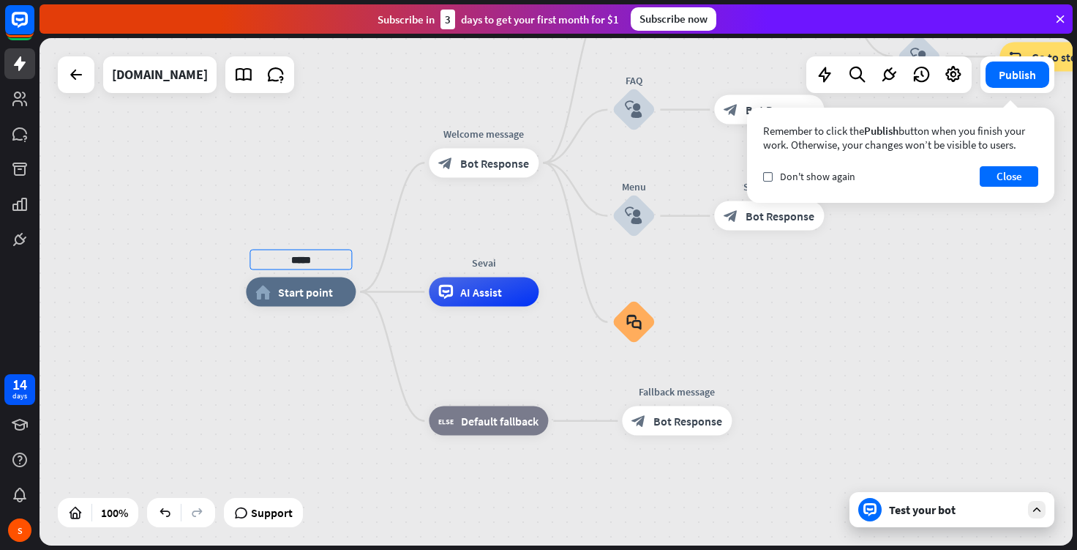
type input "*****"
click at [373, 359] on div "***** home_2 Start point Welcome message block_bot_response Bot Response Back t…" at bounding box center [556, 291] width 1033 height 507
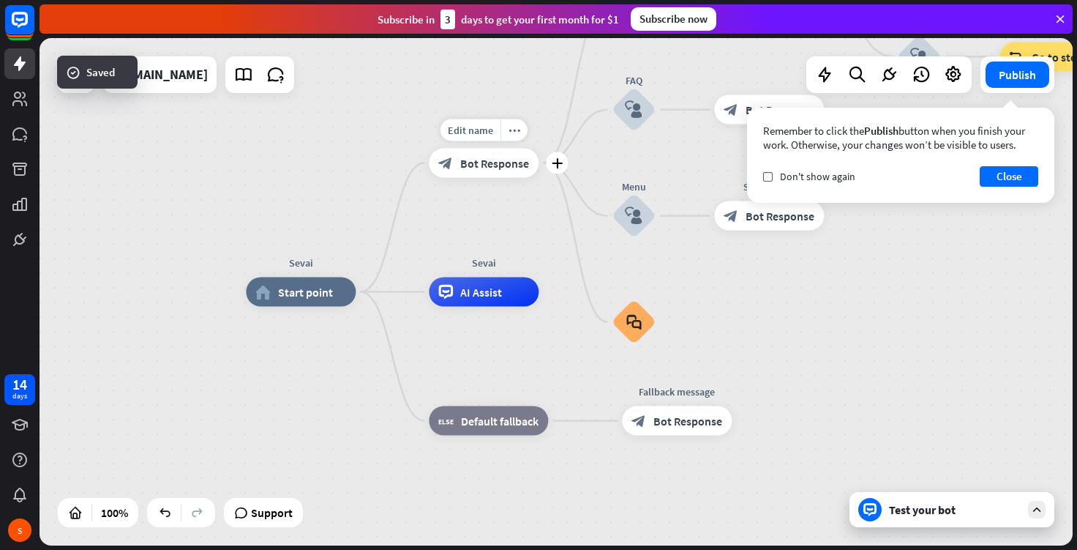
click at [479, 162] on span "Bot Response" at bounding box center [494, 162] width 69 height 15
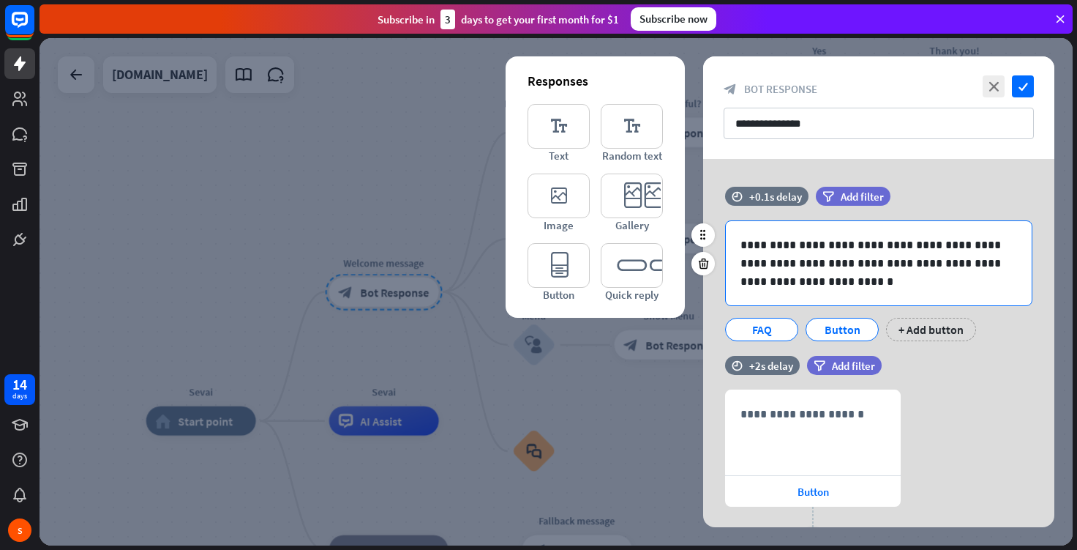
drag, startPoint x: 872, startPoint y: 327, endPoint x: 882, endPoint y: 321, distance: 12.8
click at [882, 321] on div at bounding box center [875, 320] width 23 height 23
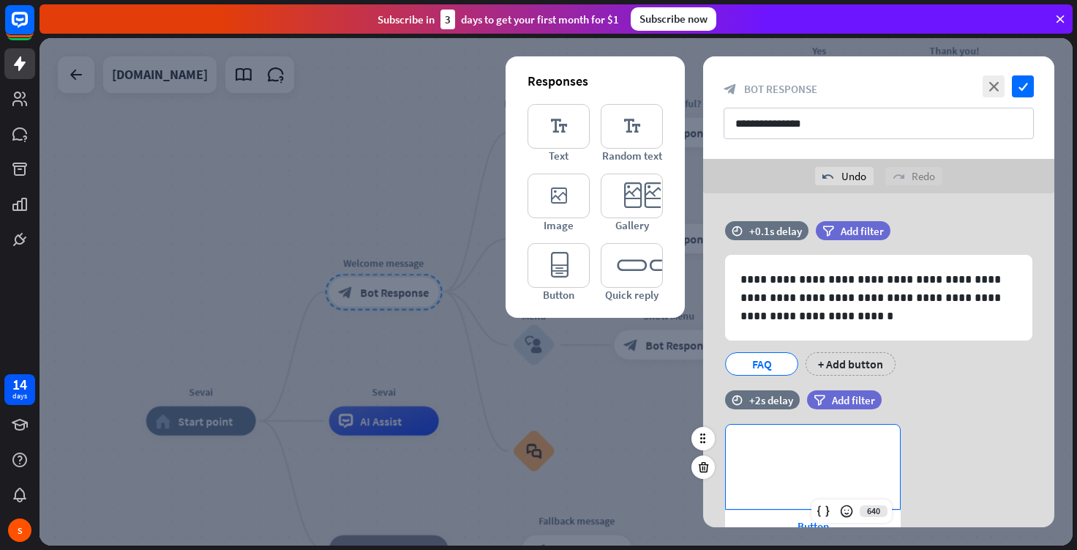
click at [779, 443] on p "**********" at bounding box center [813, 448] width 145 height 18
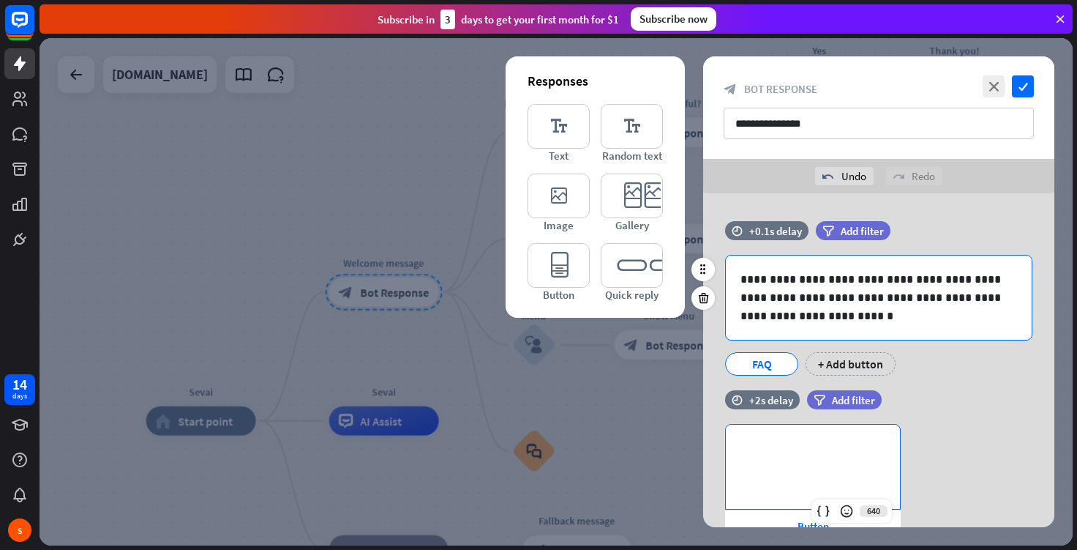
click at [790, 320] on p "**********" at bounding box center [879, 297] width 277 height 55
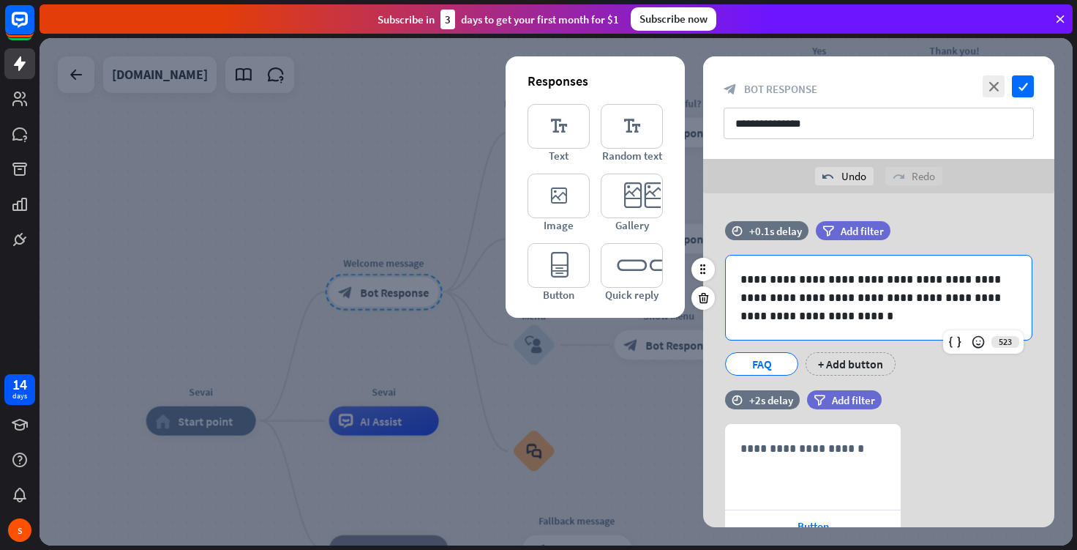
click at [790, 320] on p "**********" at bounding box center [879, 297] width 277 height 55
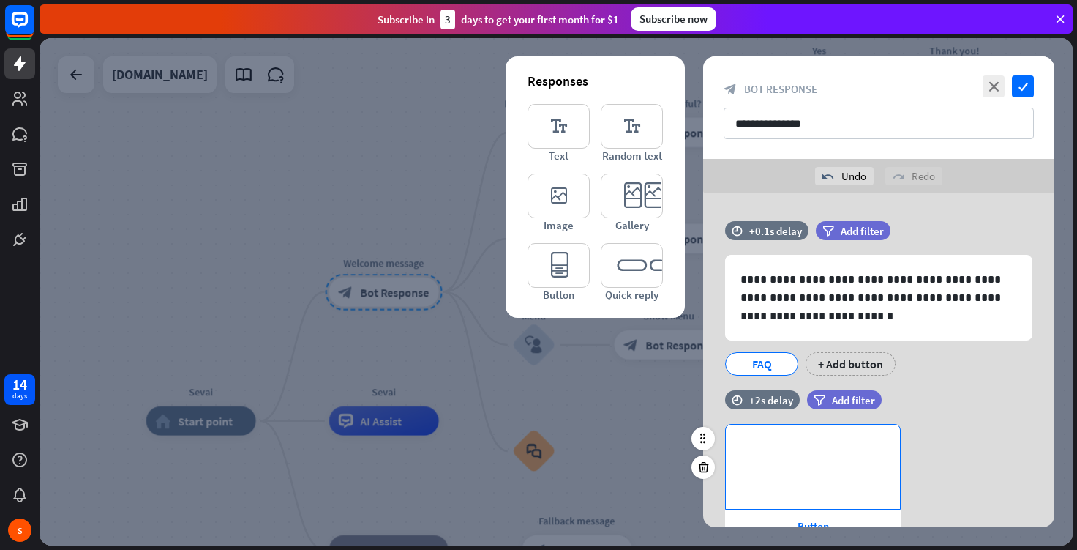
click at [817, 466] on div "**********" at bounding box center [813, 466] width 174 height 84
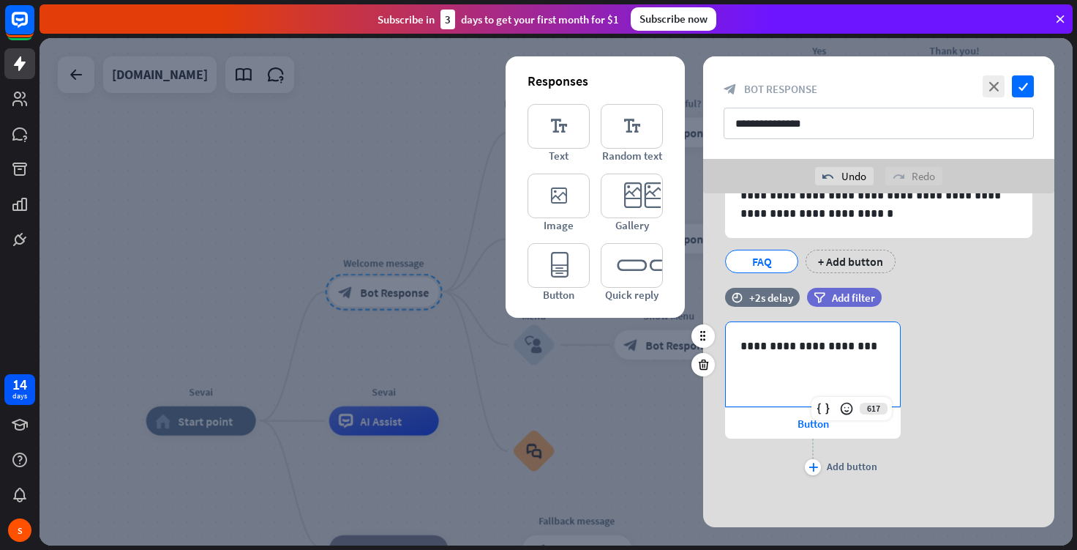
scroll to position [103, 0]
click at [809, 424] on span "Button" at bounding box center [813, 423] width 31 height 14
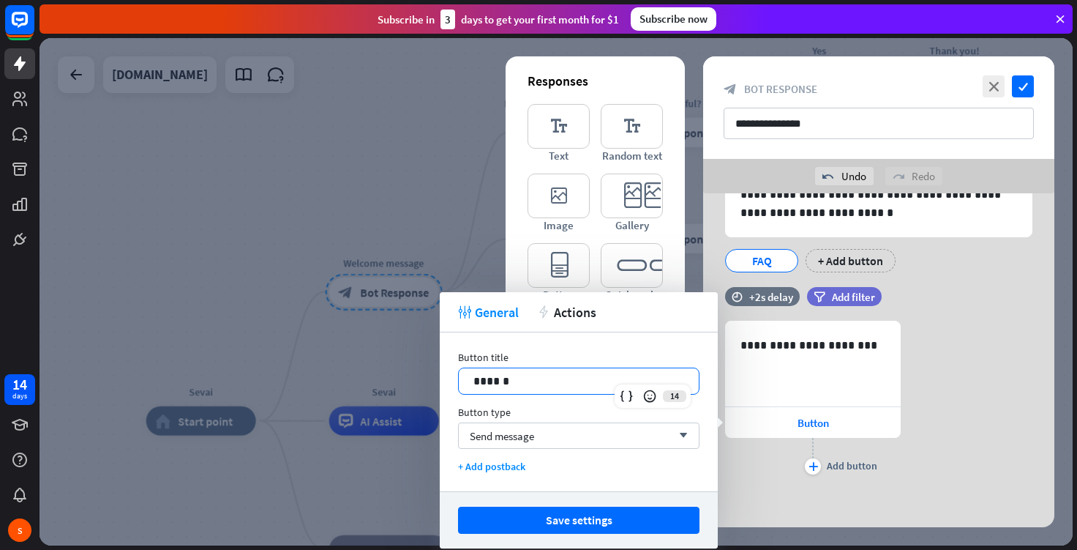
click at [636, 381] on p "******" at bounding box center [578, 381] width 211 height 18
click at [544, 386] on p "******" at bounding box center [578, 381] width 211 height 18
click at [501, 462] on div "+ Add postback" at bounding box center [578, 466] width 241 height 13
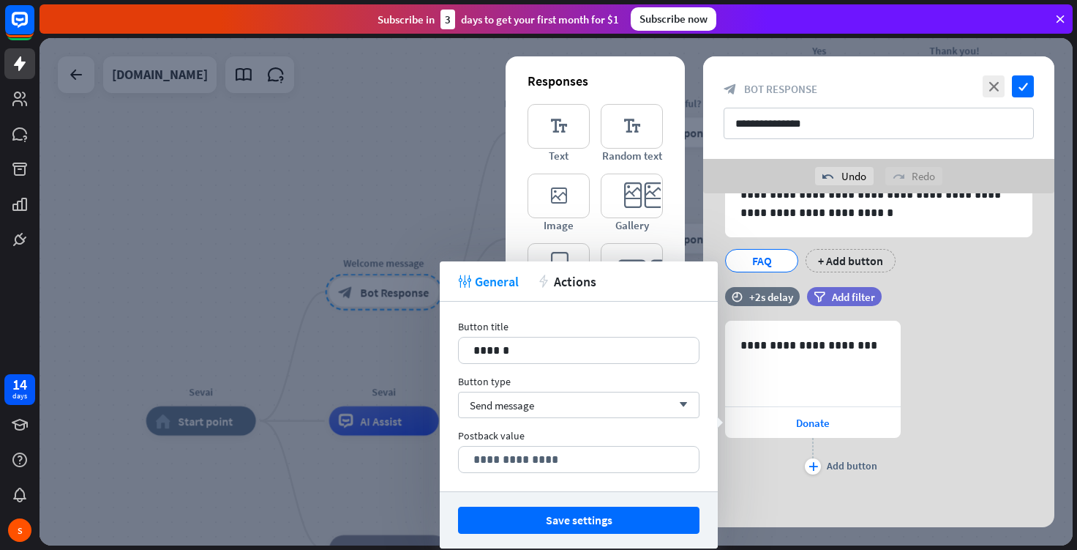
click at [501, 462] on p "**********" at bounding box center [578, 459] width 211 height 18
click at [468, 485] on div "**********" at bounding box center [579, 396] width 278 height 190
click at [578, 520] on button "Save settings" at bounding box center [578, 519] width 241 height 27
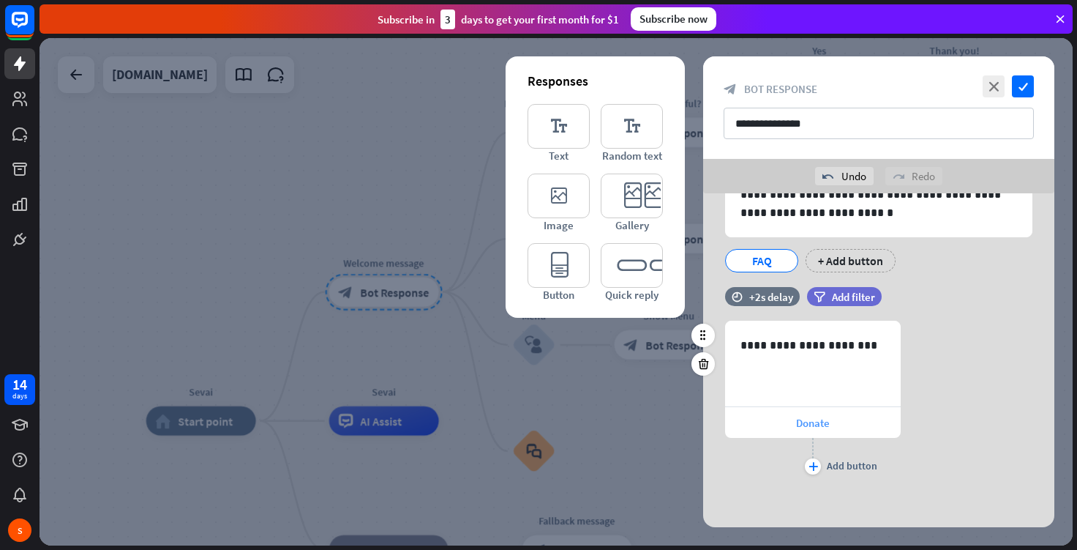
click at [817, 429] on span "Donate" at bounding box center [813, 423] width 34 height 14
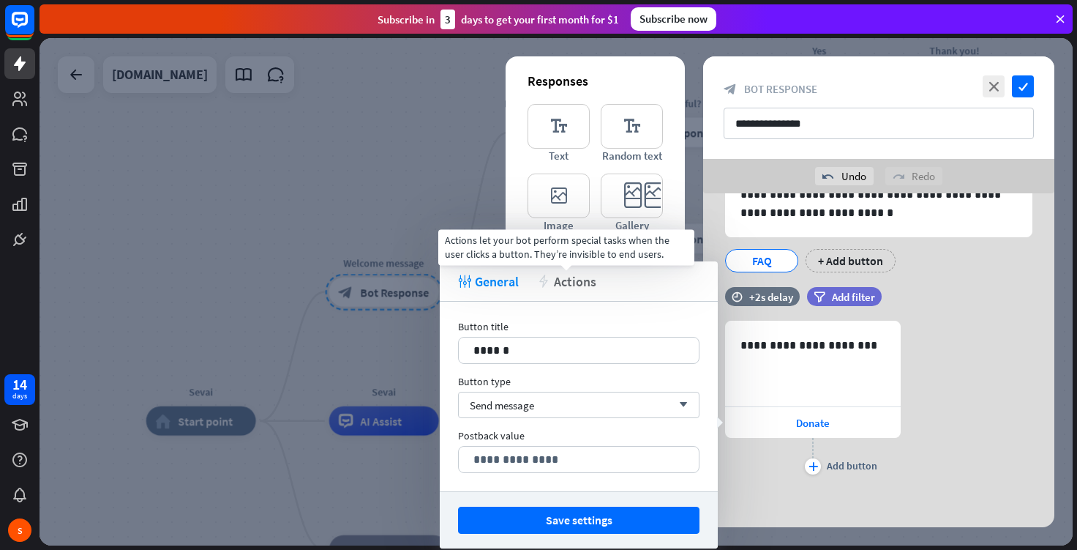
click at [563, 282] on span "Actions" at bounding box center [575, 281] width 42 height 17
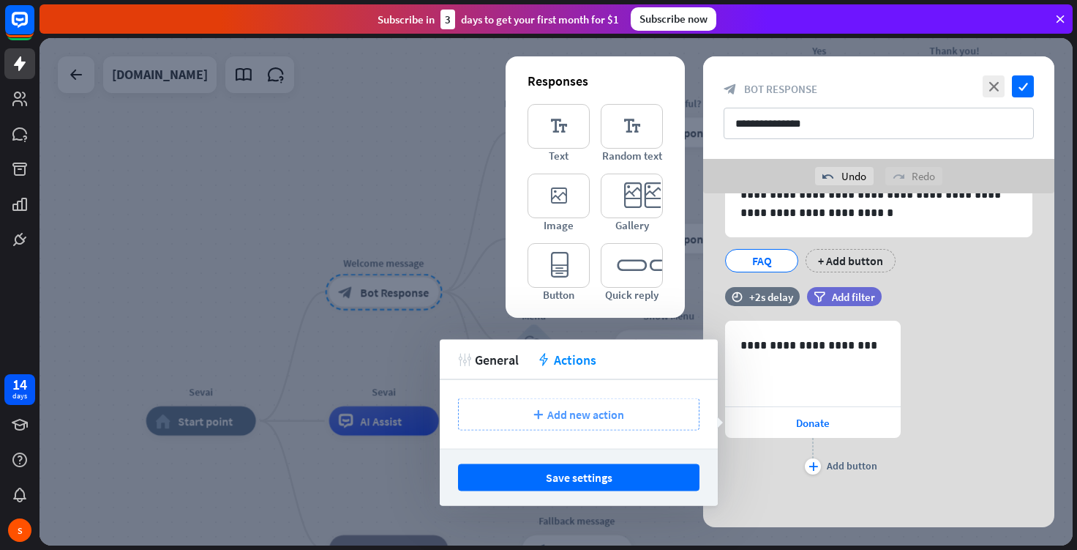
click at [602, 413] on span "Add new action" at bounding box center [585, 414] width 77 height 15
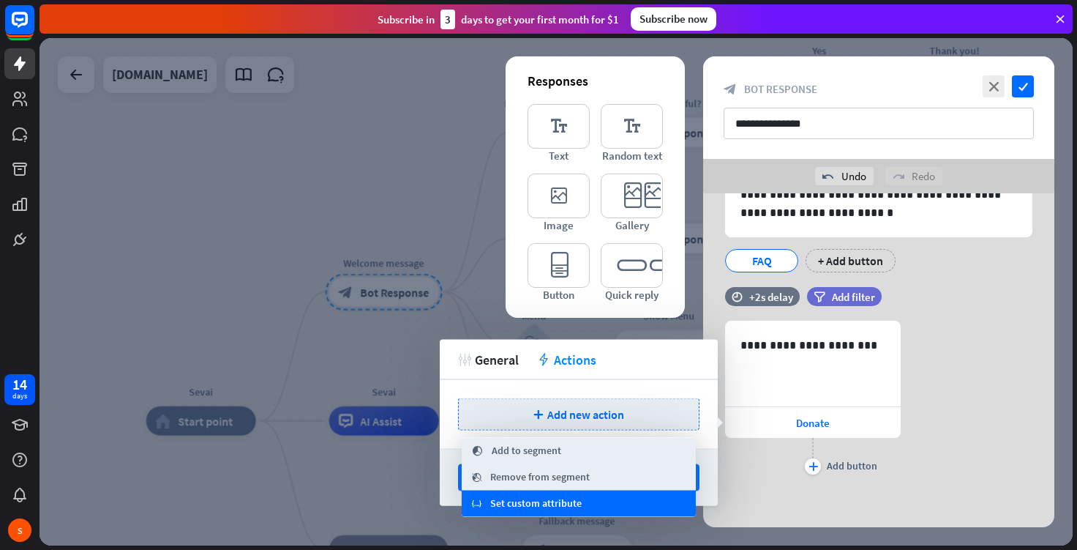
click at [554, 505] on span "Set custom attribute" at bounding box center [535, 503] width 91 height 15
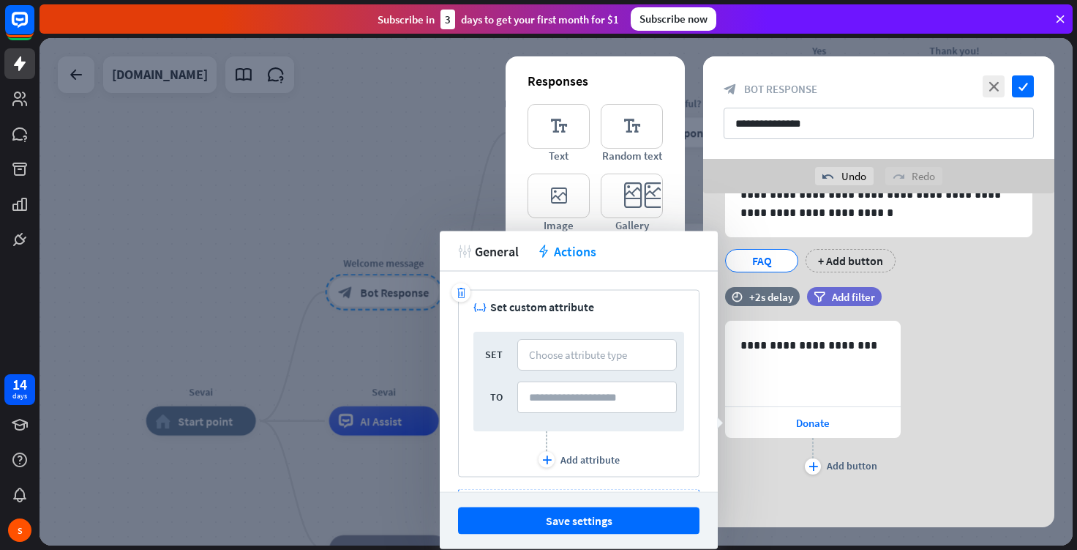
scroll to position [48, 0]
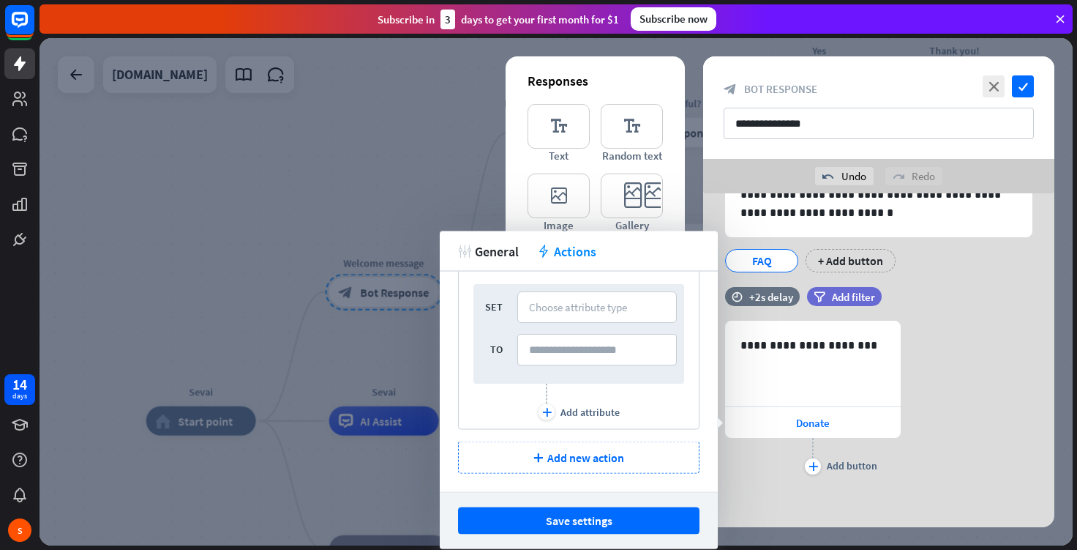
click at [986, 356] on div "**********" at bounding box center [878, 399] width 351 height 157
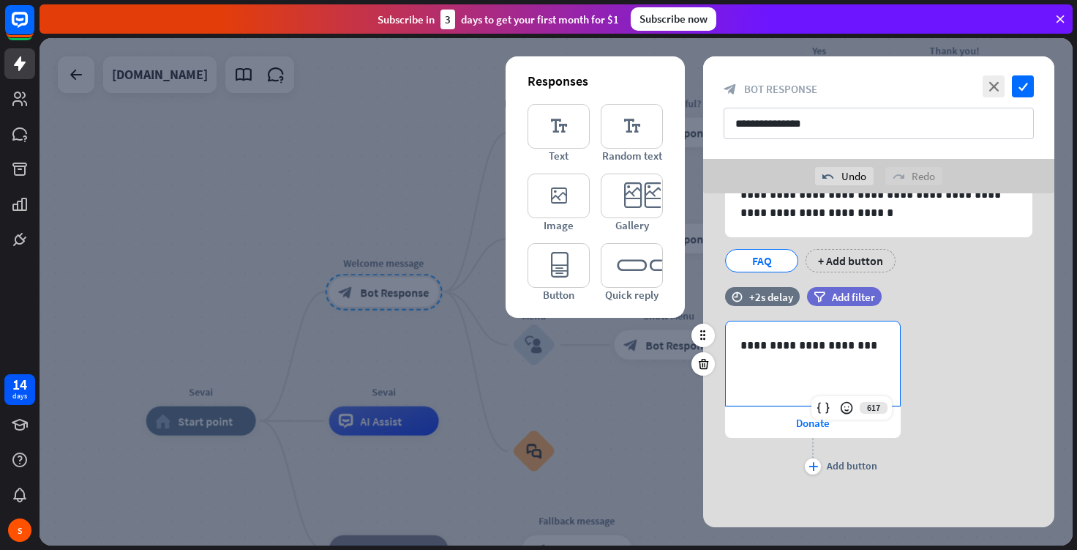
click at [839, 361] on div "**********" at bounding box center [813, 363] width 174 height 84
drag, startPoint x: 854, startPoint y: 338, endPoint x: 699, endPoint y: 359, distance: 156.5
click at [703, 359] on div "**********" at bounding box center [878, 390] width 351 height 206
click at [854, 250] on div "+ Add button" at bounding box center [851, 260] width 90 height 23
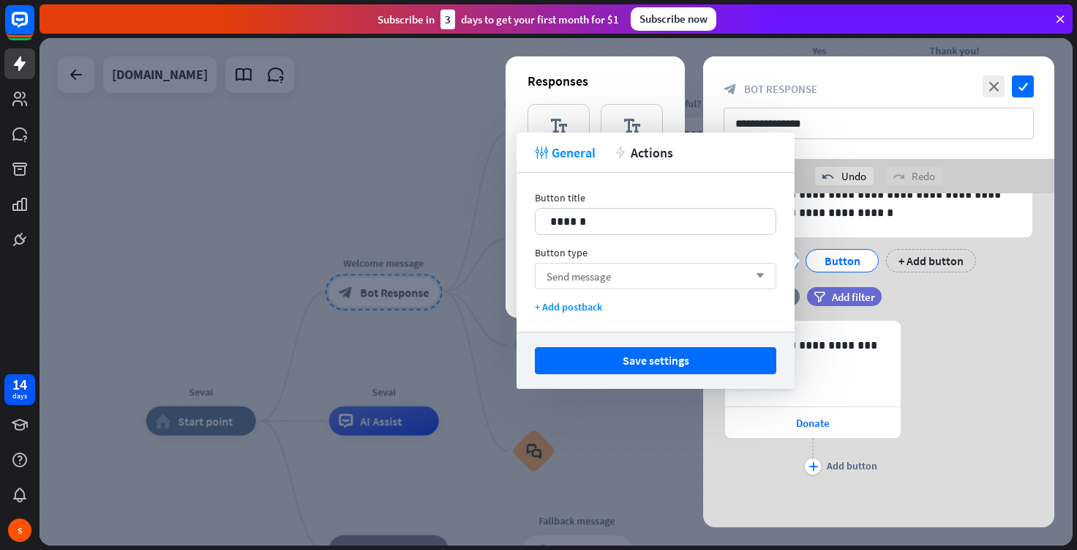
click at [645, 266] on div "Send message arrow_down" at bounding box center [655, 276] width 241 height 26
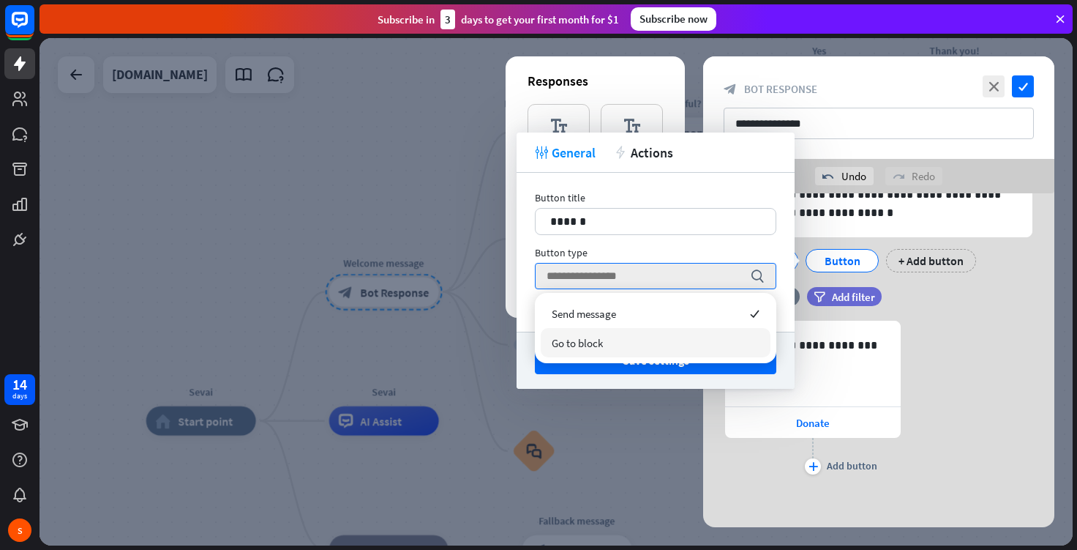
click at [605, 338] on div "Go to block" at bounding box center [656, 342] width 230 height 29
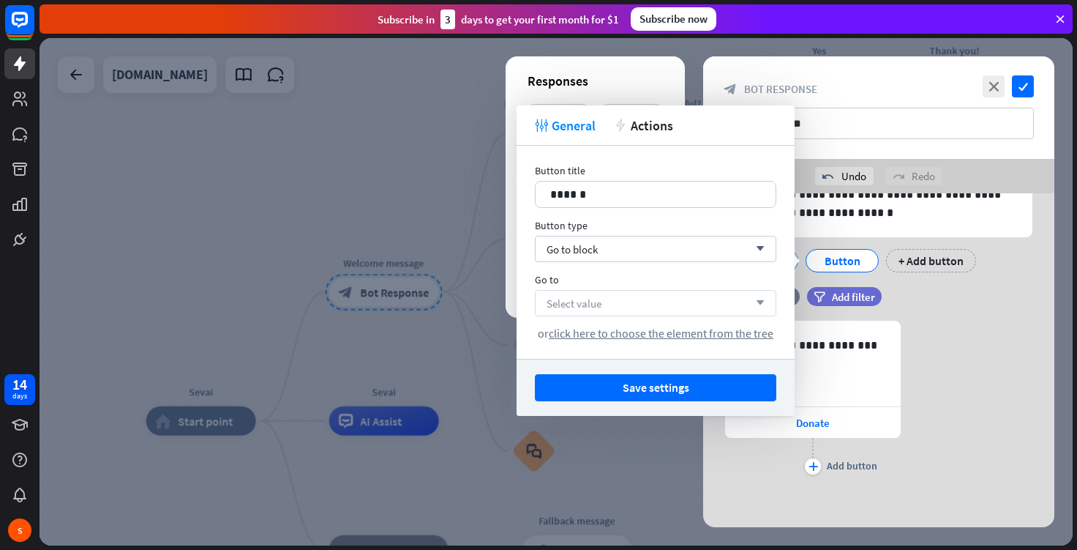
click at [626, 301] on div "Select value arrow_down" at bounding box center [655, 303] width 241 height 26
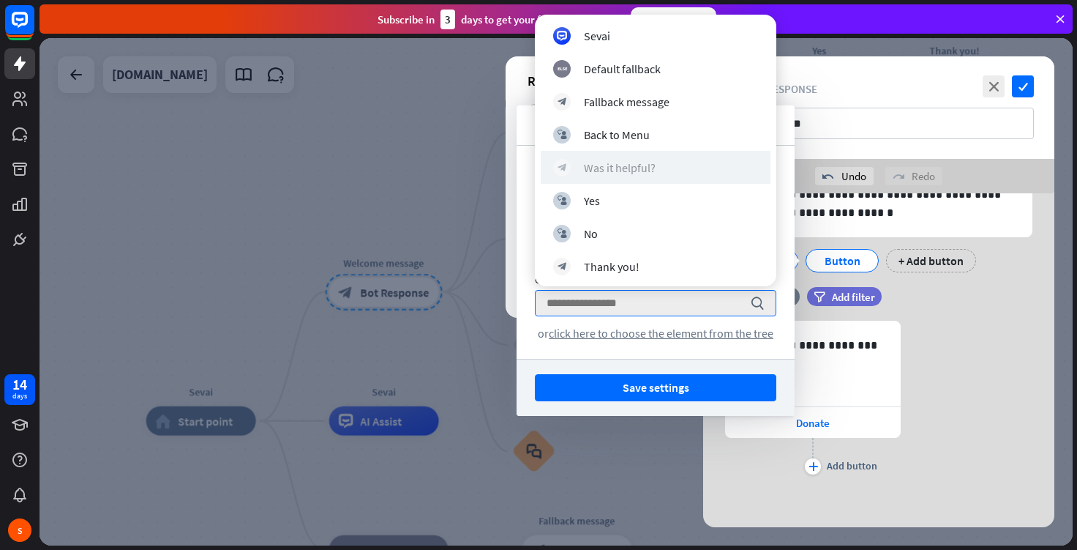
scroll to position [75, 0]
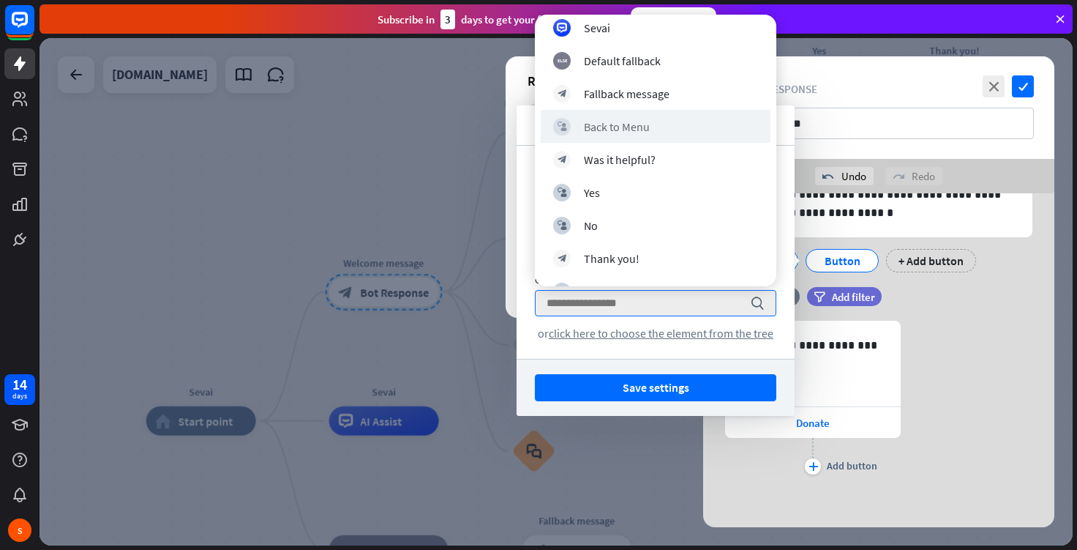
click at [614, 112] on div "block_user_input Back to Menu" at bounding box center [656, 126] width 230 height 33
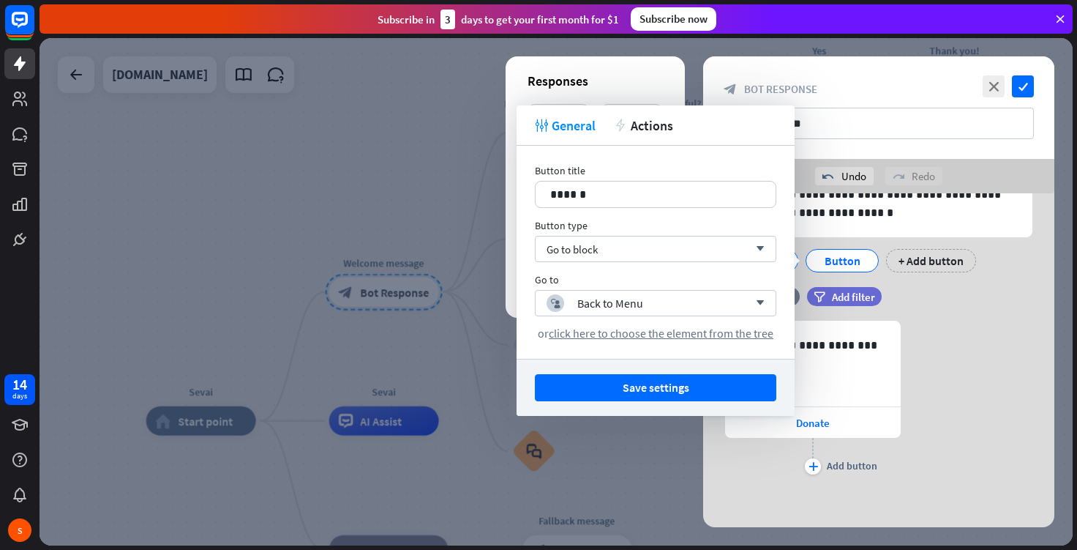
click at [670, 235] on div "Button type Go to block arrow_down" at bounding box center [655, 240] width 241 height 43
click at [670, 237] on div "Go to block arrow_down" at bounding box center [655, 249] width 241 height 26
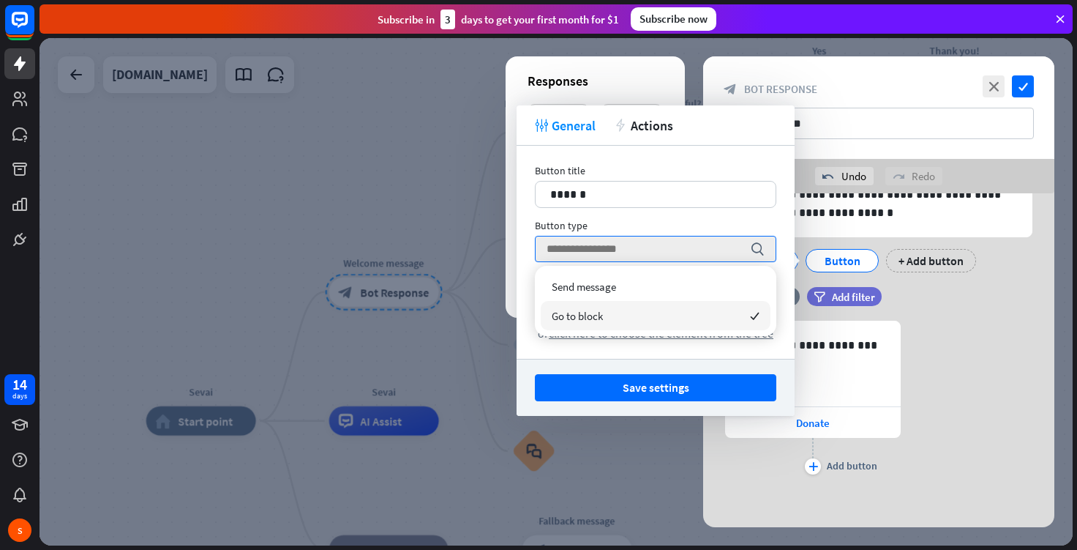
click at [659, 305] on div "Go to block checked" at bounding box center [656, 315] width 230 height 29
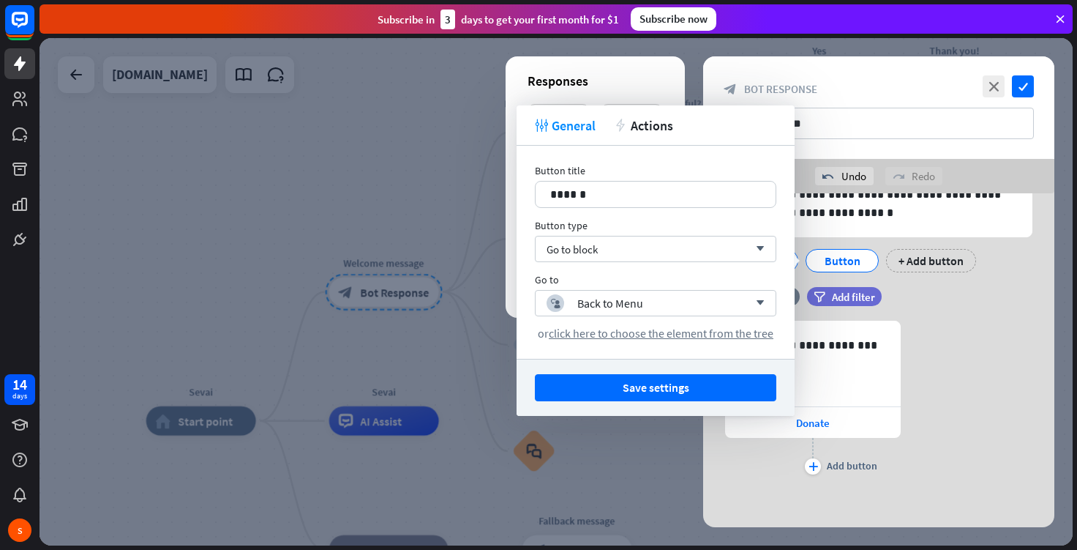
click at [659, 305] on div "block_user_input Back to Menu" at bounding box center [648, 303] width 202 height 18
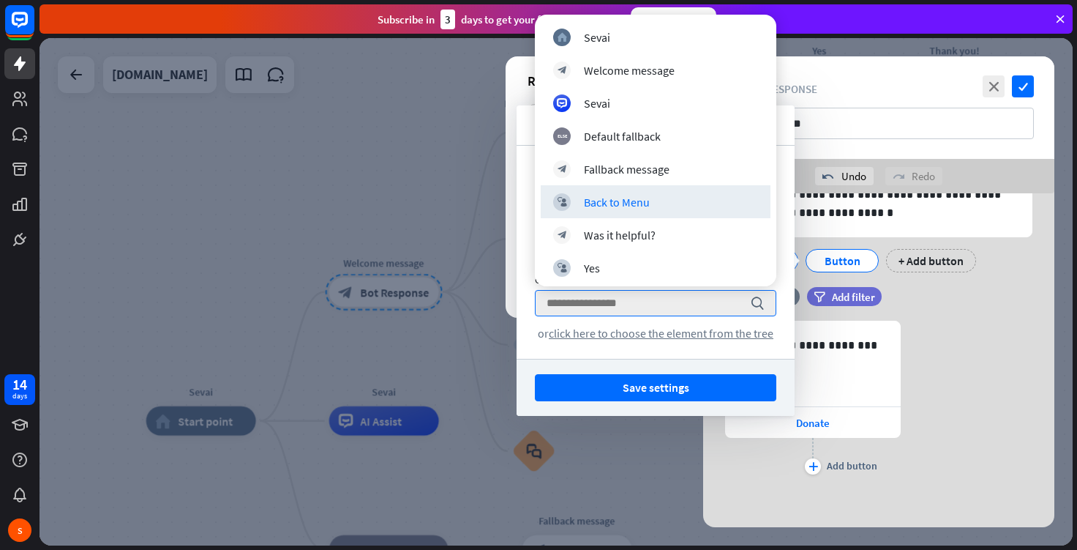
click at [659, 305] on input "search" at bounding box center [645, 303] width 196 height 25
click at [775, 347] on div "Button title 14 ****** Button type Go to block arrow_down Go to search or click…" at bounding box center [656, 252] width 278 height 213
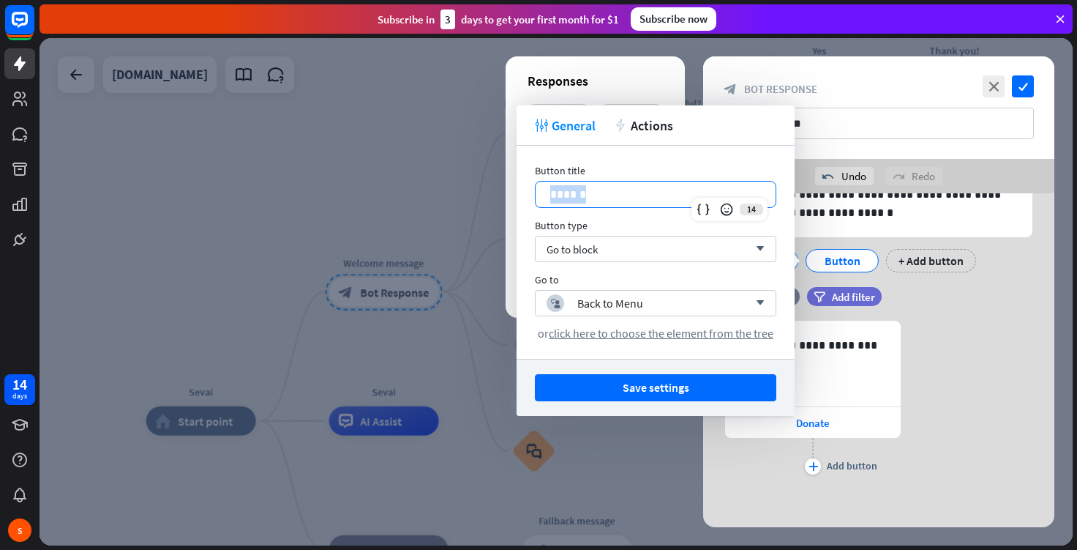
drag, startPoint x: 630, startPoint y: 188, endPoint x: 520, endPoint y: 168, distance: 111.7
click at [520, 168] on div "Button title 14 ****** Button type Go to block arrow_down Go to block_user_inpu…" at bounding box center [656, 252] width 278 height 213
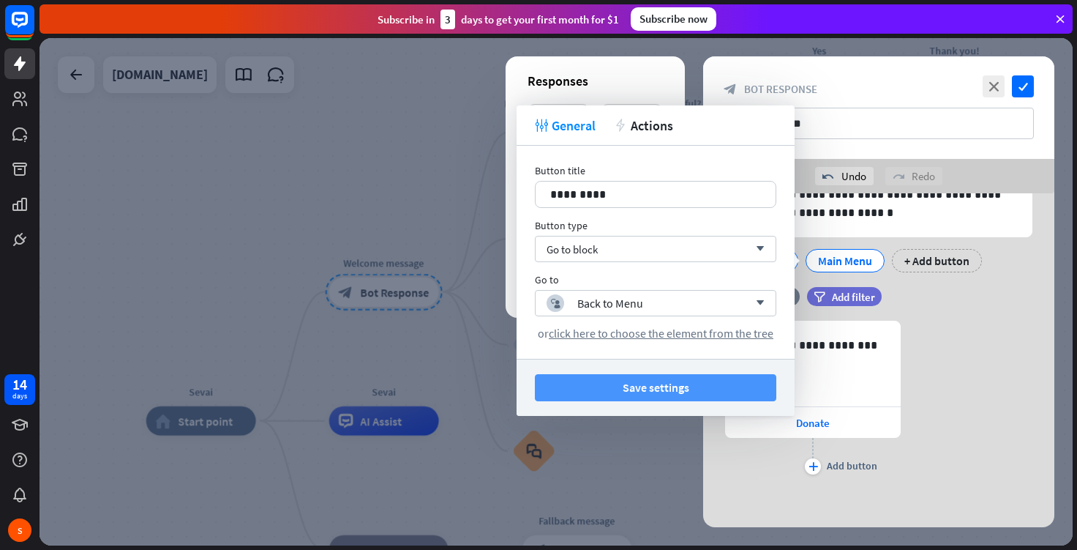
click at [642, 389] on button "Save settings" at bounding box center [655, 387] width 241 height 27
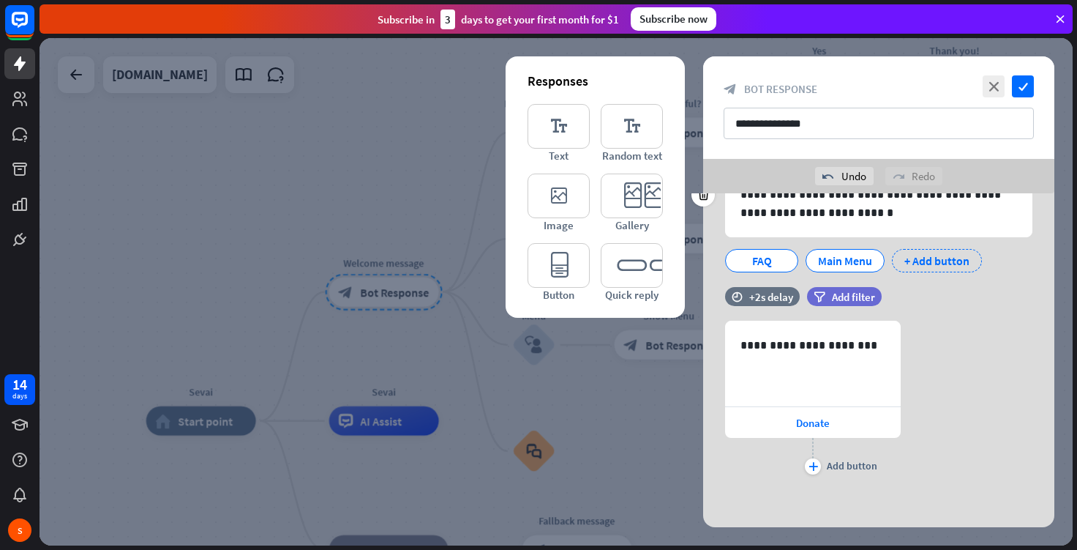
click at [959, 260] on div "+ Add button" at bounding box center [937, 260] width 90 height 23
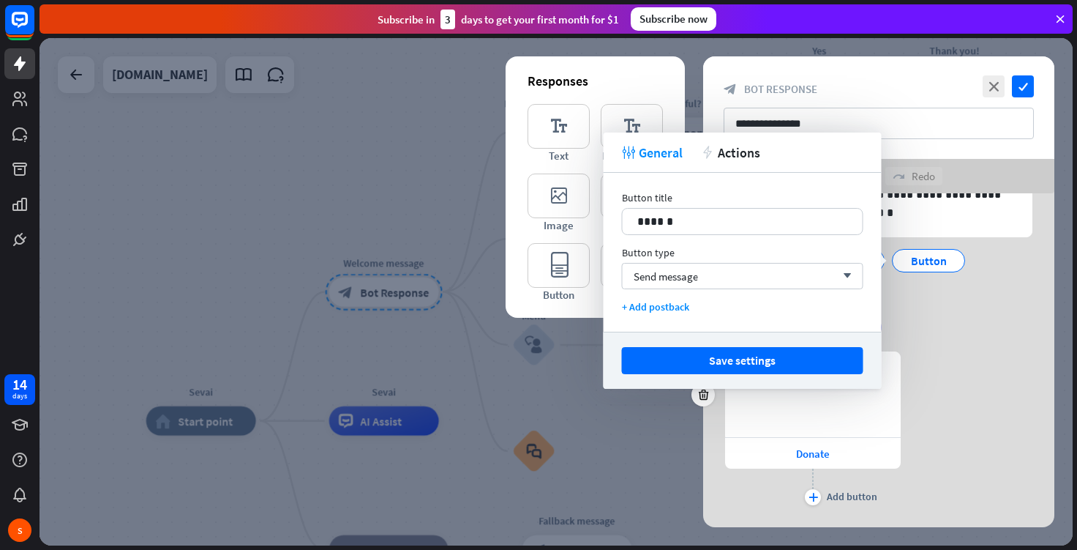
click at [925, 428] on div "**********" at bounding box center [878, 429] width 351 height 157
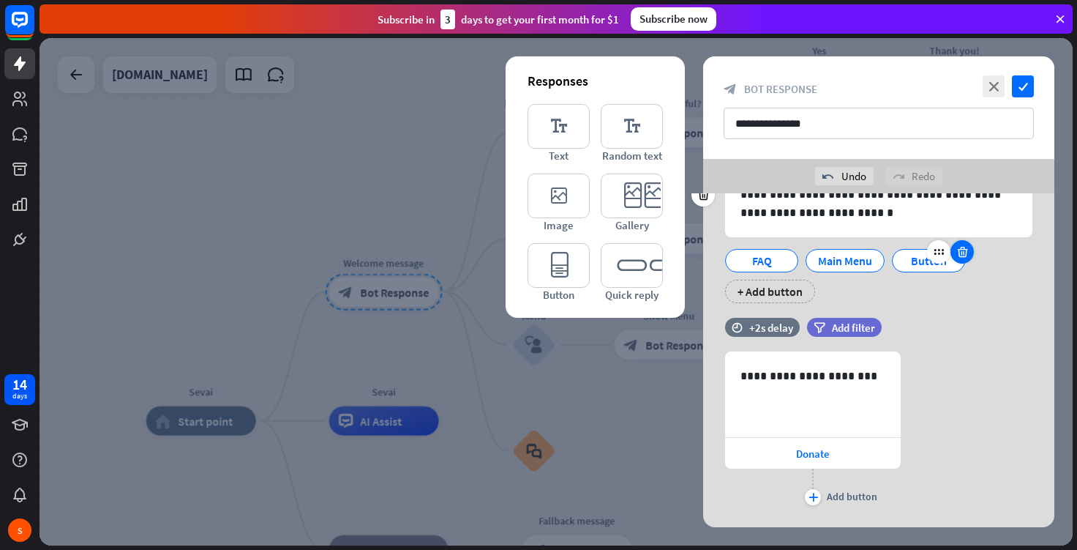
click at [967, 258] on div at bounding box center [962, 251] width 23 height 23
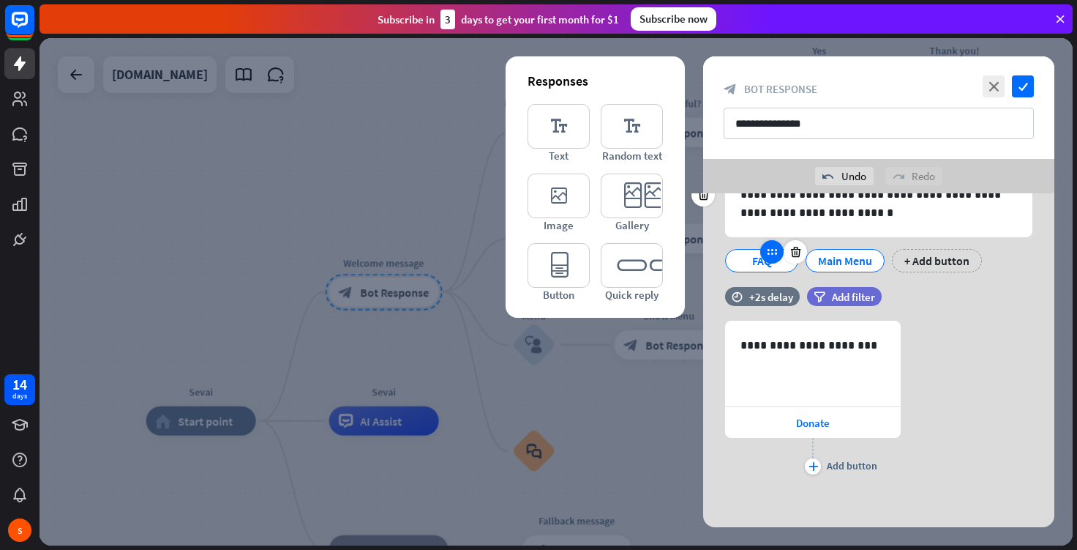
click at [771, 257] on icon at bounding box center [771, 251] width 13 height 13
click at [737, 266] on div "FAQ" at bounding box center [761, 260] width 73 height 23
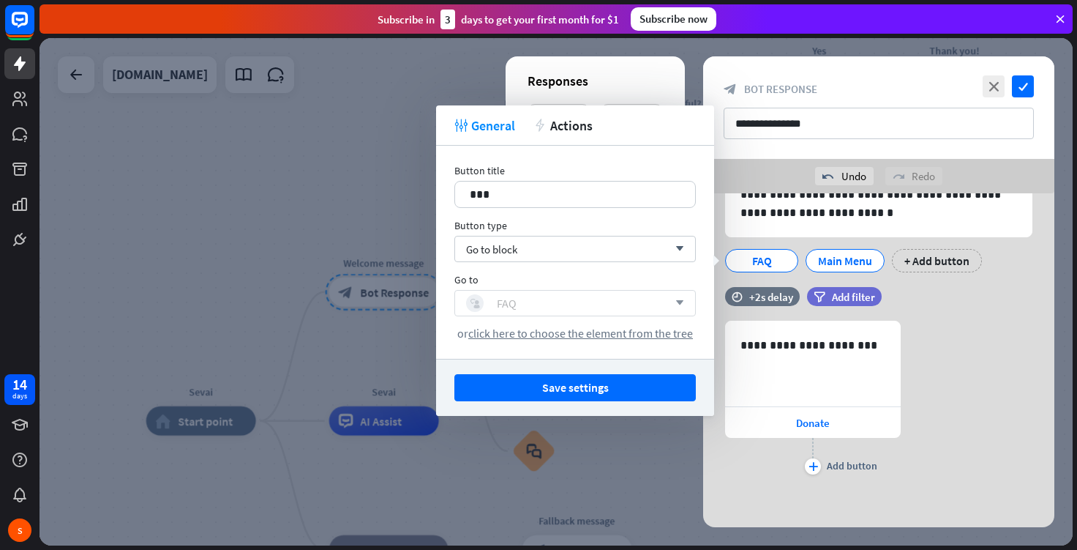
click at [586, 299] on div "block_user_input FAQ" at bounding box center [567, 303] width 202 height 18
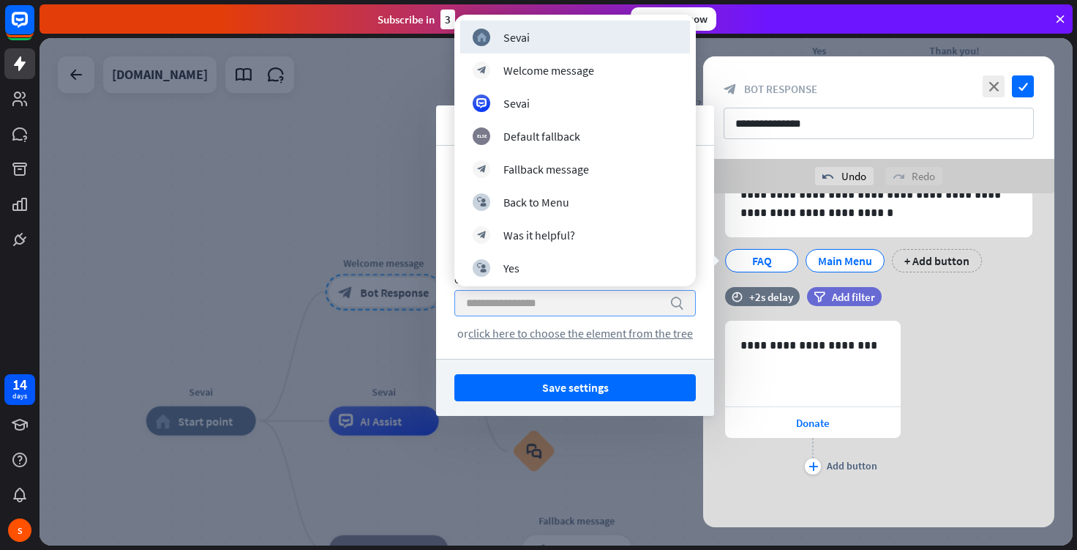
click at [586, 299] on input "search" at bounding box center [564, 303] width 196 height 25
click at [605, 417] on div at bounding box center [556, 291] width 1033 height 507
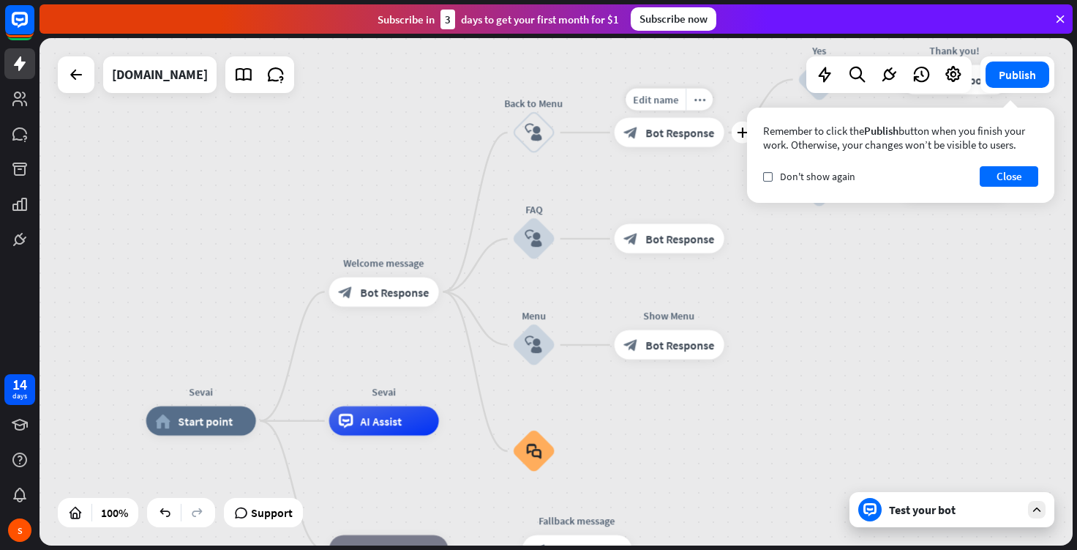
click at [656, 129] on span "Bot Response" at bounding box center [680, 132] width 69 height 15
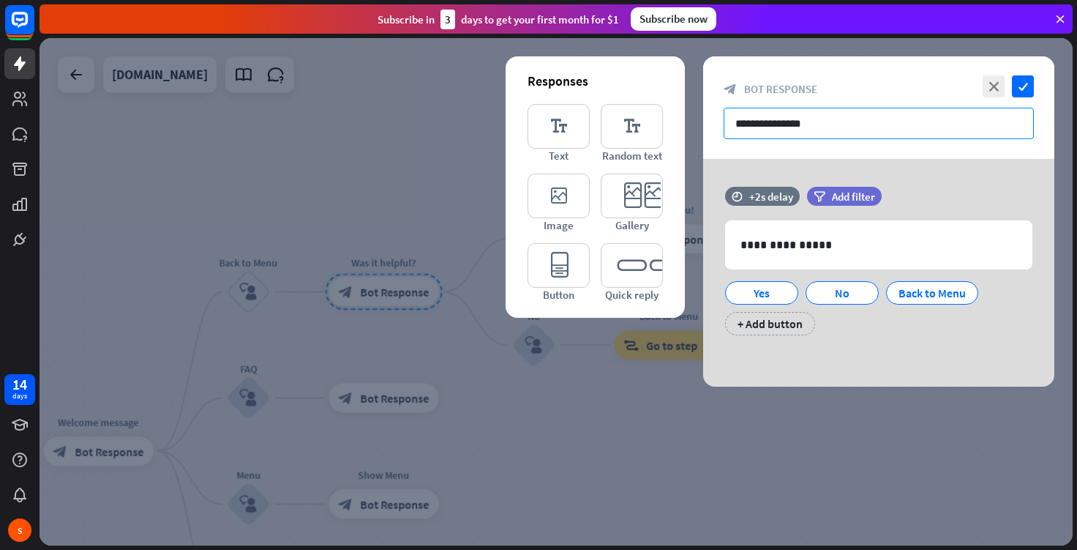
click at [836, 125] on input "**********" at bounding box center [879, 123] width 310 height 31
click at [1002, 92] on icon "close" at bounding box center [994, 86] width 22 height 22
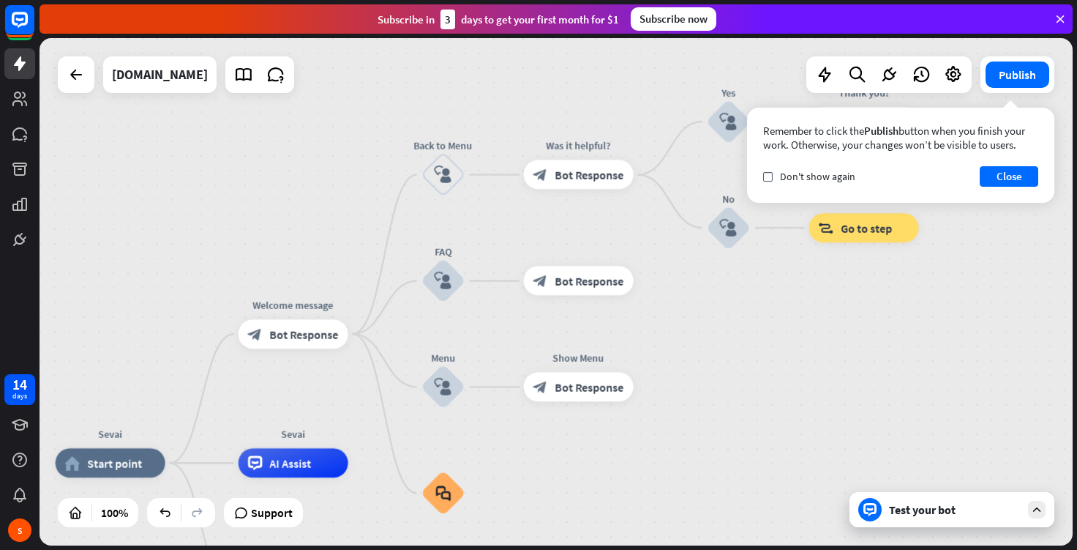
drag, startPoint x: 507, startPoint y: 185, endPoint x: 702, endPoint y: 68, distance: 227.1
click at [702, 68] on div "Sevai home_2 Start point Welcome message block_bot_response Bot Response Back t…" at bounding box center [556, 291] width 1033 height 507
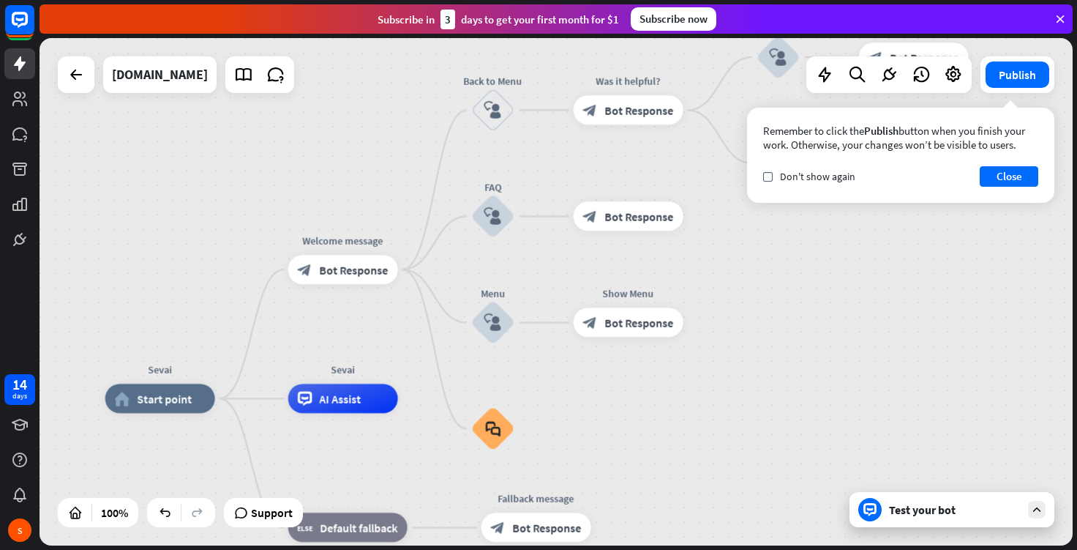
drag, startPoint x: 340, startPoint y: 216, endPoint x: 411, endPoint y: 132, distance: 110.6
click at [411, 132] on div "Sevai home_2 Start point Welcome message block_bot_response Bot Response Back t…" at bounding box center [556, 291] width 1033 height 507
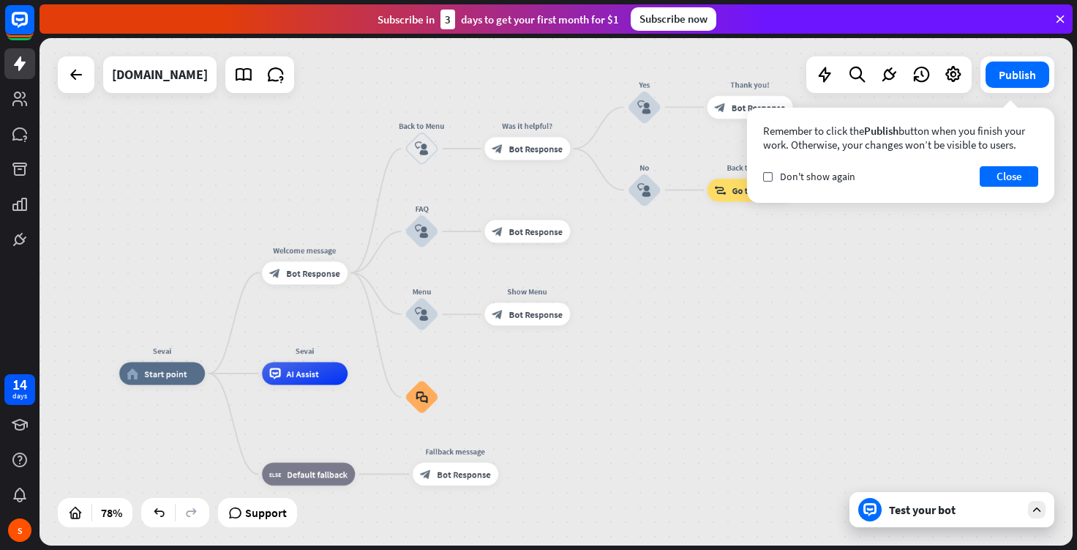
drag, startPoint x: 411, startPoint y: 132, endPoint x: 341, endPoint y: 181, distance: 85.7
click at [341, 181] on div "Sevai home_2 Start point Welcome message block_bot_response Bot Response Back t…" at bounding box center [556, 291] width 1033 height 507
click at [1020, 179] on button "Close" at bounding box center [1009, 176] width 59 height 20
